Goal: Task Accomplishment & Management: Manage account settings

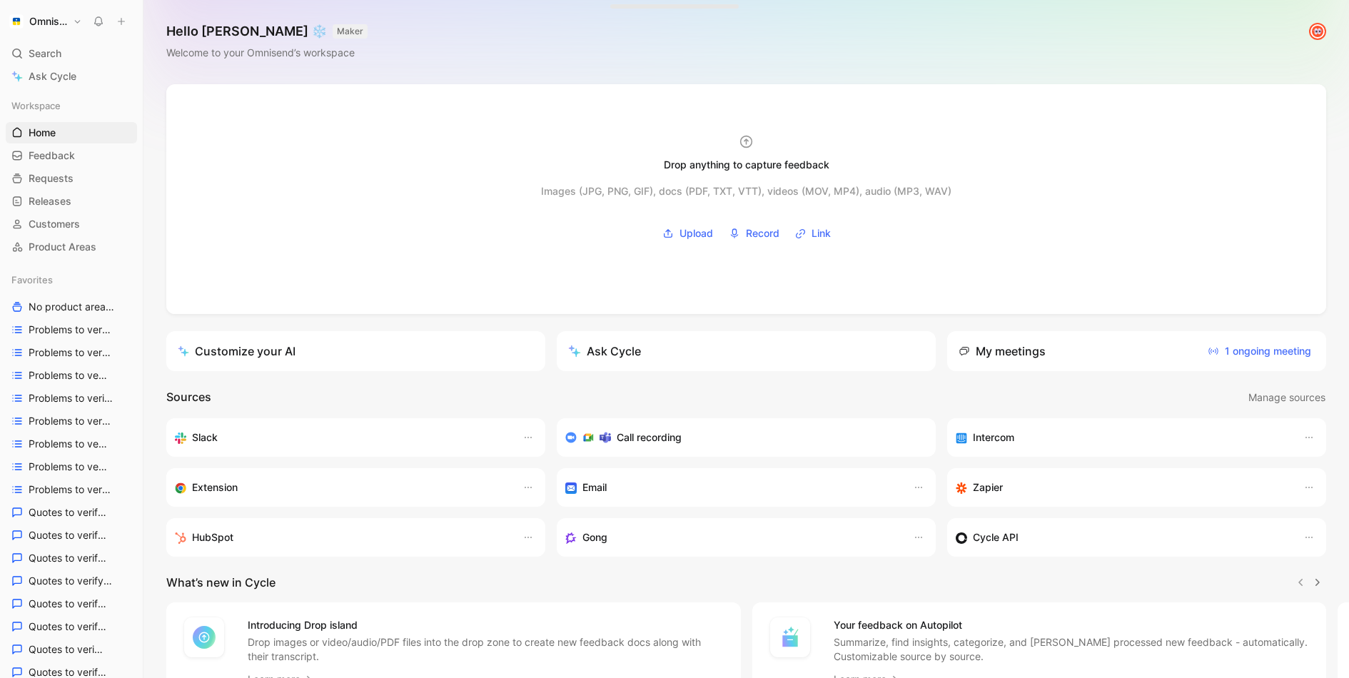
click at [77, 26] on button "Omnisend" at bounding box center [46, 21] width 80 height 20
click at [749, 50] on div at bounding box center [674, 339] width 1349 height 678
click at [32, 54] on span "Search" at bounding box center [45, 53] width 33 height 17
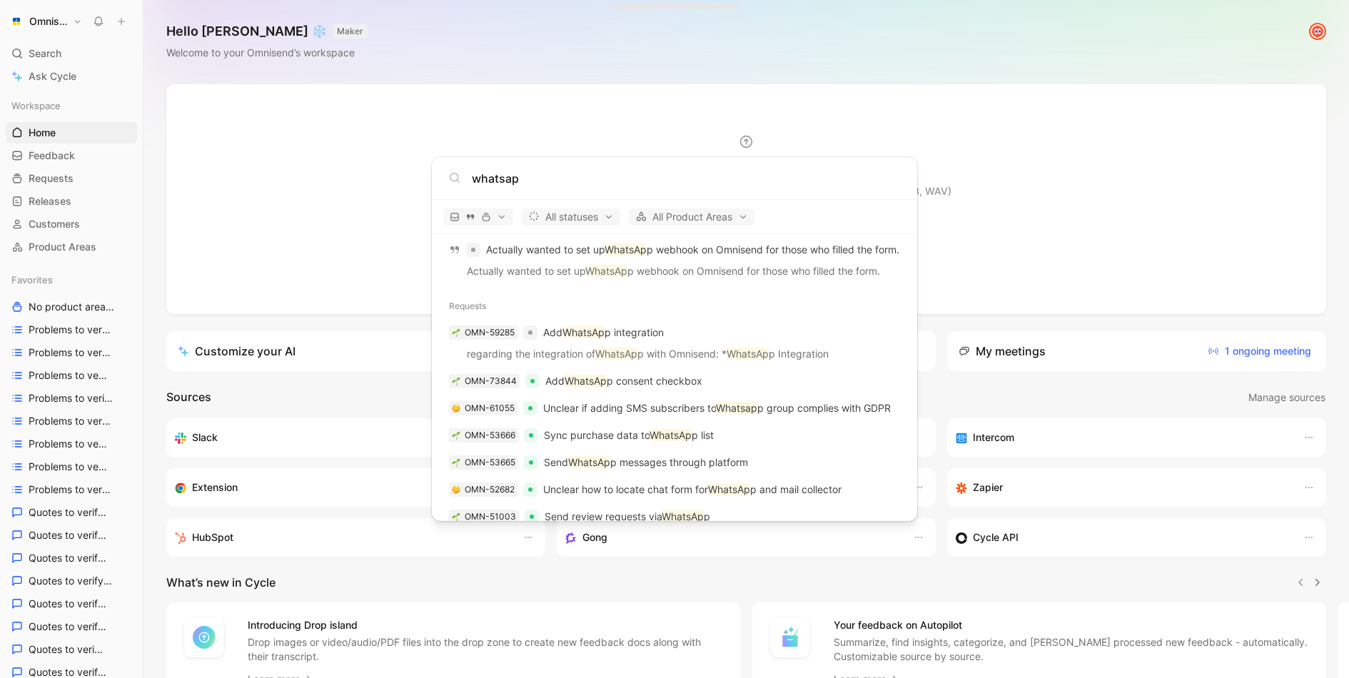
scroll to position [2026, 0]
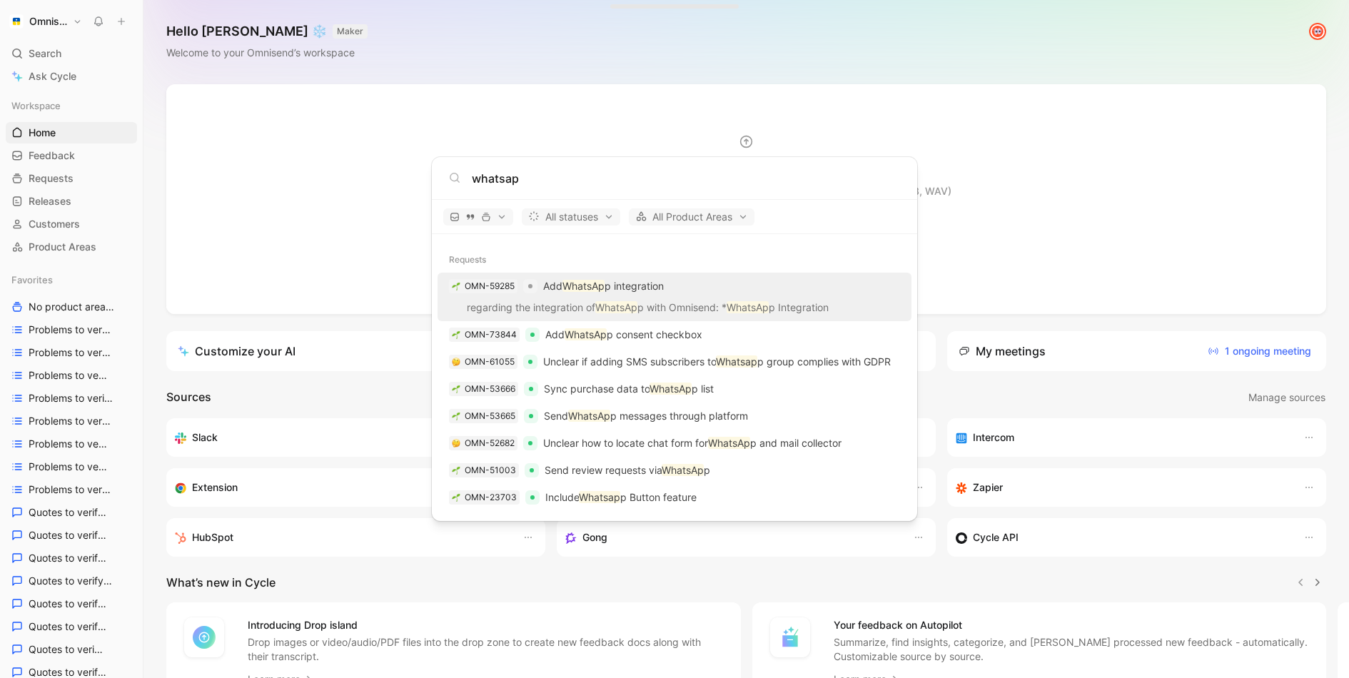
type input "whatsap"
click at [697, 283] on div "OMN-59285 Add WhatsAp p integration" at bounding box center [674, 286] width 465 height 26
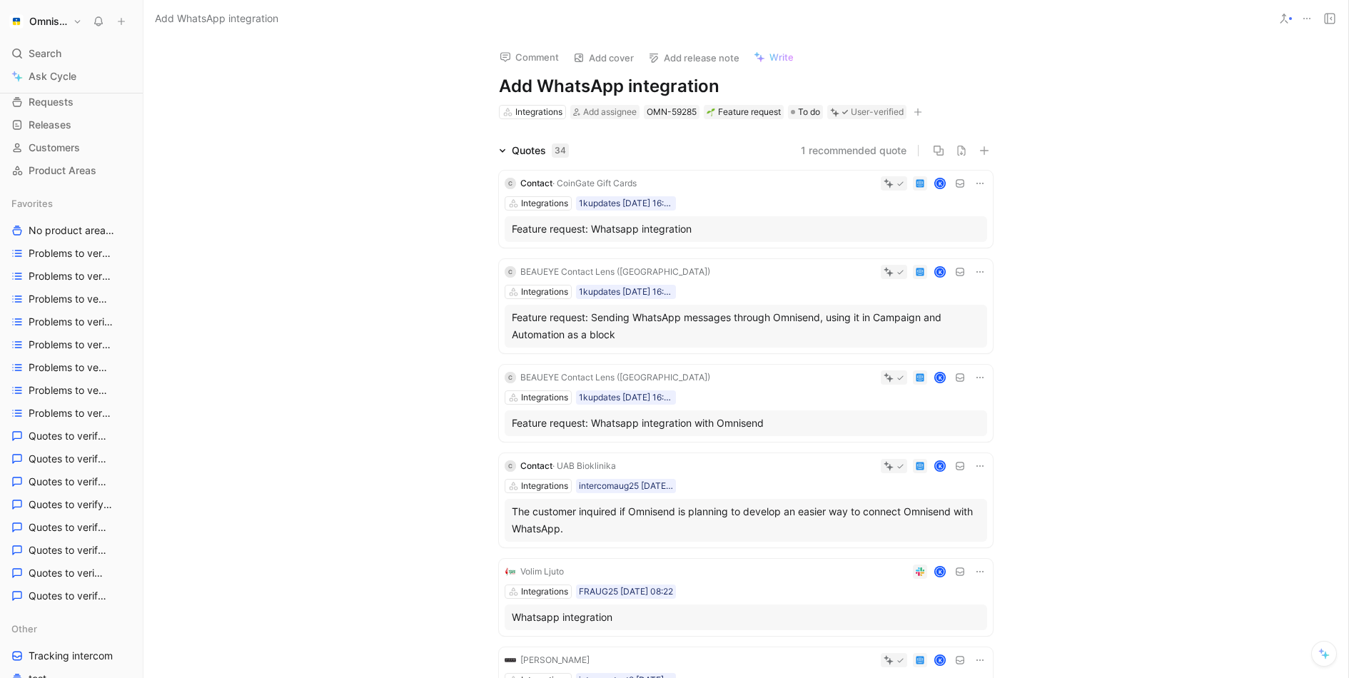
scroll to position [531, 0]
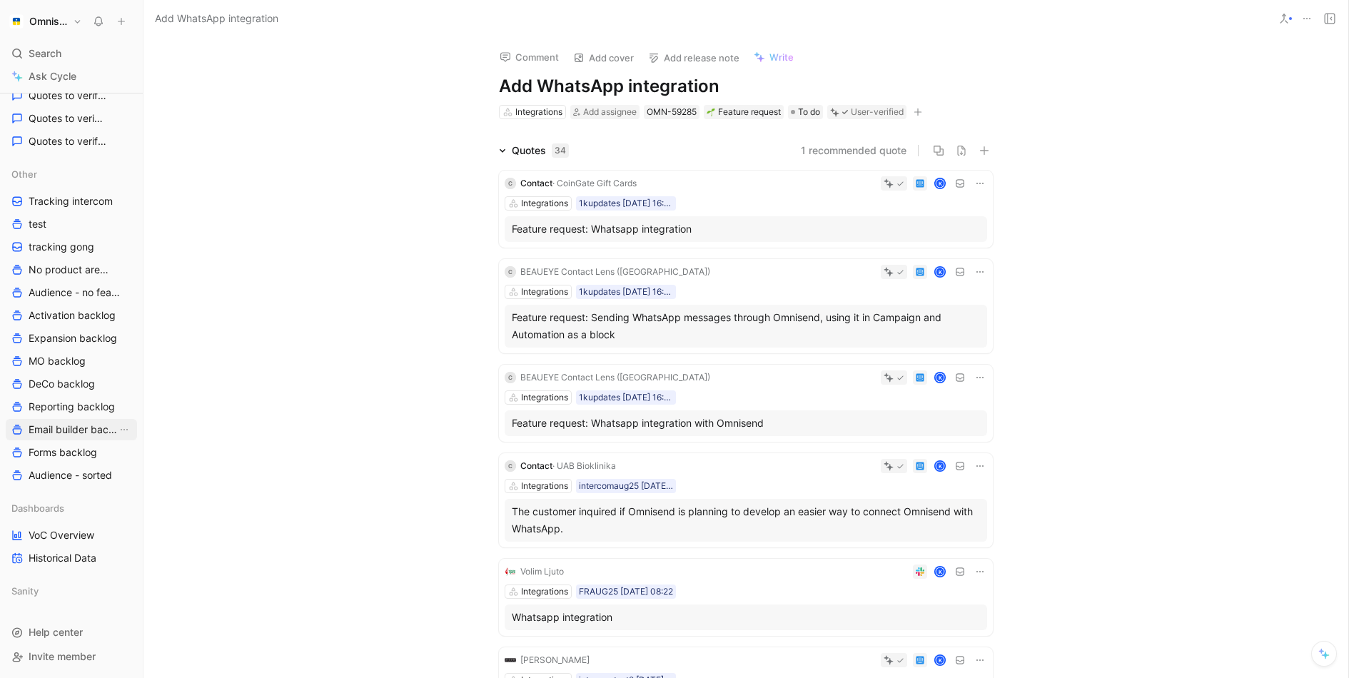
click at [61, 435] on span "Email builder backlog" at bounding box center [73, 430] width 89 height 14
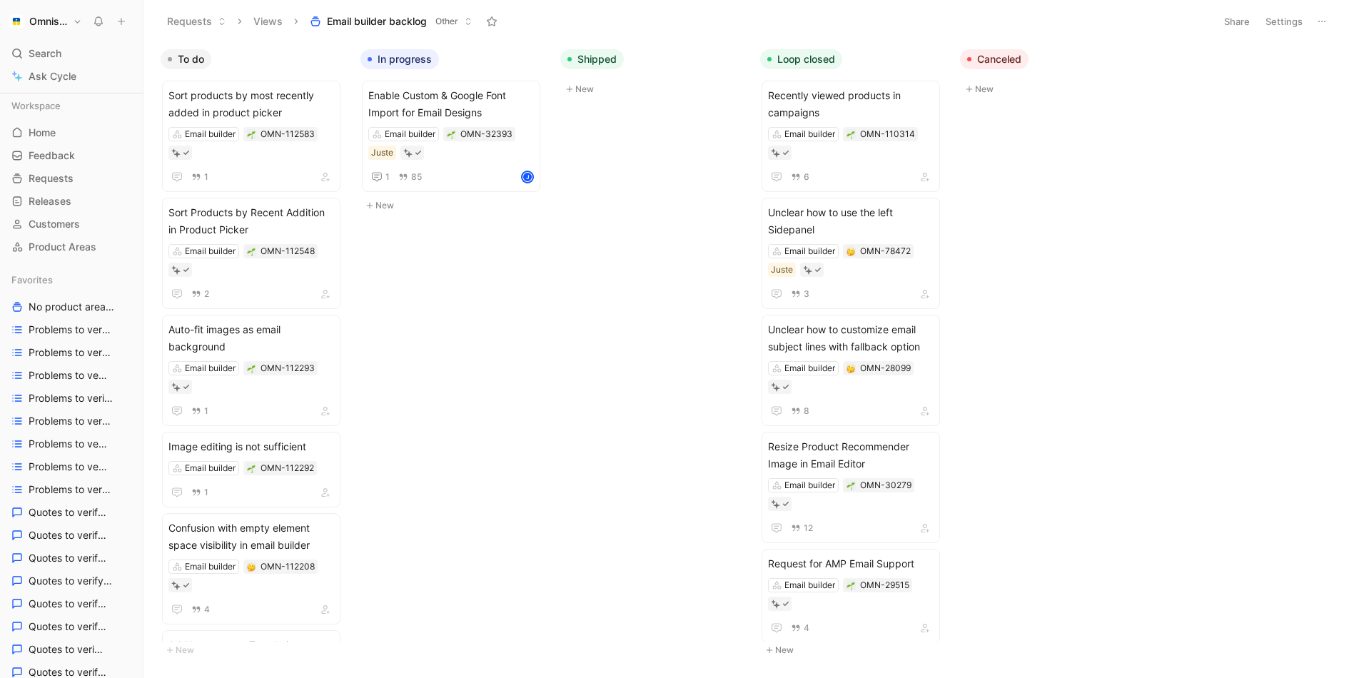
scroll to position [71, 0]
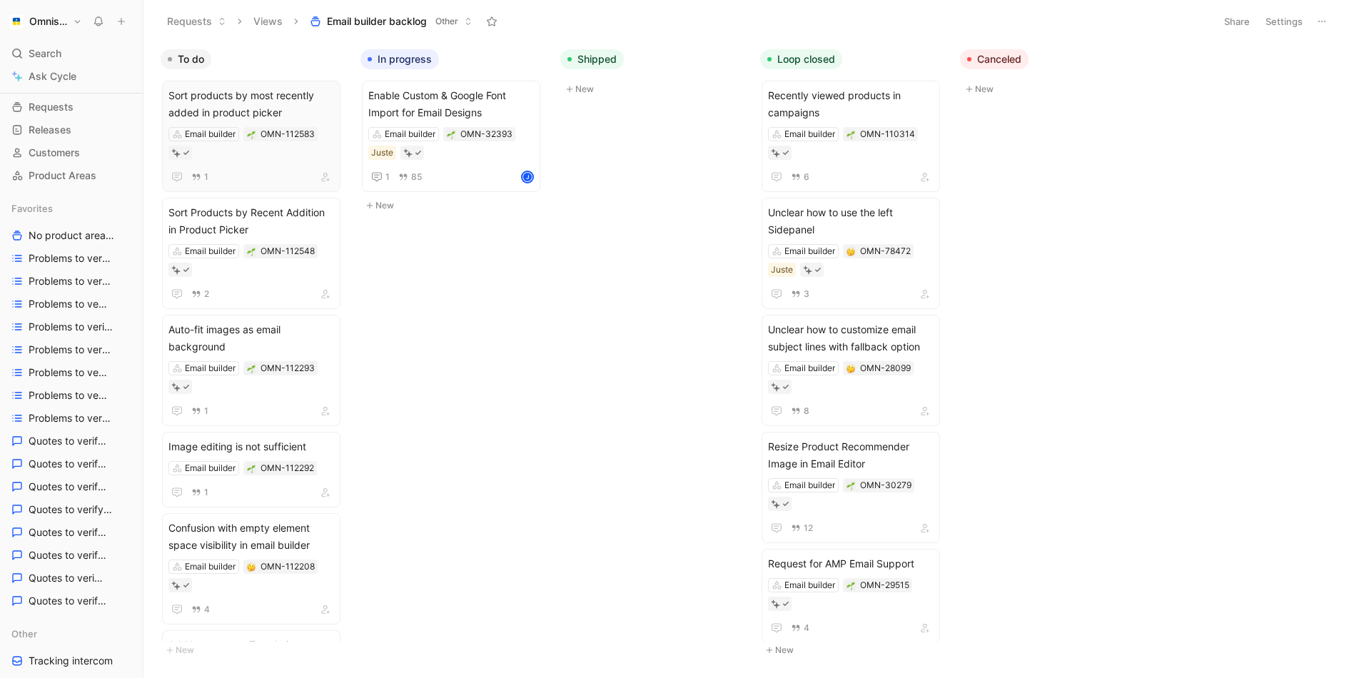
drag, startPoint x: 142, startPoint y: 102, endPoint x: 252, endPoint y: 102, distance: 109.9
click at [250, 102] on div "Omnisend Search ⌘ K Ask Cycle Workspace Home G then H Feedback G then F Request…" at bounding box center [674, 339] width 1349 height 678
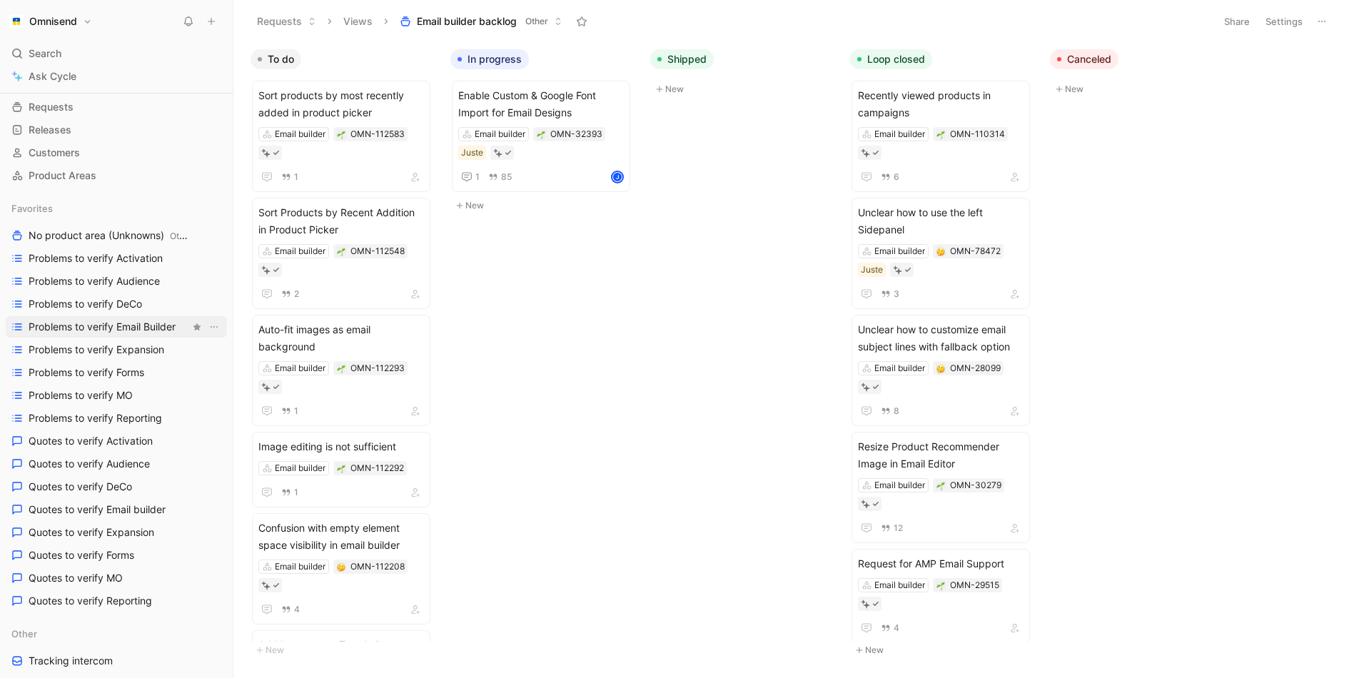
click at [116, 332] on span "Problems to verify Email Builder" at bounding box center [102, 327] width 147 height 14
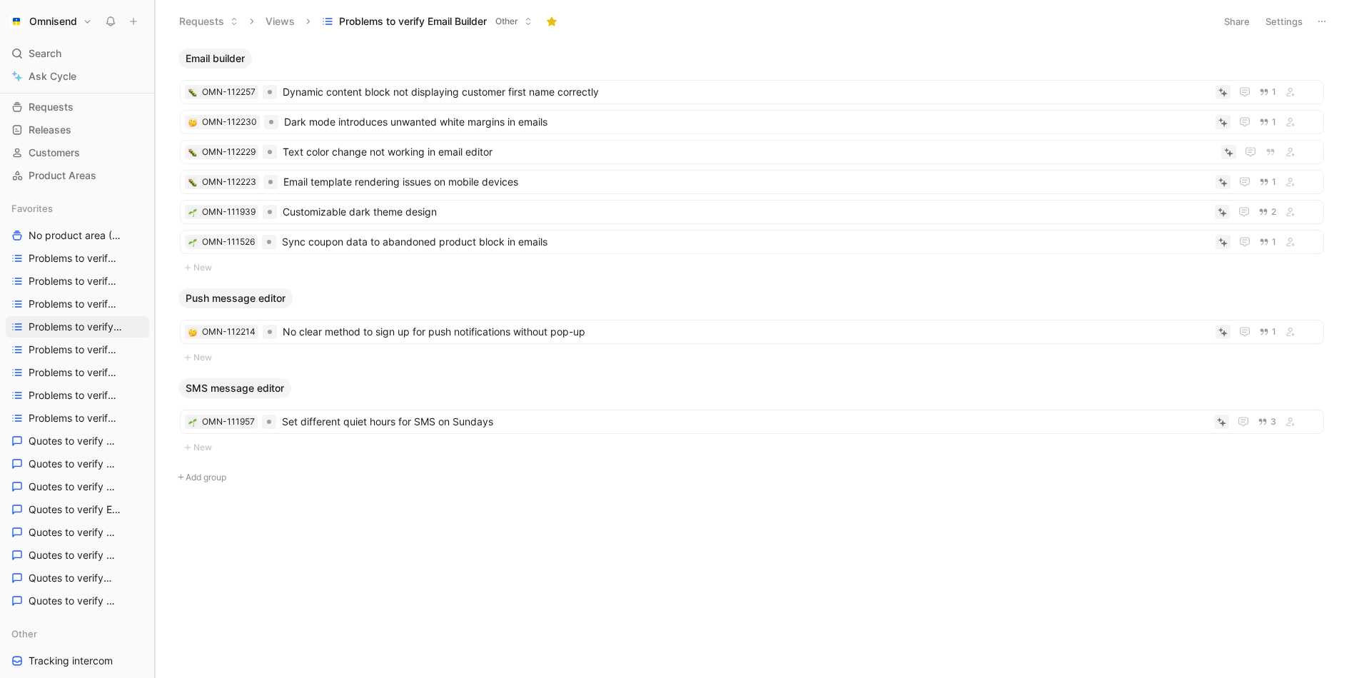
drag, startPoint x: 232, startPoint y: 248, endPoint x: 154, endPoint y: 253, distance: 78.0
click at [154, 253] on div at bounding box center [155, 339] width 6 height 678
click at [537, 92] on span "Dynamic content block not displaying customer first name correctly" at bounding box center [746, 92] width 927 height 17
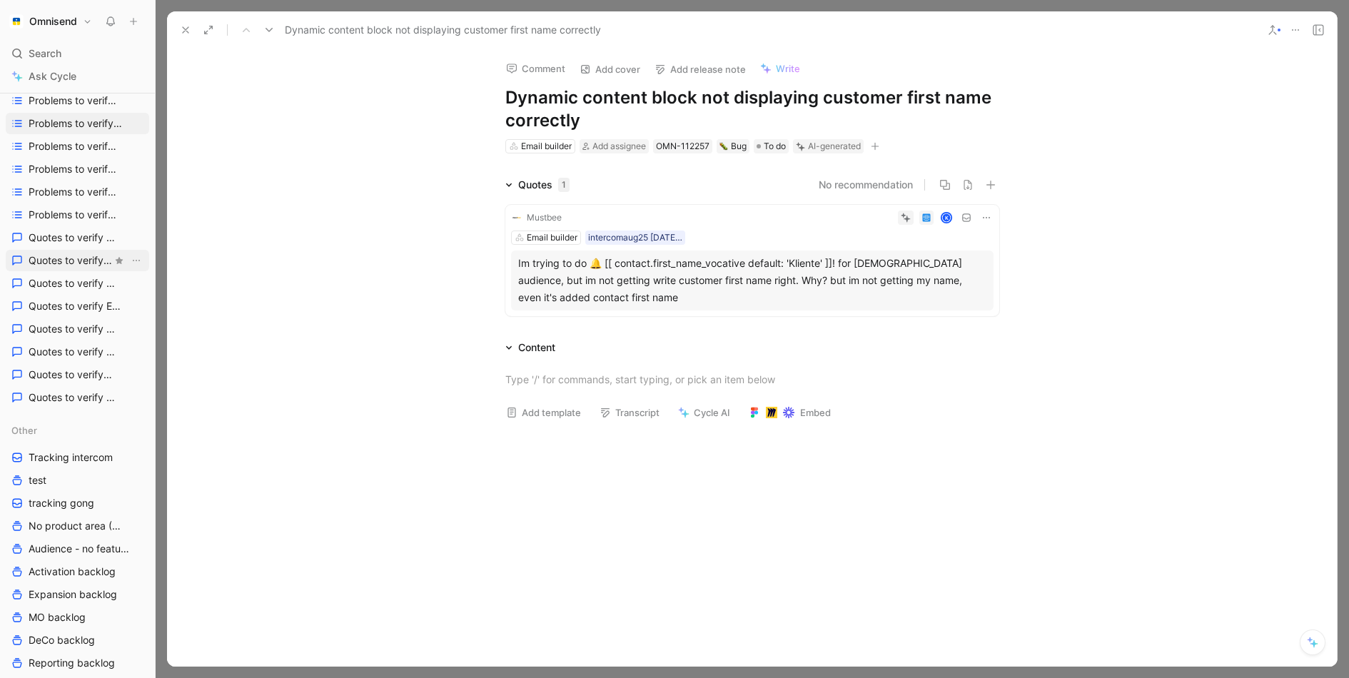
scroll to position [531, 0]
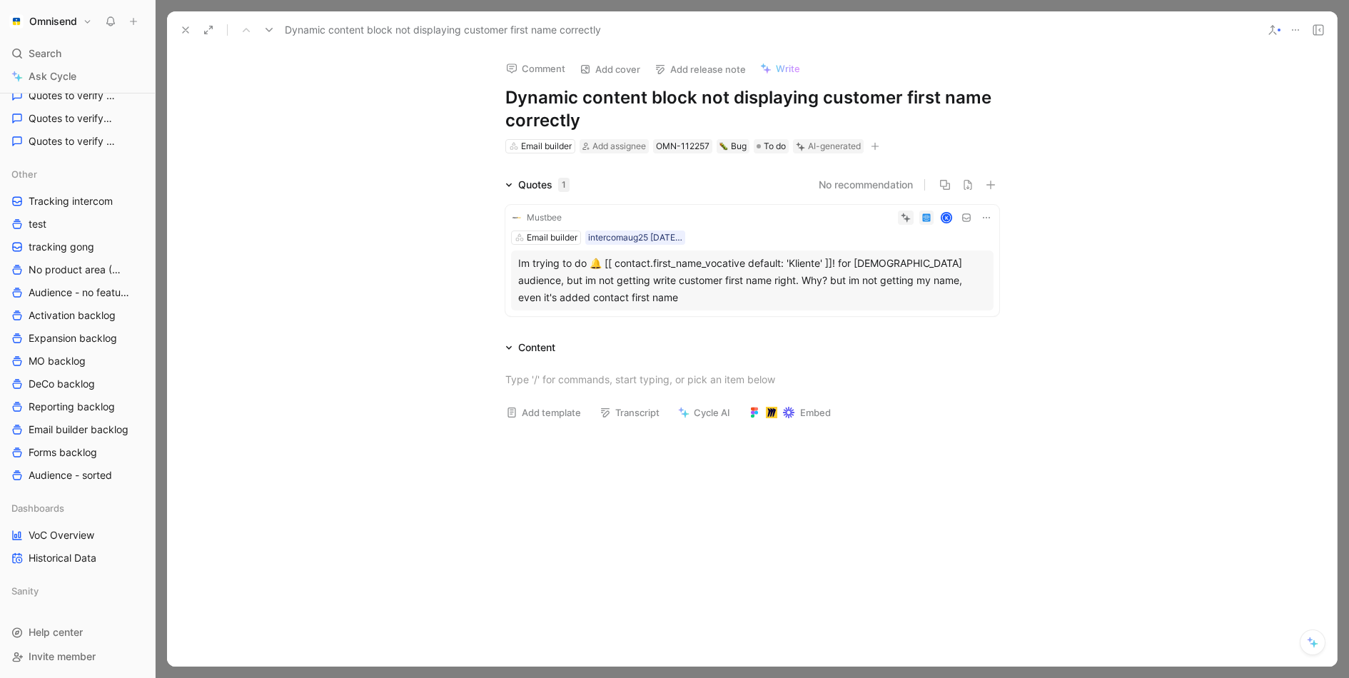
click at [612, 123] on h1 "Dynamic content block not displaying customer first name correctly" at bounding box center [752, 109] width 494 height 46
click at [182, 34] on icon at bounding box center [185, 29] width 11 height 11
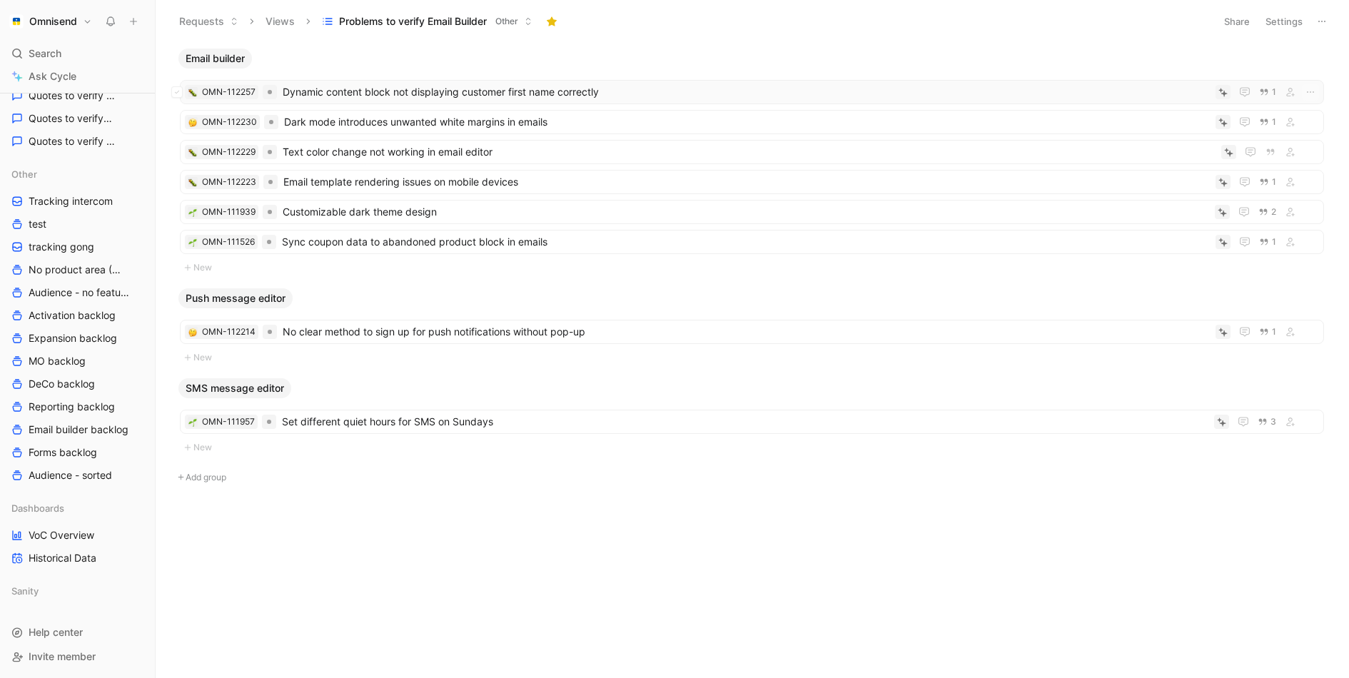
click at [663, 90] on span "Dynamic content block not displaying customer first name correctly" at bounding box center [746, 92] width 927 height 17
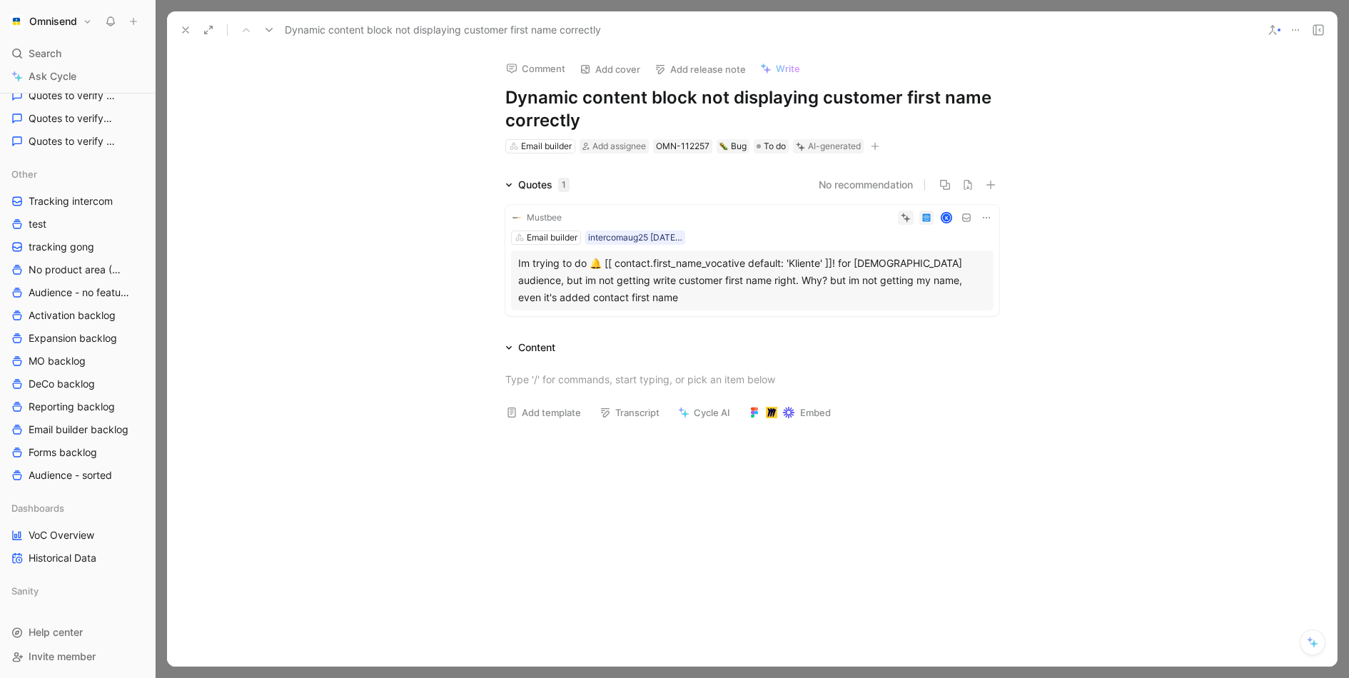
click at [181, 26] on icon at bounding box center [185, 29] width 11 height 11
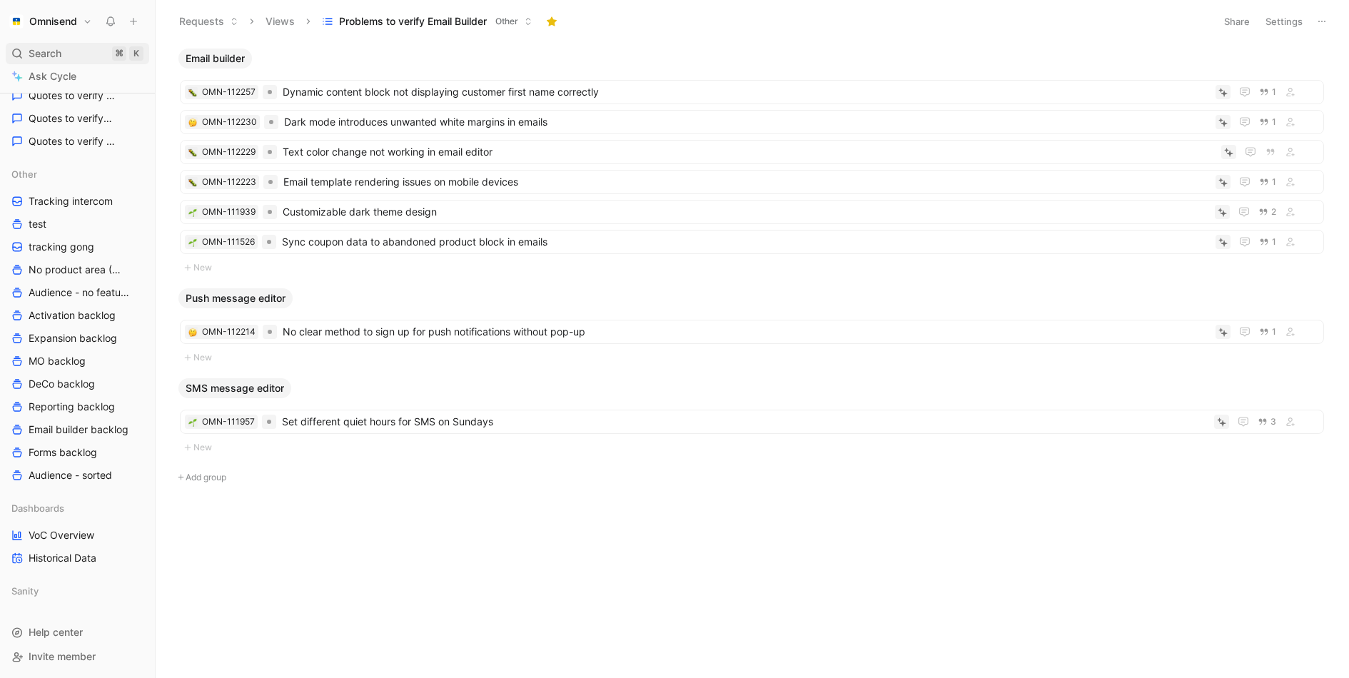
click at [59, 46] on span "Search" at bounding box center [45, 53] width 33 height 17
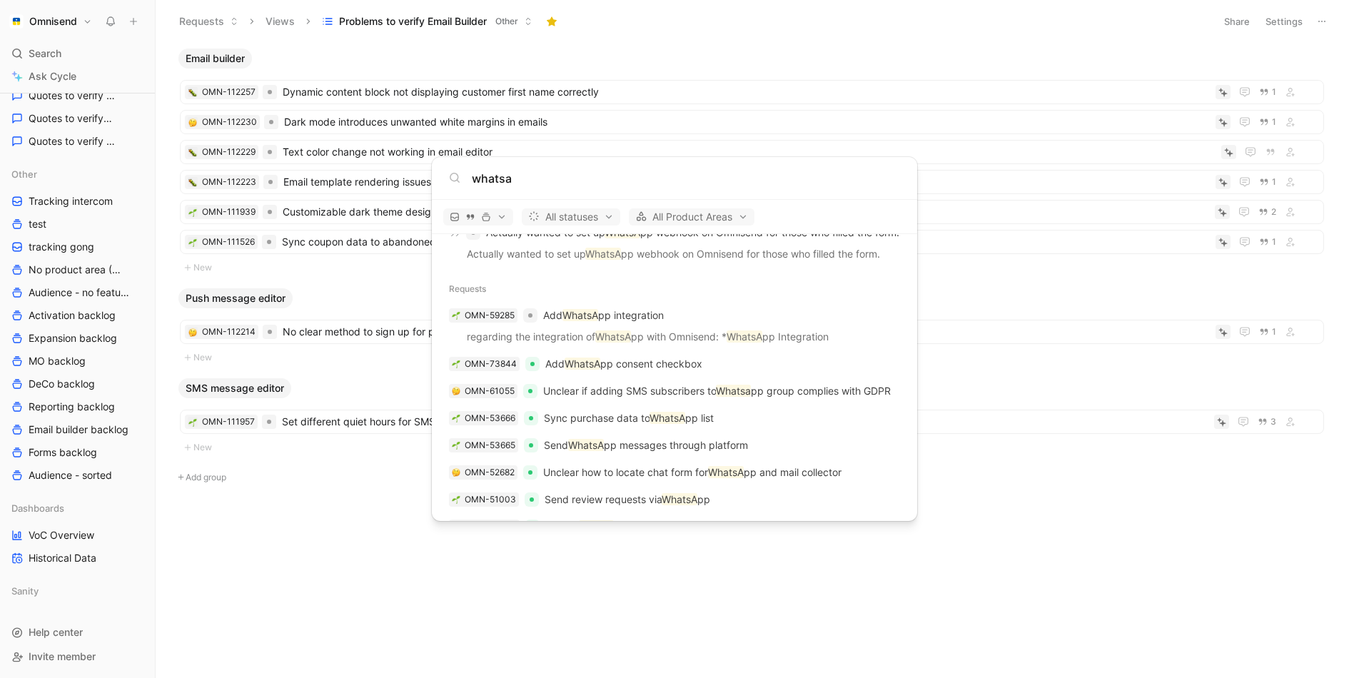
scroll to position [1983, 0]
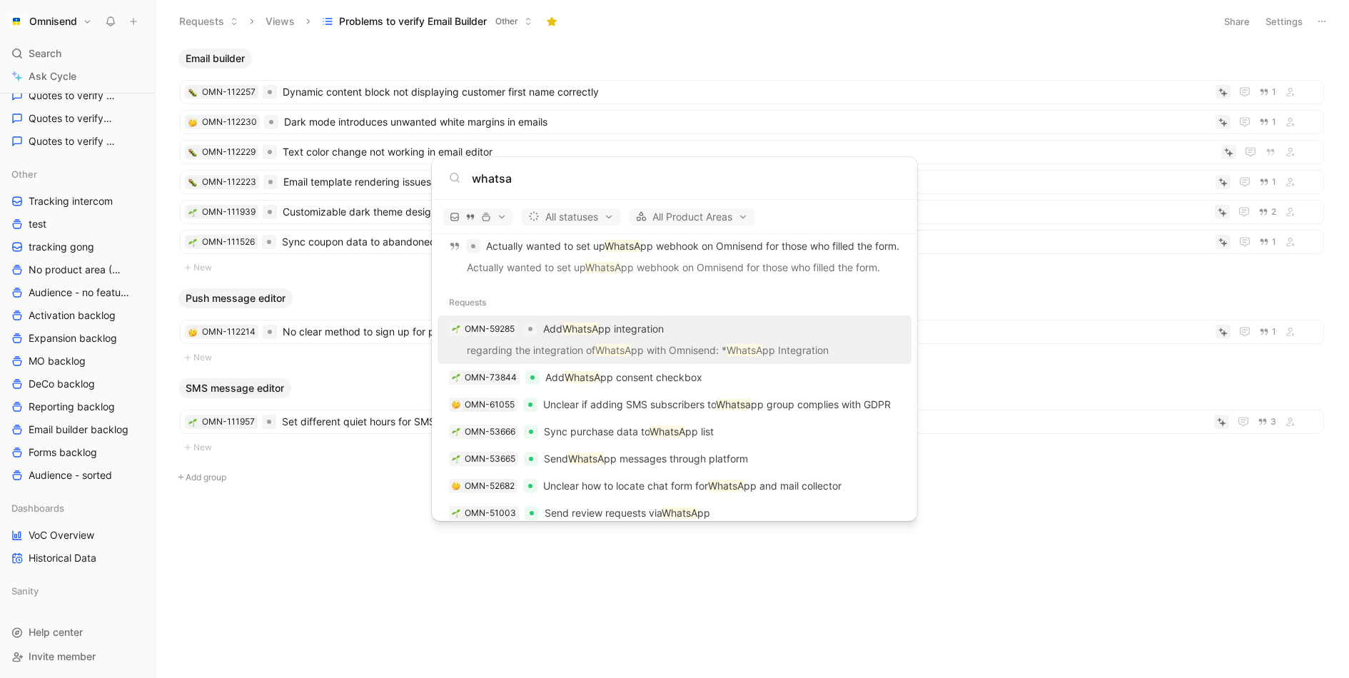
type input "whatsa"
click at [654, 328] on p "Add WhatsA pp integration" at bounding box center [603, 329] width 121 height 17
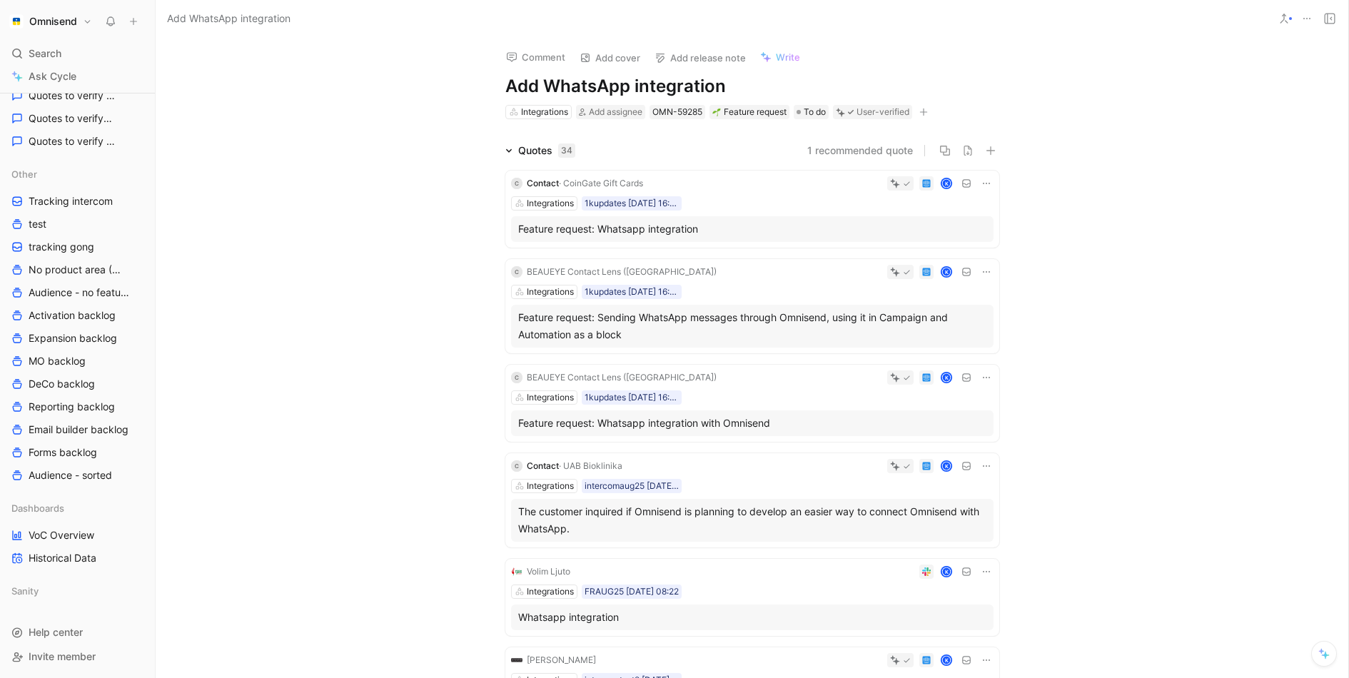
click at [756, 228] on div "Feature request: Whatsapp integration" at bounding box center [752, 229] width 468 height 17
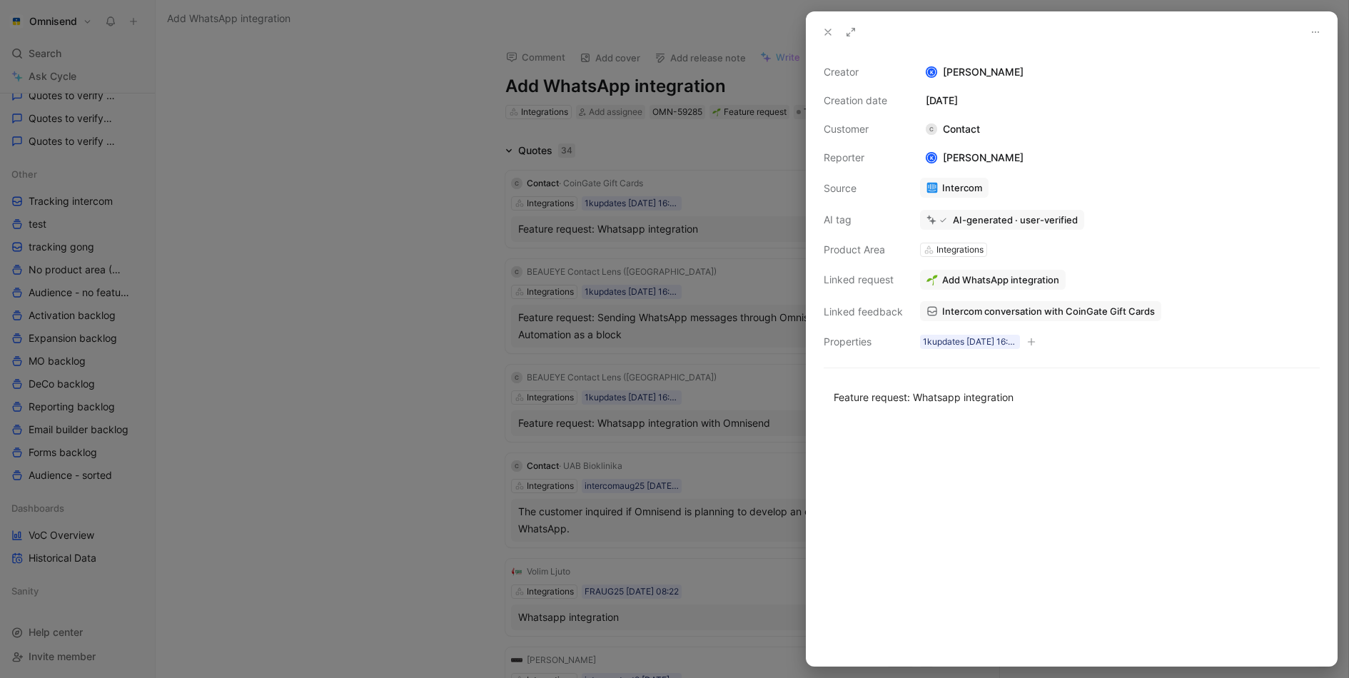
click at [581, 183] on div at bounding box center [674, 339] width 1349 height 678
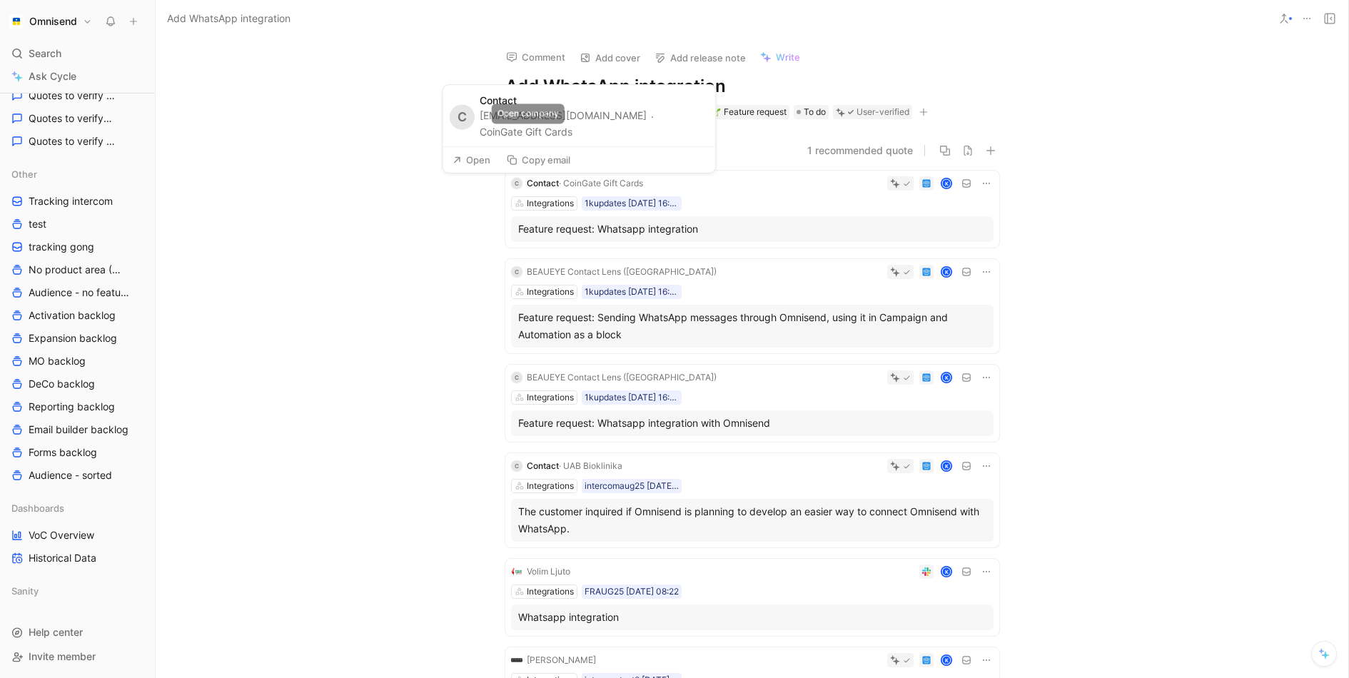
click at [560, 134] on button "CoinGate Gift Cards" at bounding box center [526, 131] width 93 height 17
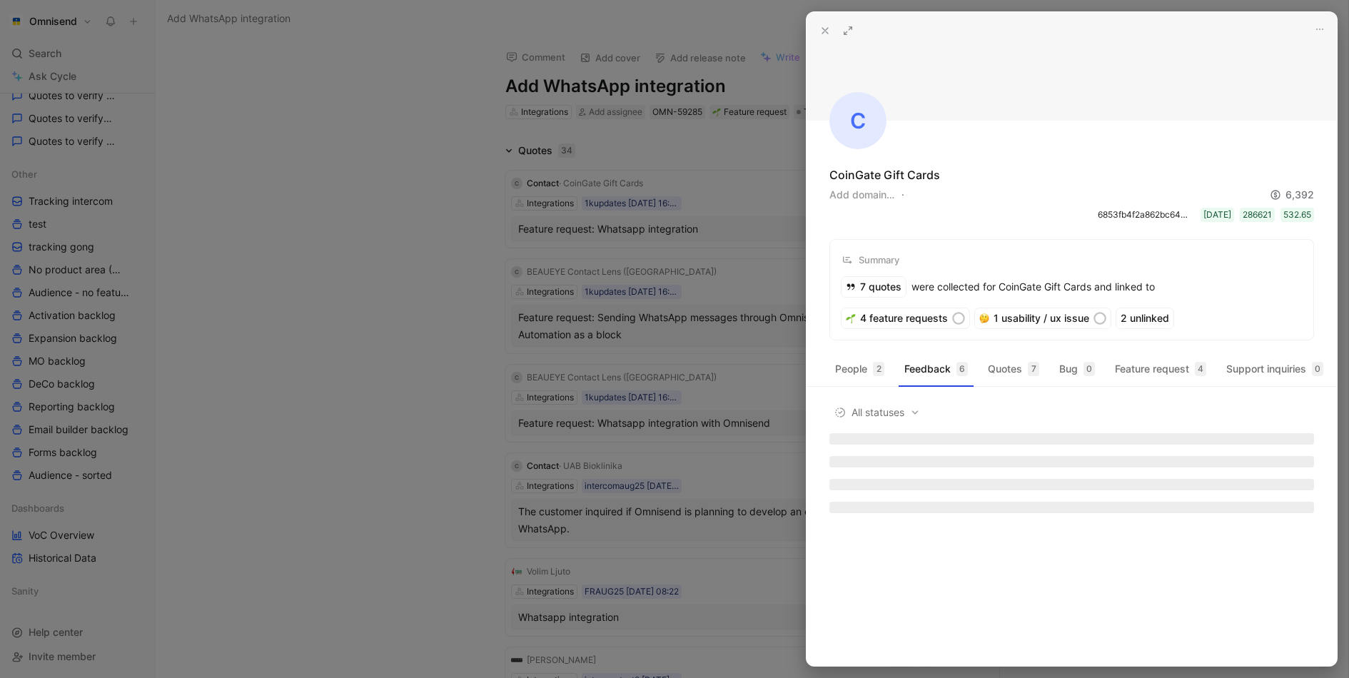
click at [621, 196] on div at bounding box center [674, 339] width 1349 height 678
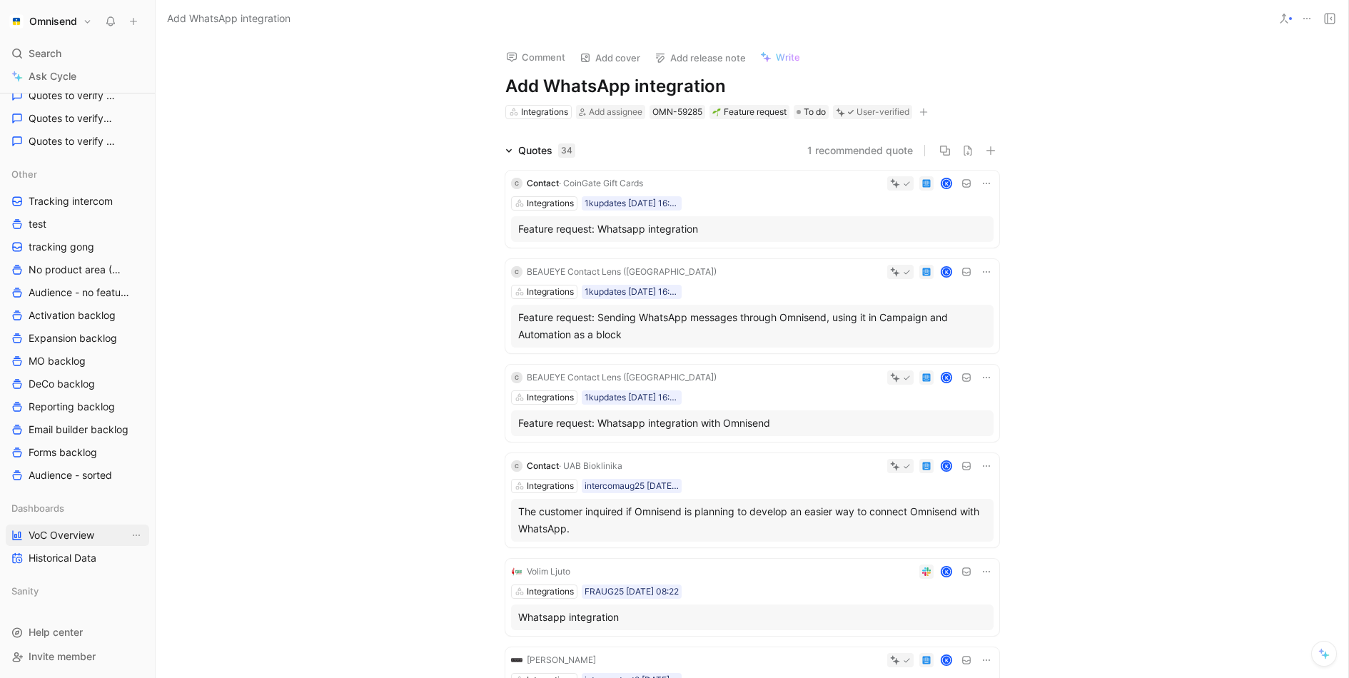
click at [47, 528] on span "VoC Overview" at bounding box center [62, 535] width 66 height 14
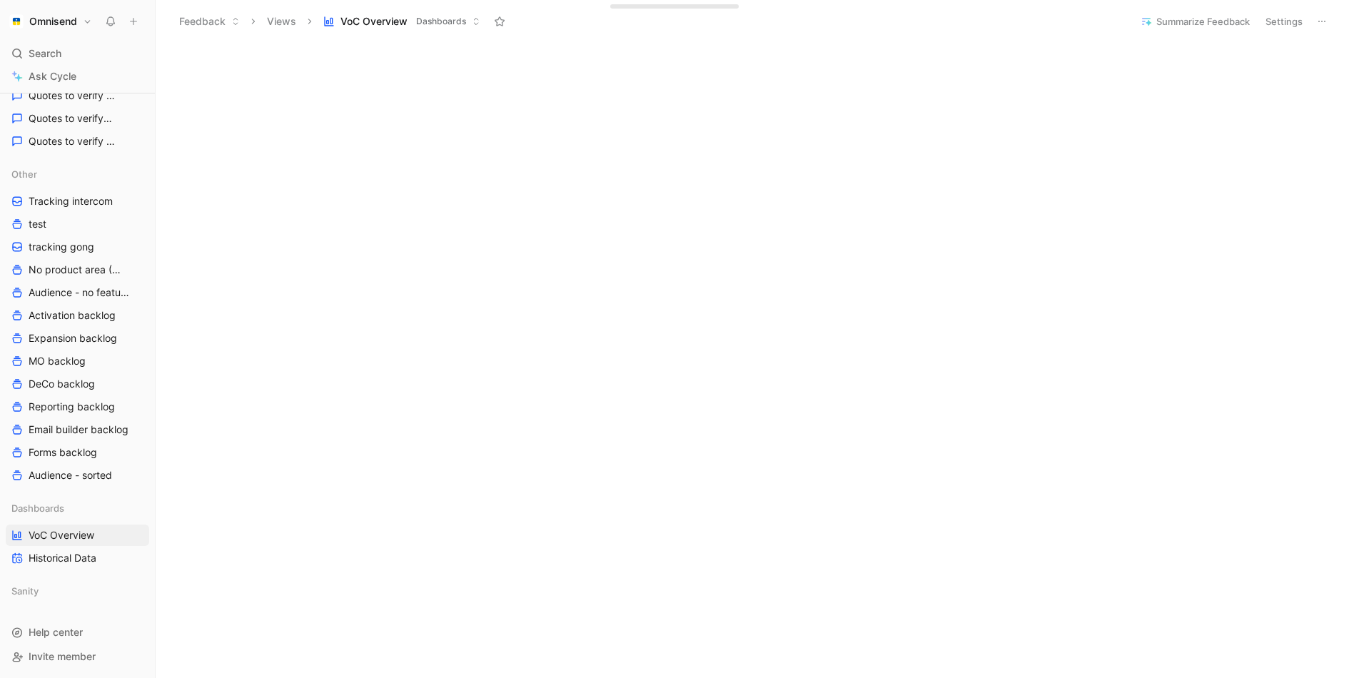
scroll to position [625, 0]
click at [45, 313] on span "Activation backlog" at bounding box center [72, 315] width 87 height 14
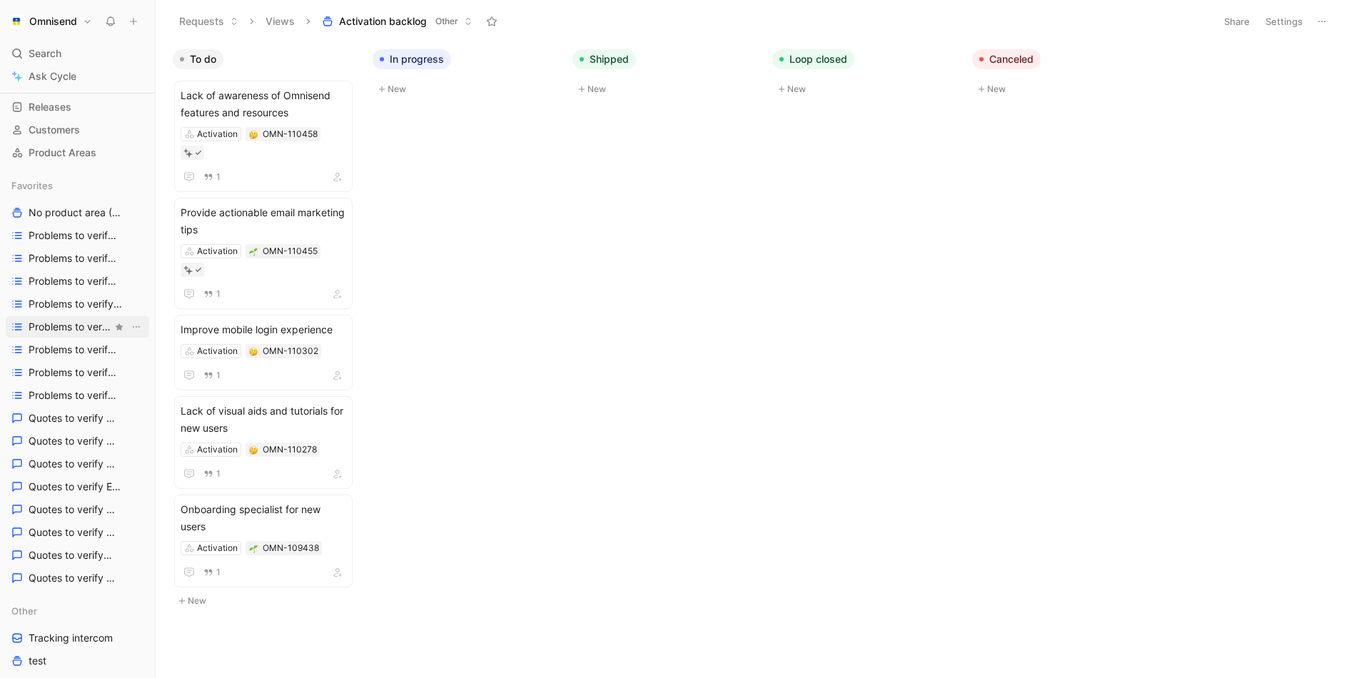
scroll to position [130, 0]
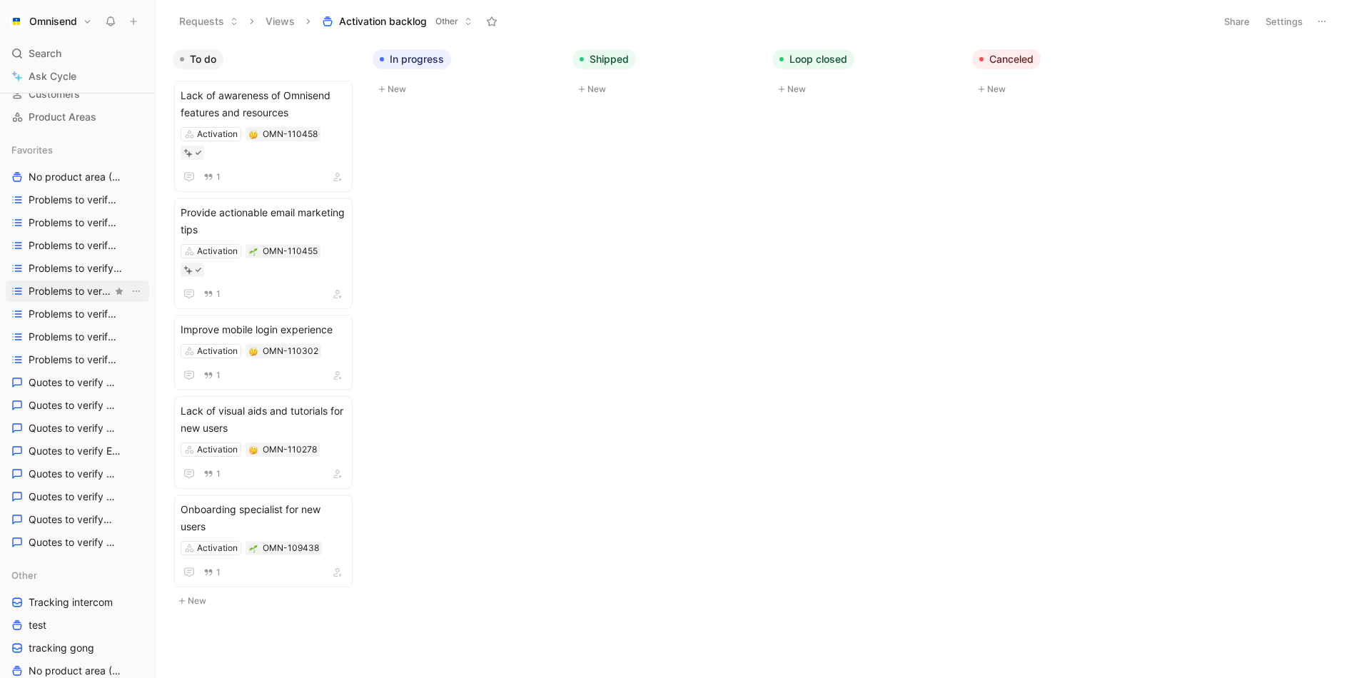
click at [39, 291] on span "Problems to verify Expansion" at bounding box center [71, 291] width 84 height 14
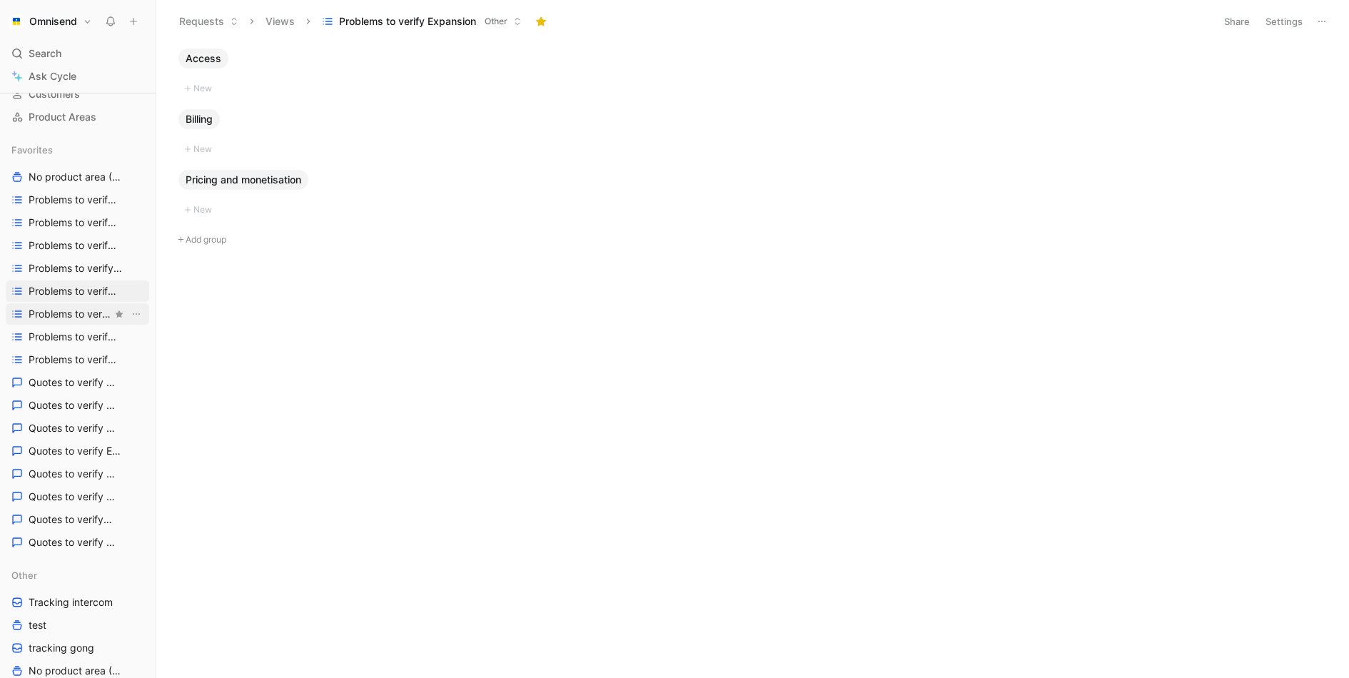
click at [45, 313] on span "Problems to verify Forms" at bounding box center [71, 314] width 84 height 14
click at [75, 343] on span "Problems to verify MO" at bounding box center [71, 337] width 84 height 14
click at [58, 222] on span "Problems to verify Audience" at bounding box center [71, 223] width 84 height 14
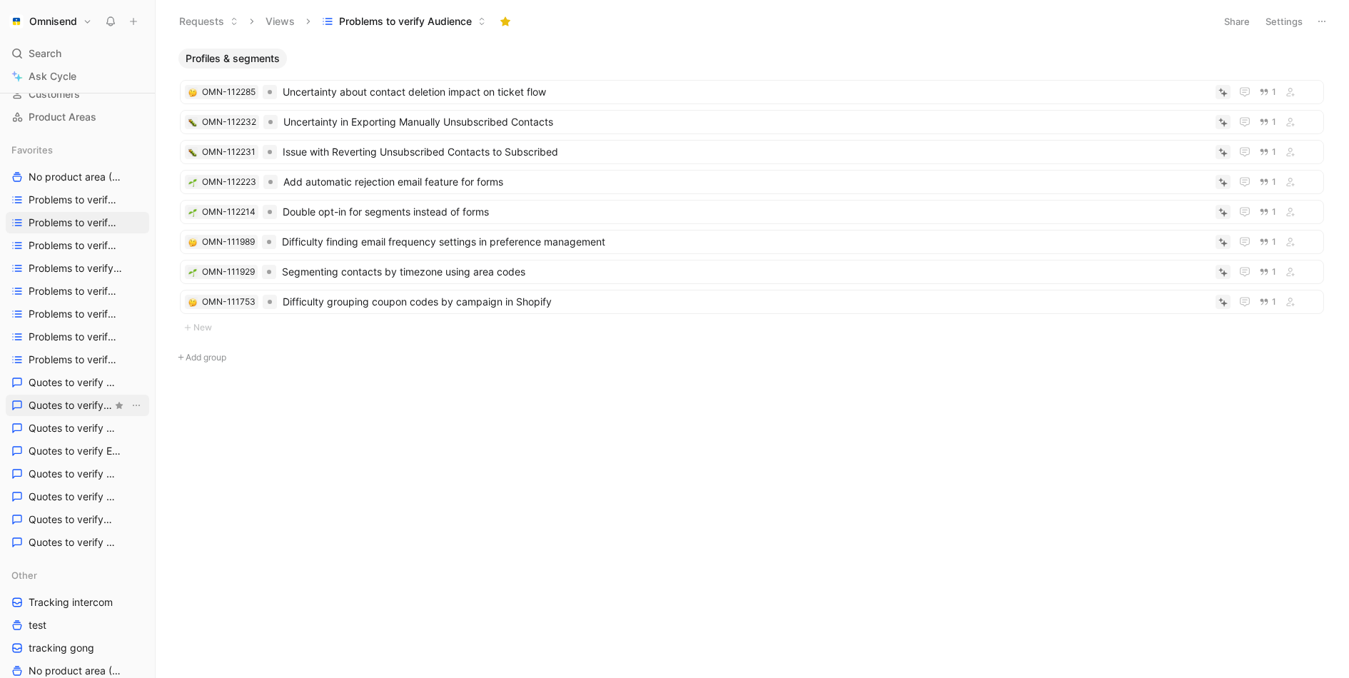
click at [44, 401] on span "Quotes to verify Audience" at bounding box center [71, 405] width 84 height 14
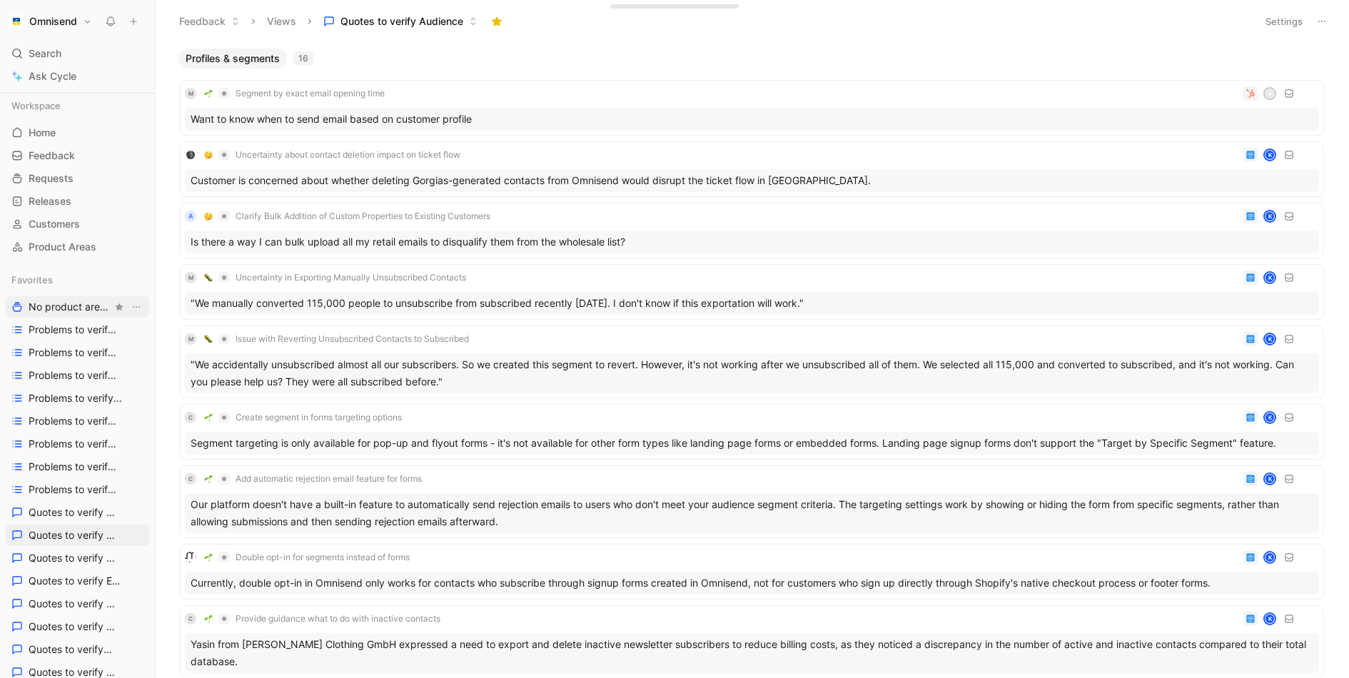
scroll to position [531, 0]
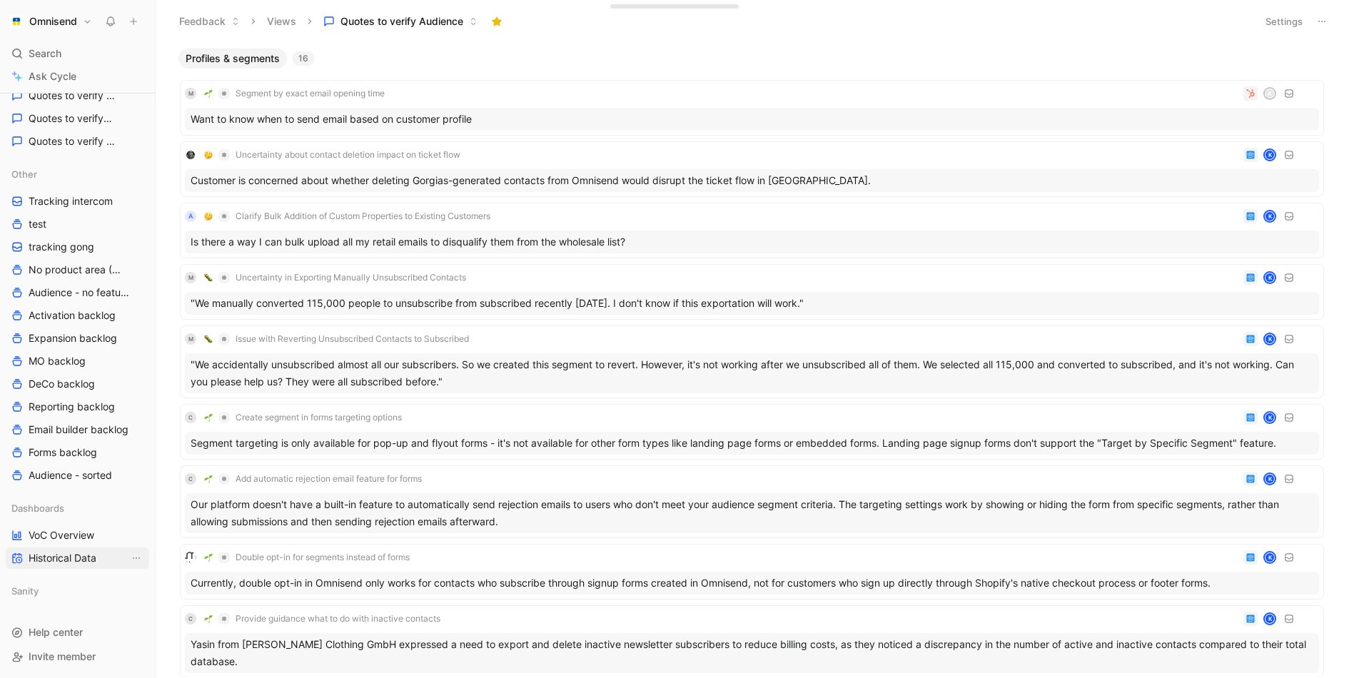
click at [82, 563] on span "Historical Data" at bounding box center [63, 558] width 68 height 14
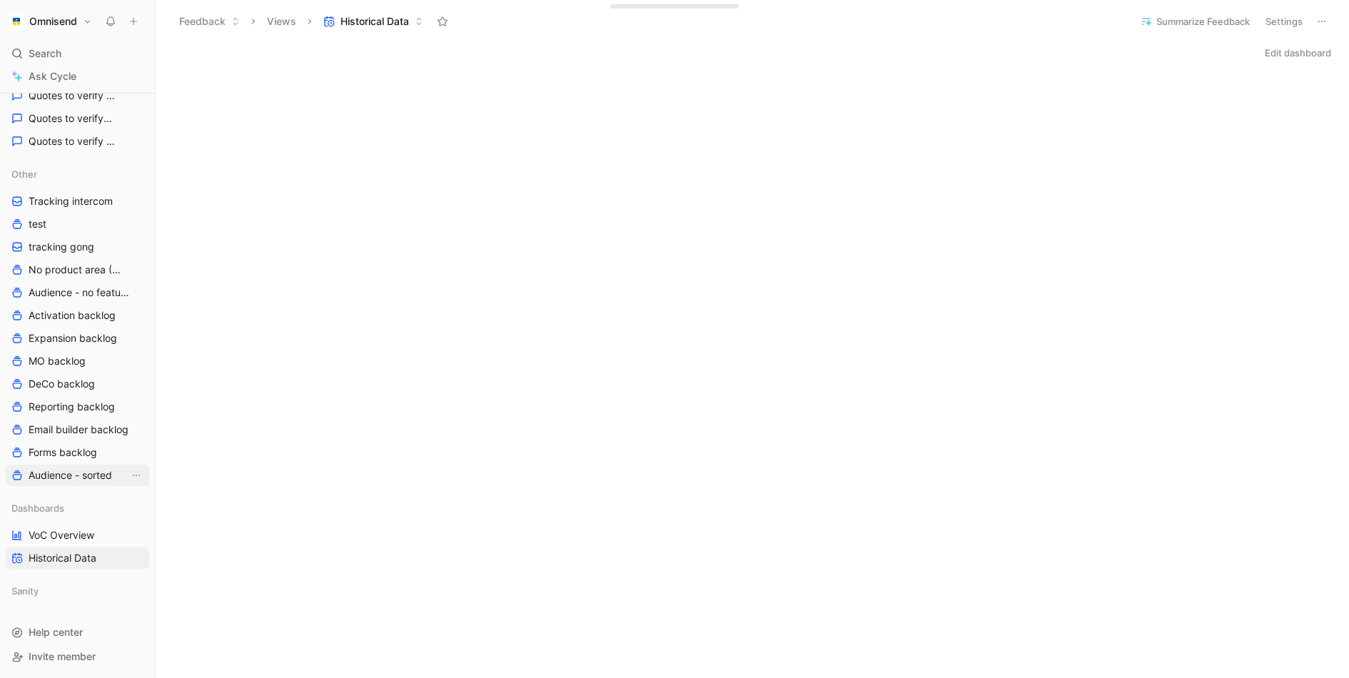
click at [99, 468] on span "Audience - sorted" at bounding box center [71, 475] width 84 height 14
click at [1316, 24] on div "Share Settings" at bounding box center [1286, 21] width 91 height 20
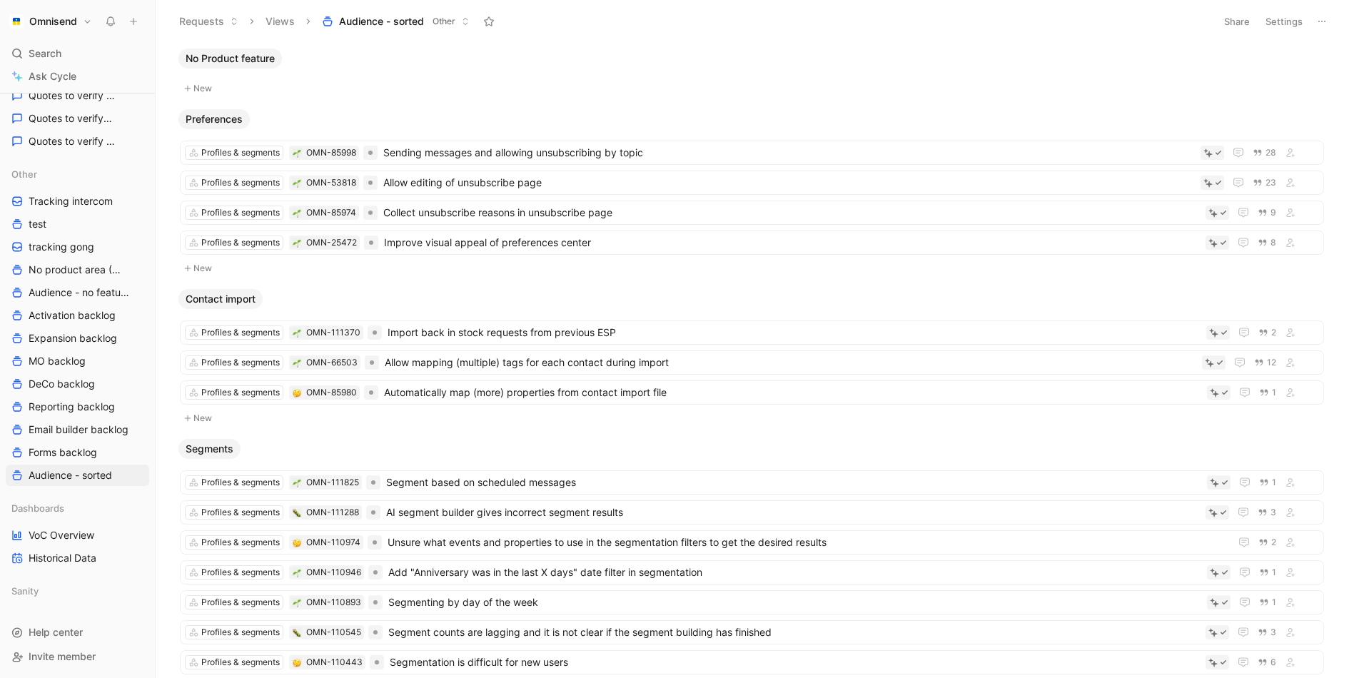
click at [1320, 24] on icon at bounding box center [1321, 21] width 11 height 11
click at [1297, 45] on div "Duplicate" at bounding box center [1272, 51] width 107 height 17
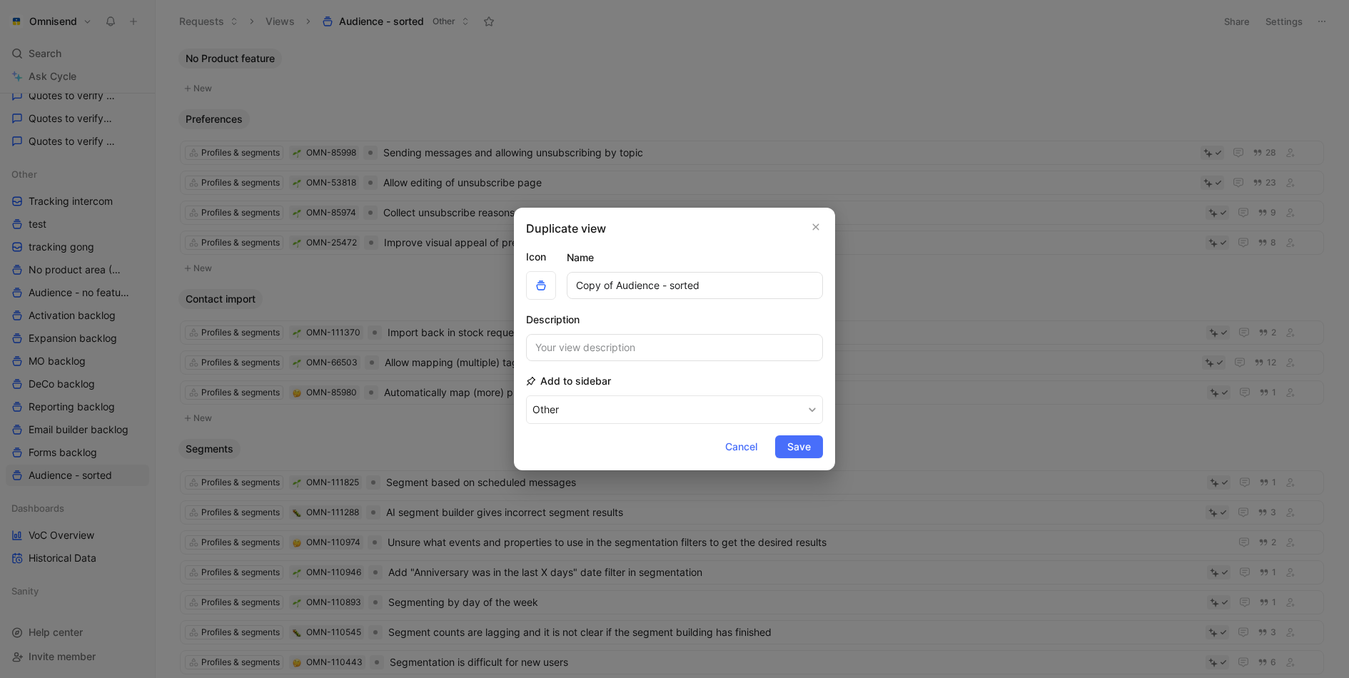
click at [821, 216] on div "Duplicate view Icon Name Copy of Audience - sorted Description Add to sidebar O…" at bounding box center [674, 339] width 321 height 263
click at [815, 222] on icon "button" at bounding box center [816, 226] width 9 height 11
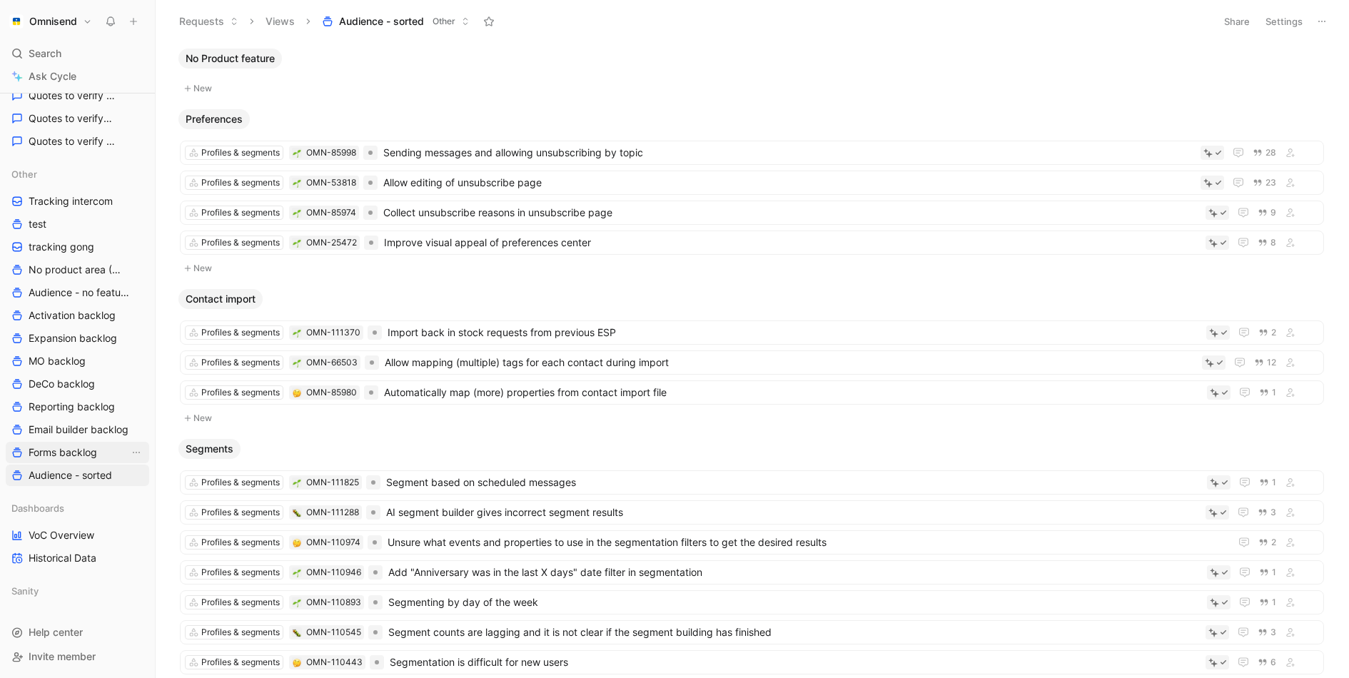
click at [86, 451] on span "Forms backlog" at bounding box center [63, 452] width 69 height 14
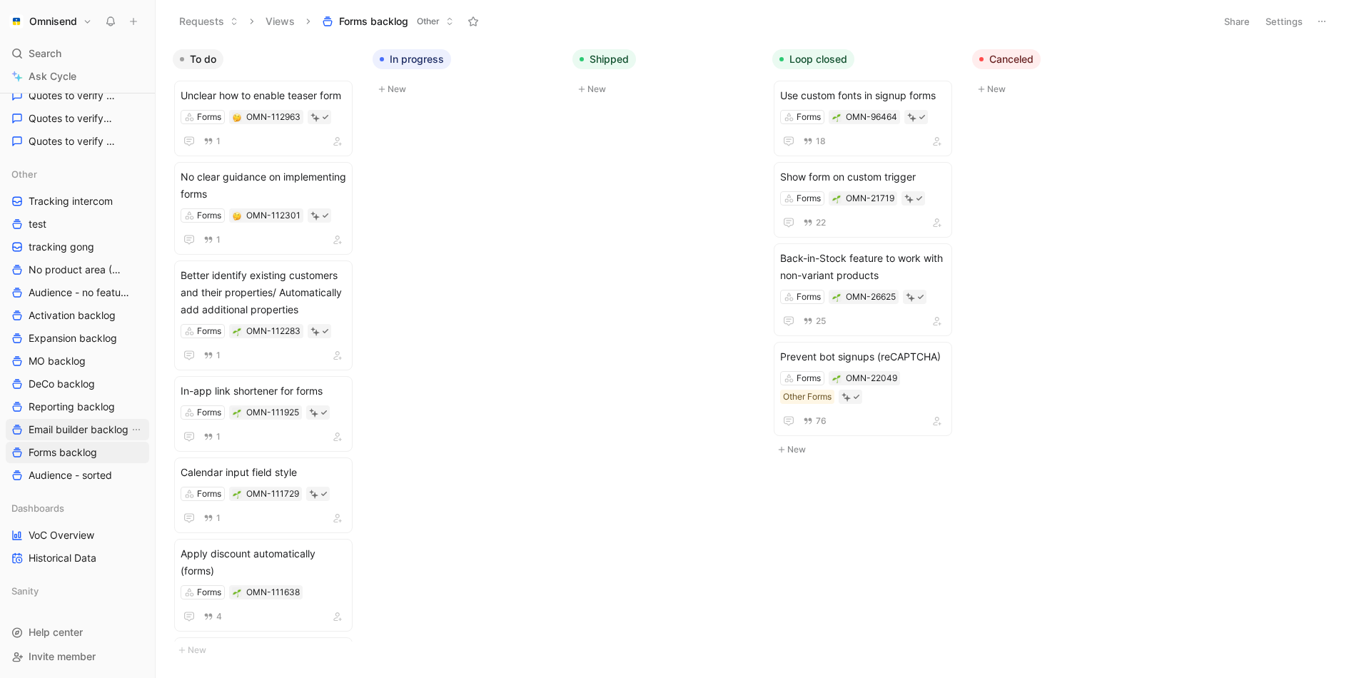
click at [86, 428] on span "Email builder backlog" at bounding box center [79, 430] width 100 height 14
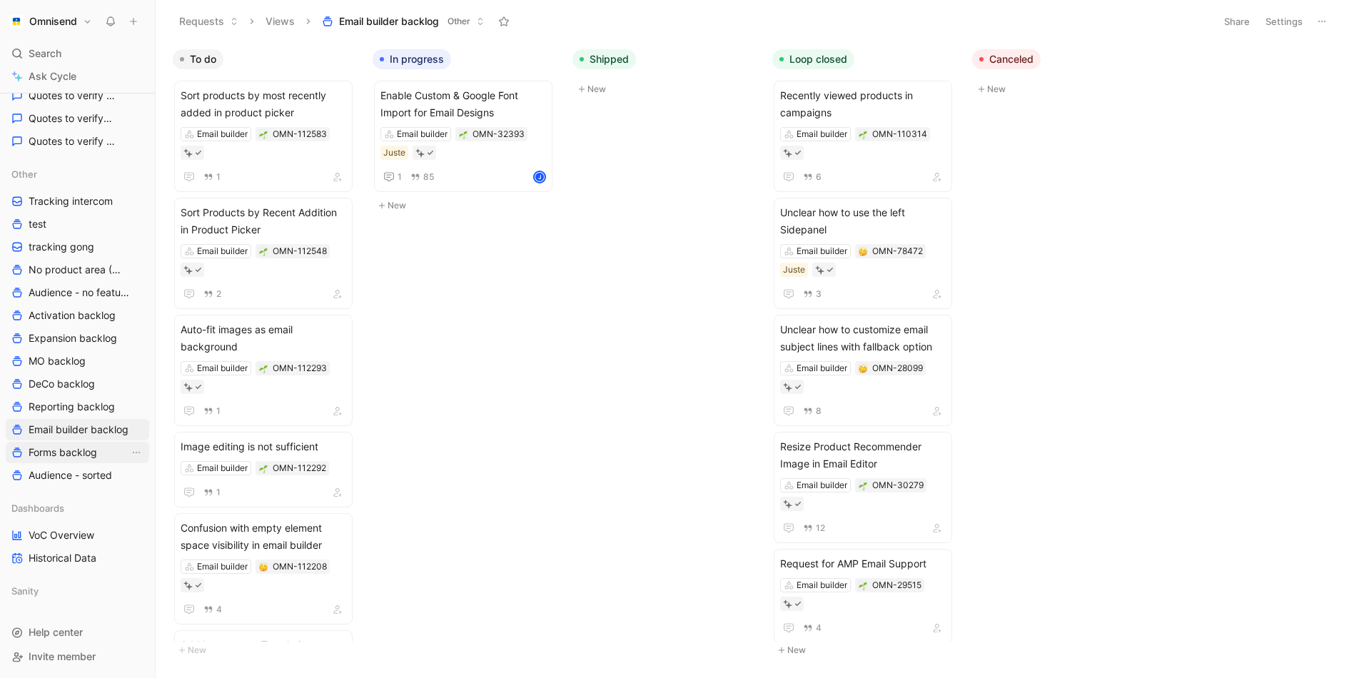
click at [84, 445] on span "Forms backlog" at bounding box center [63, 452] width 69 height 14
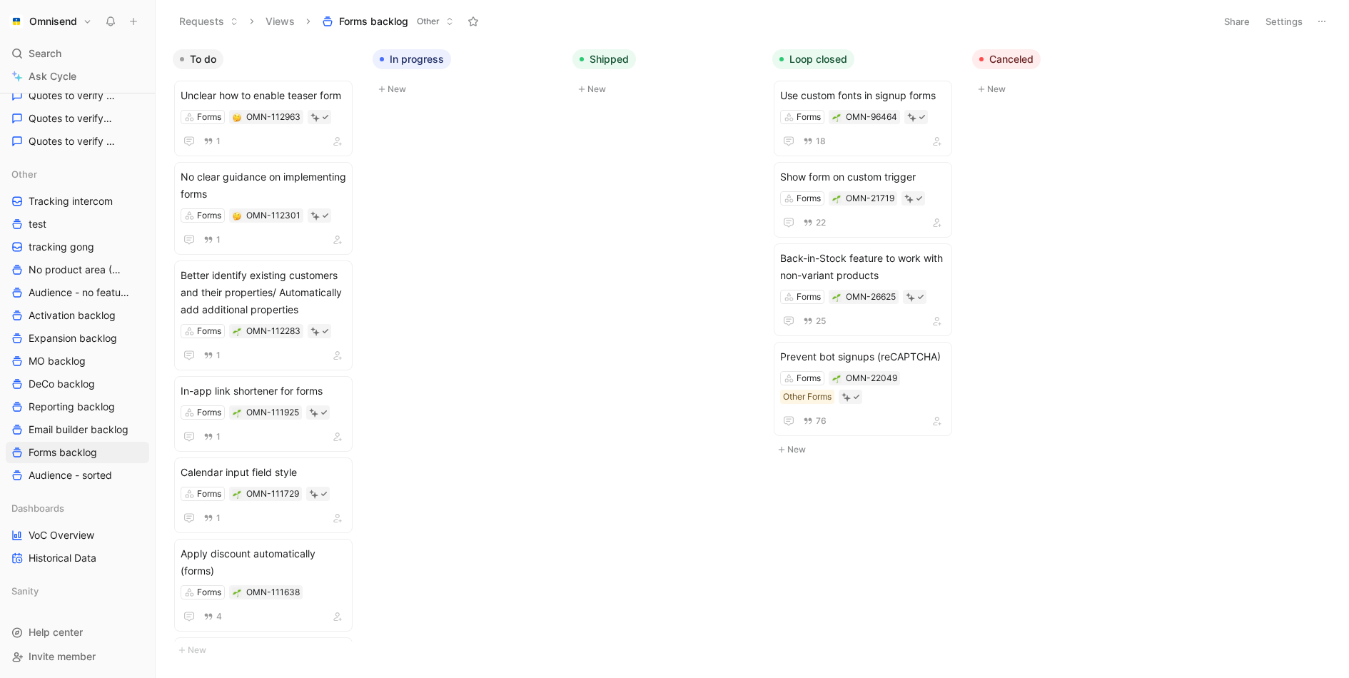
click at [1318, 24] on icon at bounding box center [1321, 21] width 11 height 11
click at [1292, 48] on div "Duplicate" at bounding box center [1272, 51] width 107 height 17
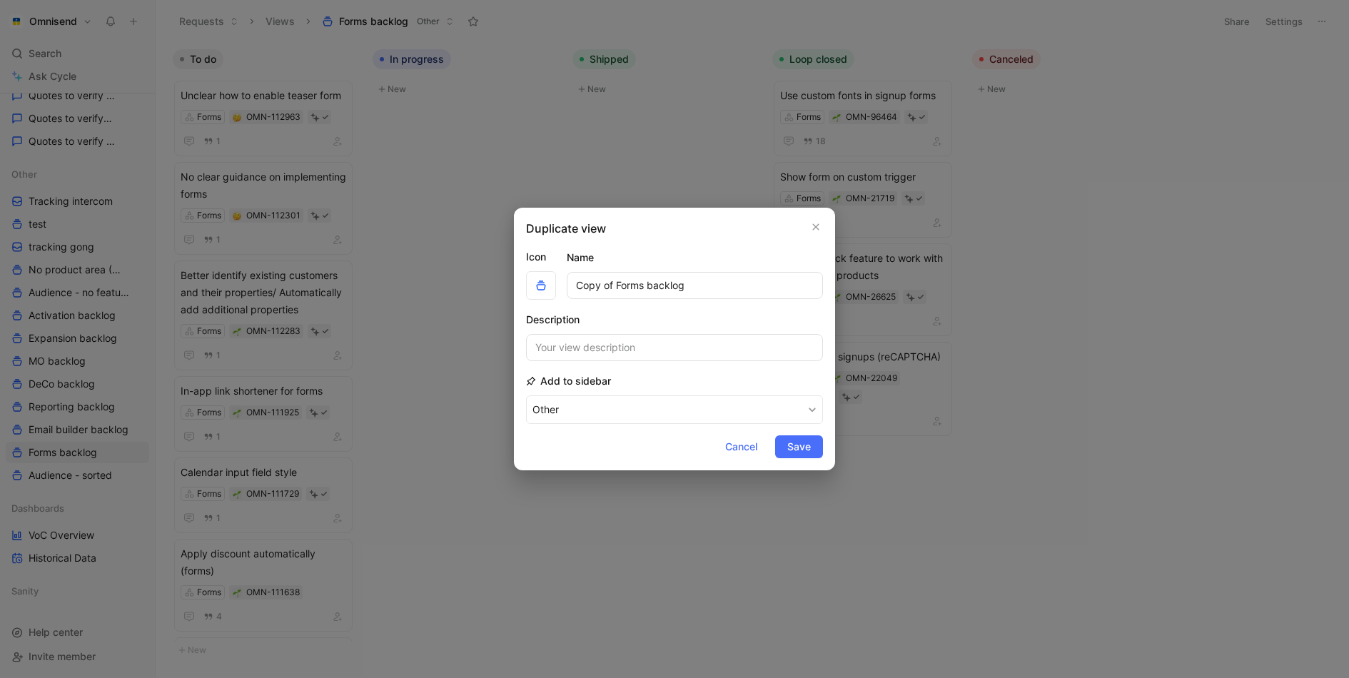
click at [679, 279] on input "Copy of Forms backlog" at bounding box center [695, 285] width 256 height 27
type input "Integrations backlog"
click at [799, 443] on span "Save" at bounding box center [799, 446] width 24 height 17
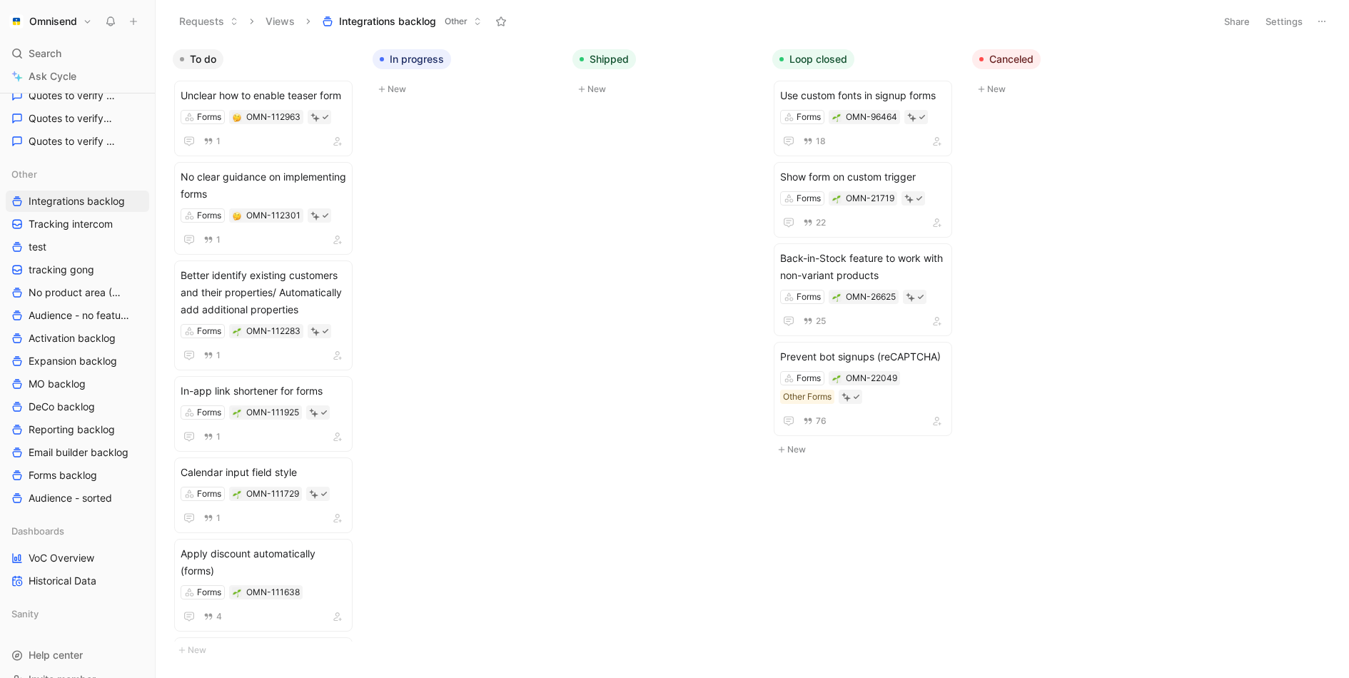
click at [1272, 30] on button "Settings" at bounding box center [1284, 21] width 50 height 20
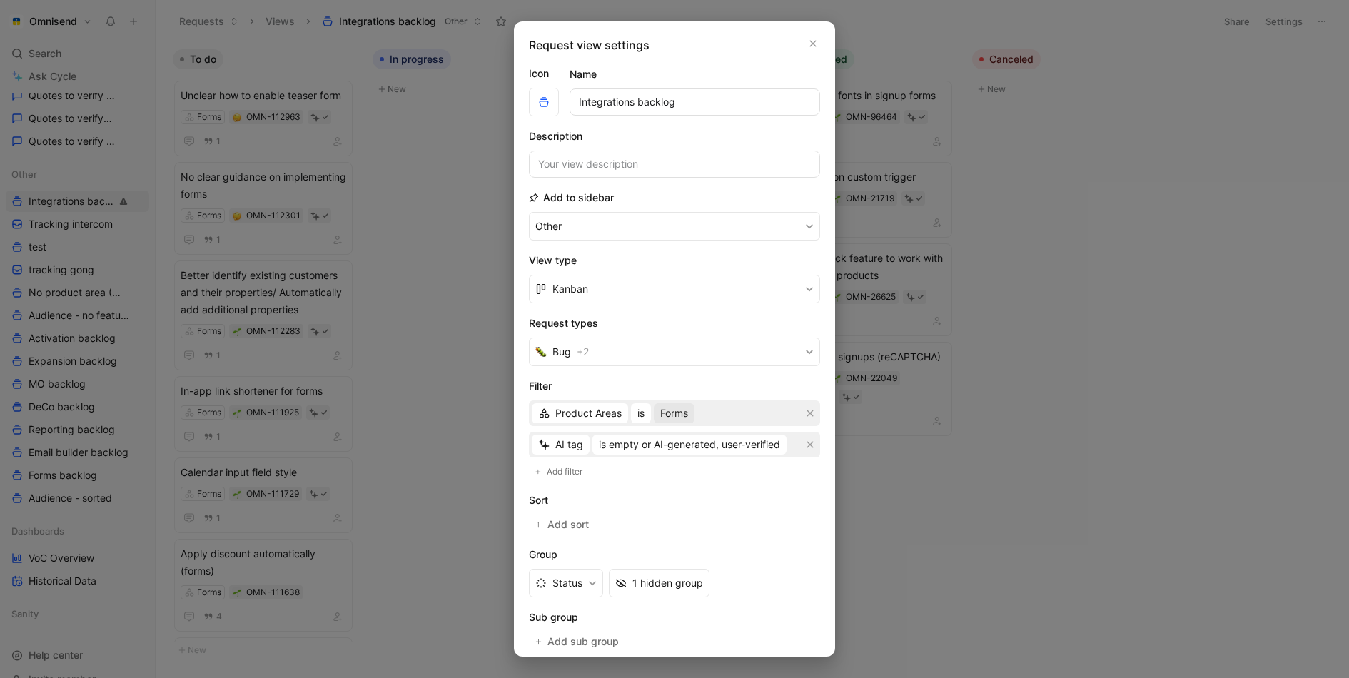
click at [676, 408] on span "Forms" at bounding box center [674, 413] width 28 height 17
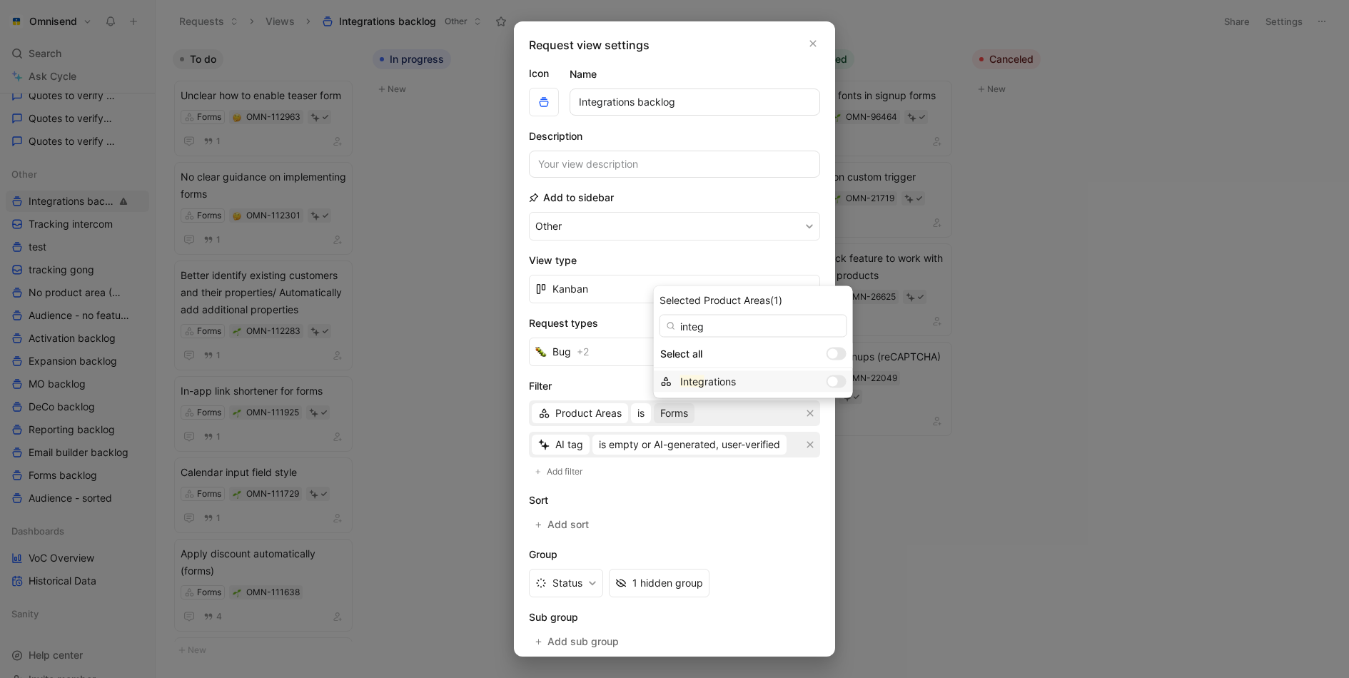
type input "integ"
click at [791, 388] on div "Integ rations" at bounding box center [753, 381] width 199 height 21
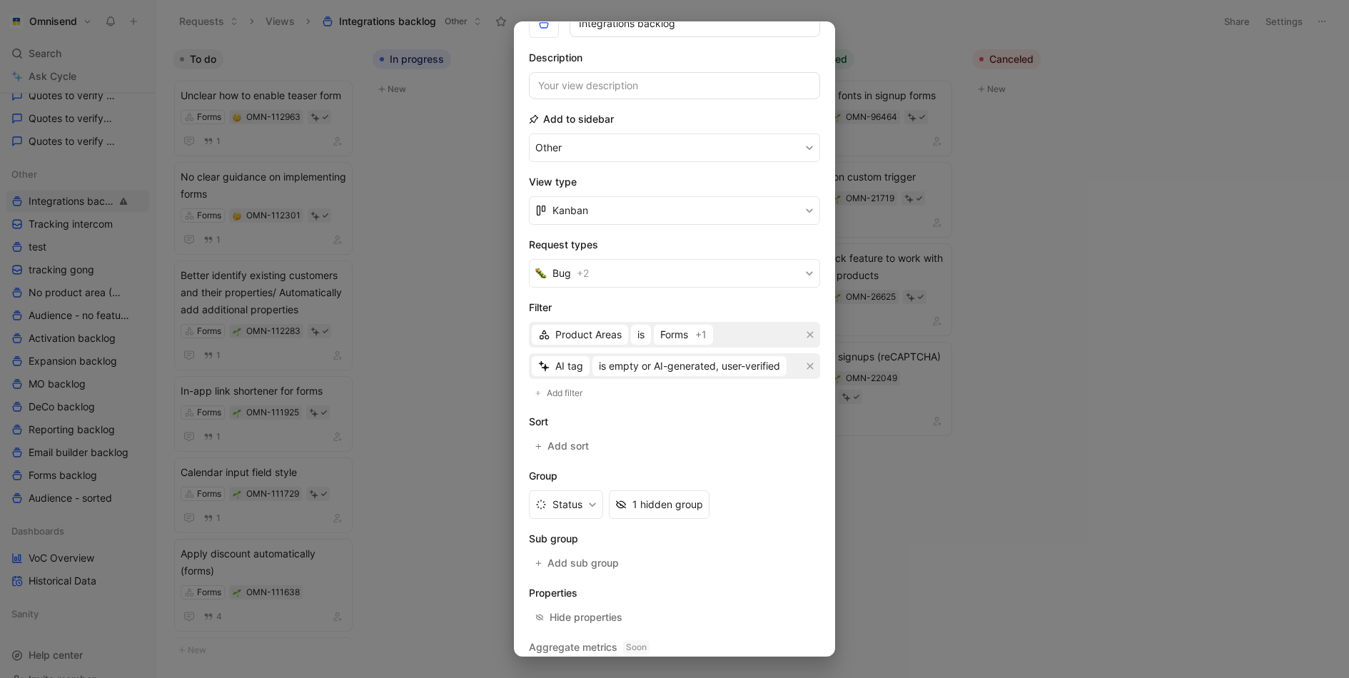
scroll to position [118, 0]
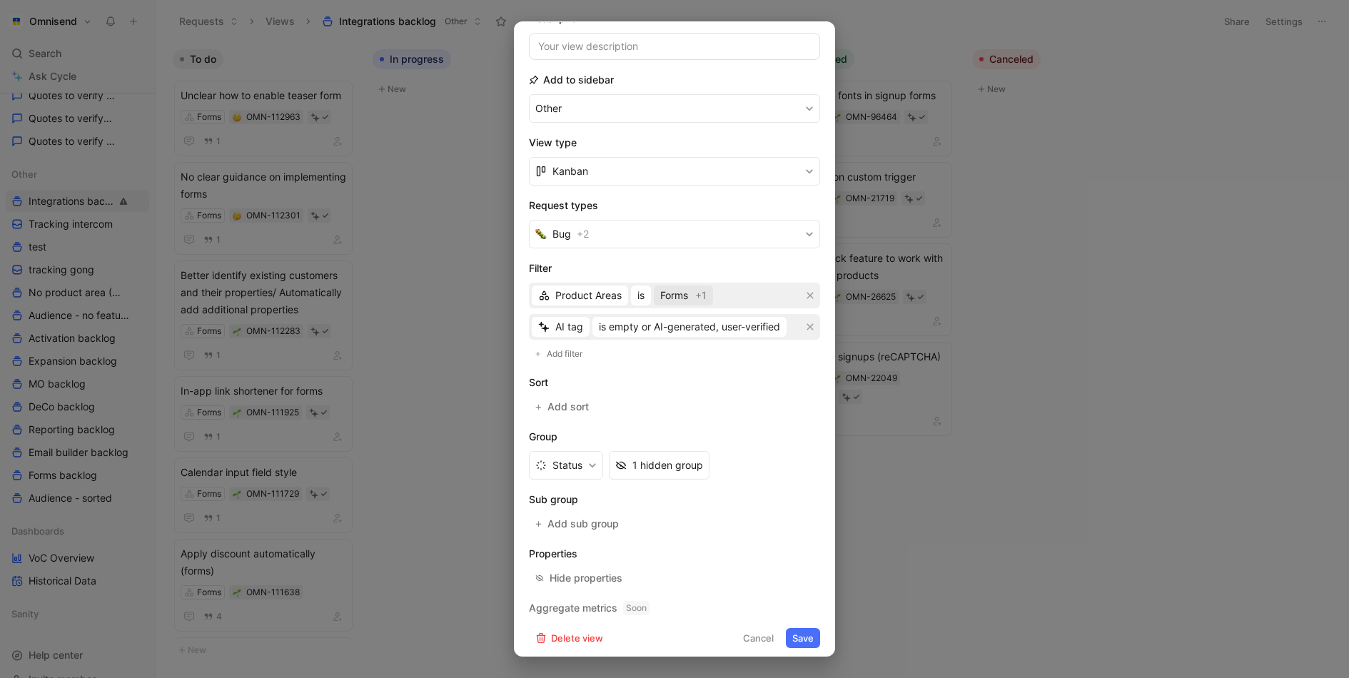
click at [677, 300] on span "Forms" at bounding box center [674, 295] width 28 height 17
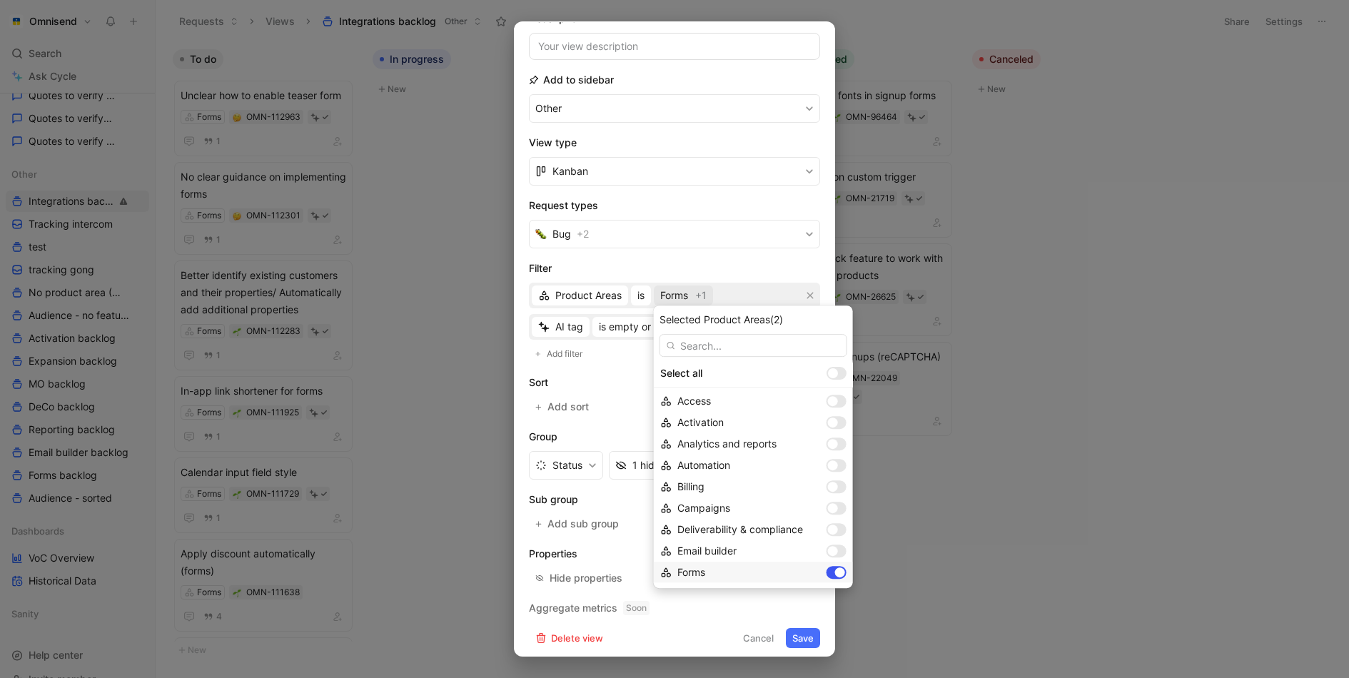
click at [835, 573] on div at bounding box center [840, 573] width 10 height 10
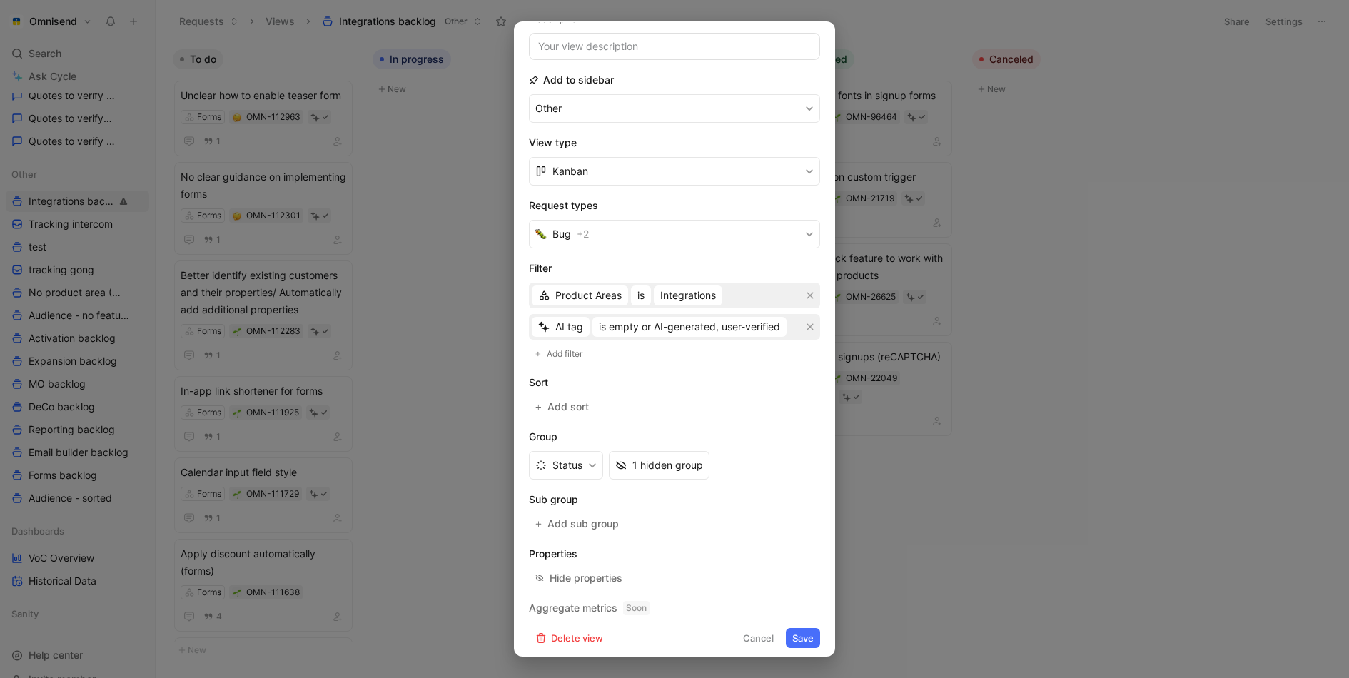
click at [807, 639] on button "Save" at bounding box center [803, 638] width 34 height 20
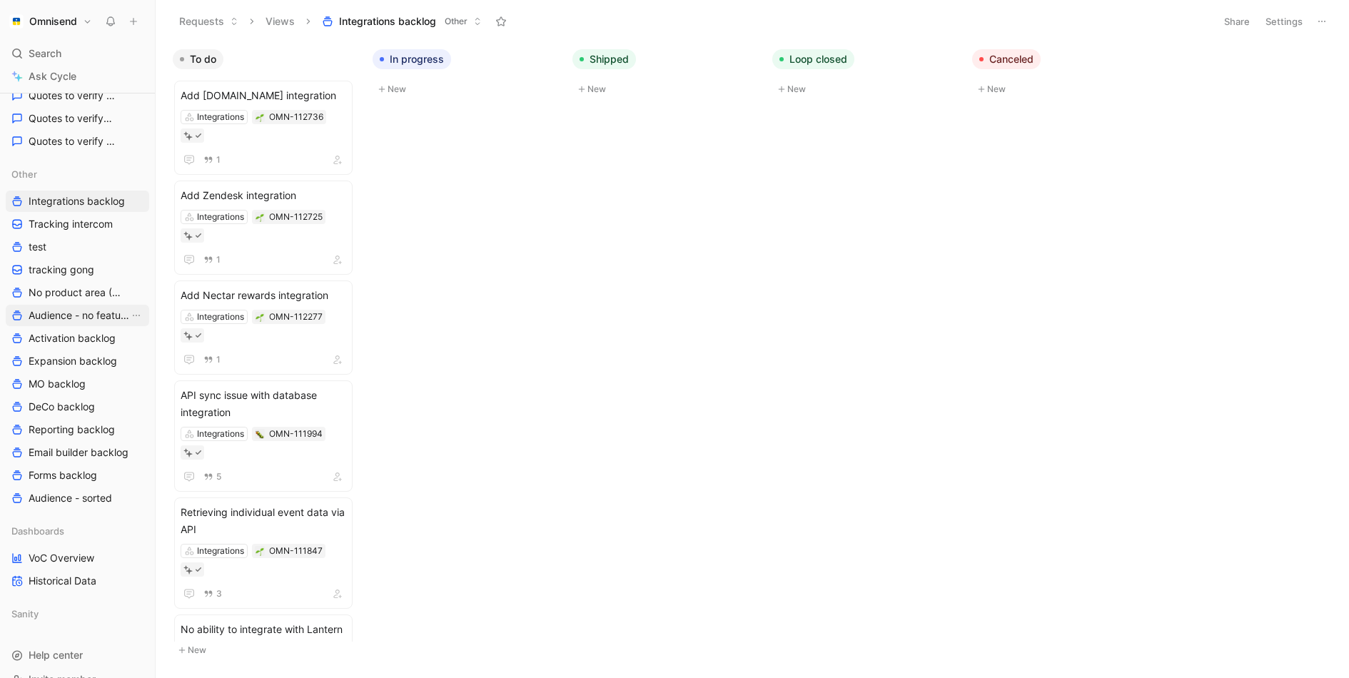
scroll to position [0, 0]
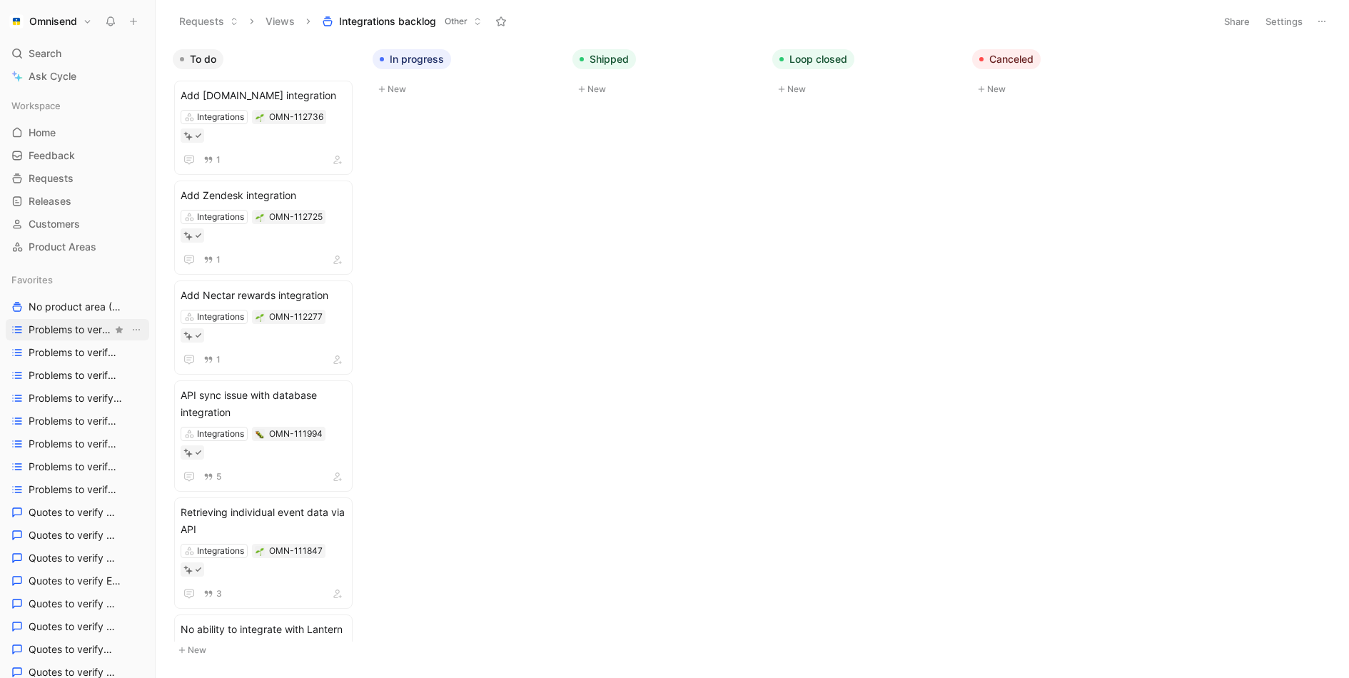
click at [74, 332] on span "Problems to verify Activation" at bounding box center [71, 330] width 84 height 14
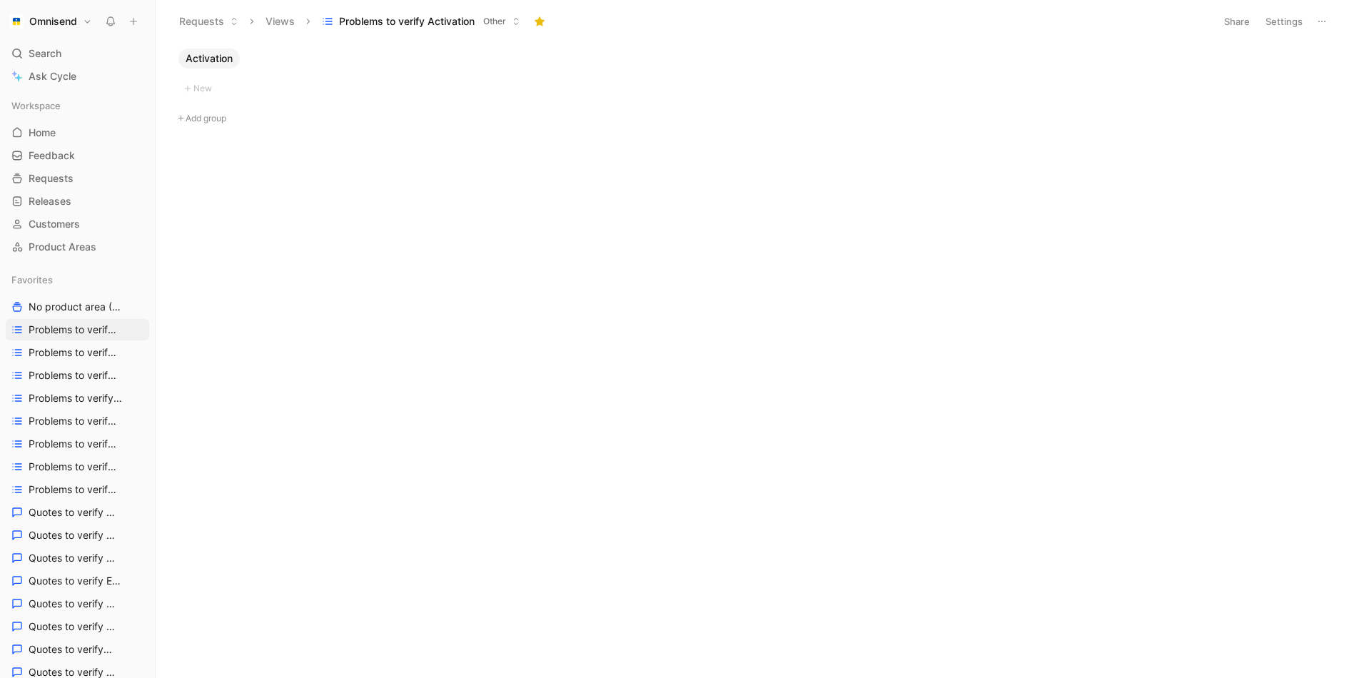
click at [1276, 25] on button "Settings" at bounding box center [1284, 21] width 50 height 20
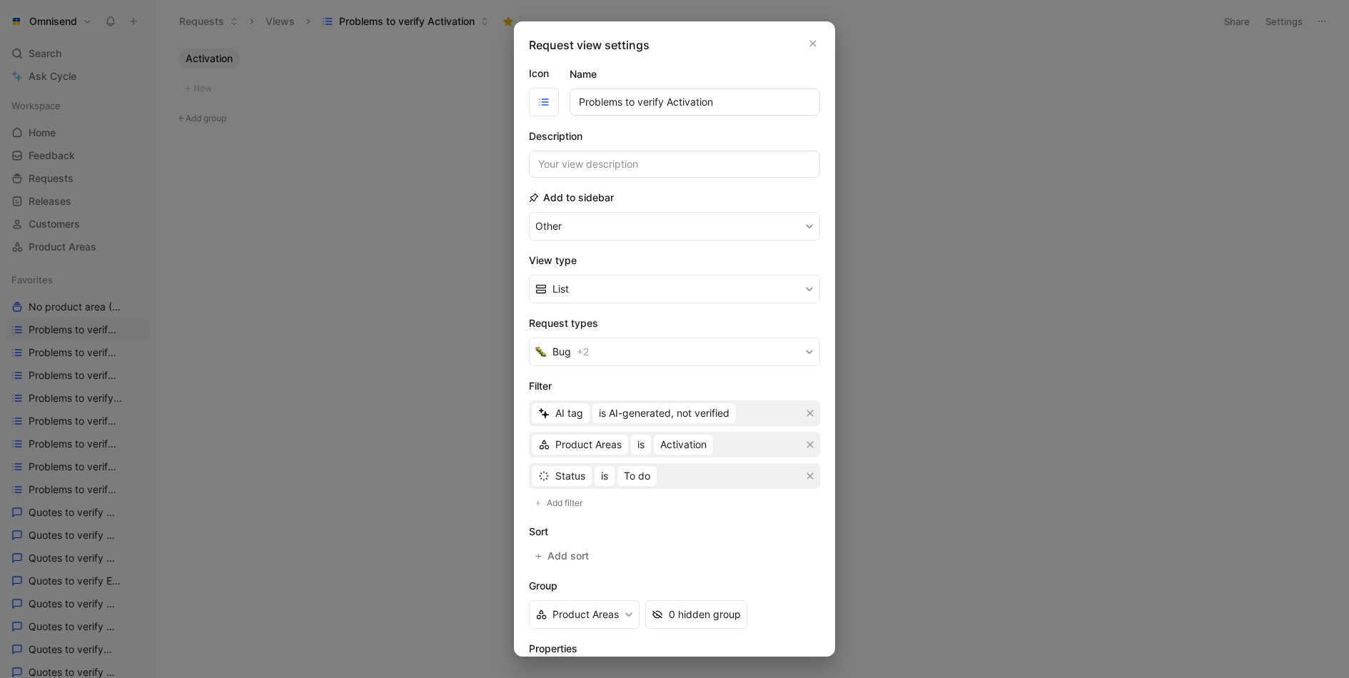
click at [995, 163] on div at bounding box center [674, 339] width 1349 height 678
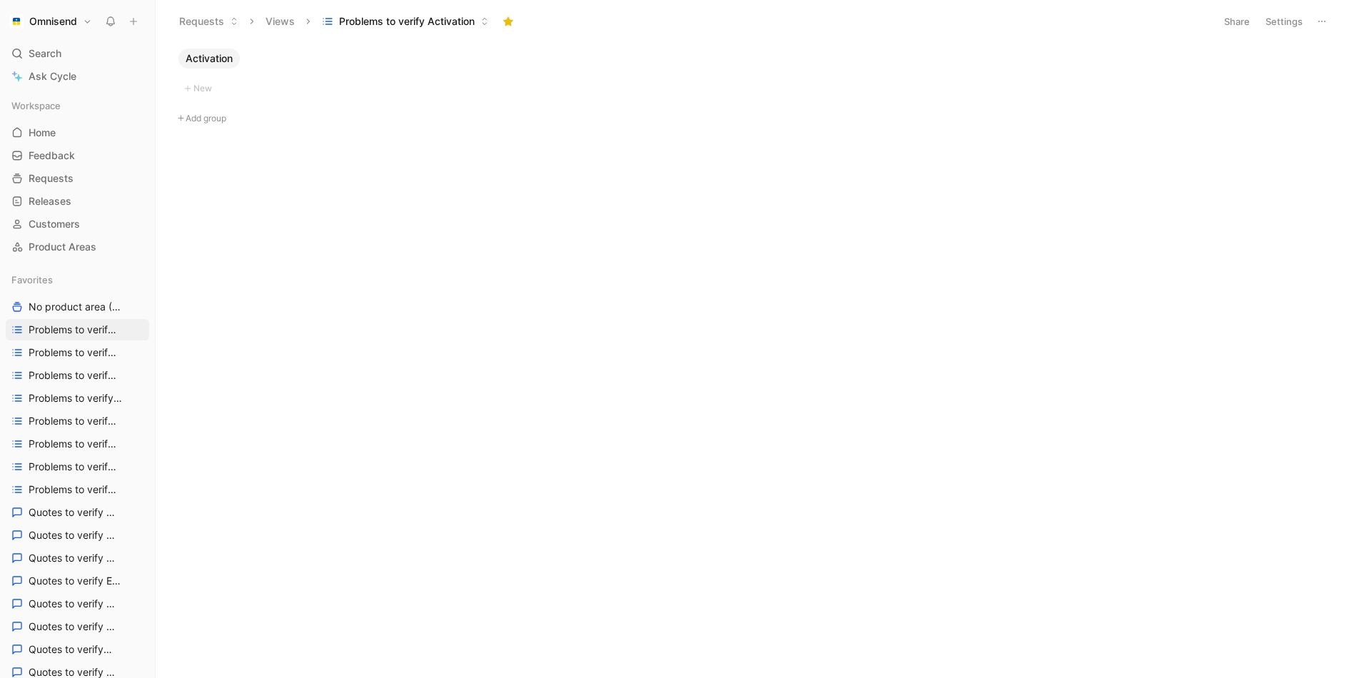
click at [1328, 17] on button at bounding box center [1322, 21] width 20 height 20
click at [1280, 48] on div "Duplicate" at bounding box center [1272, 51] width 107 height 17
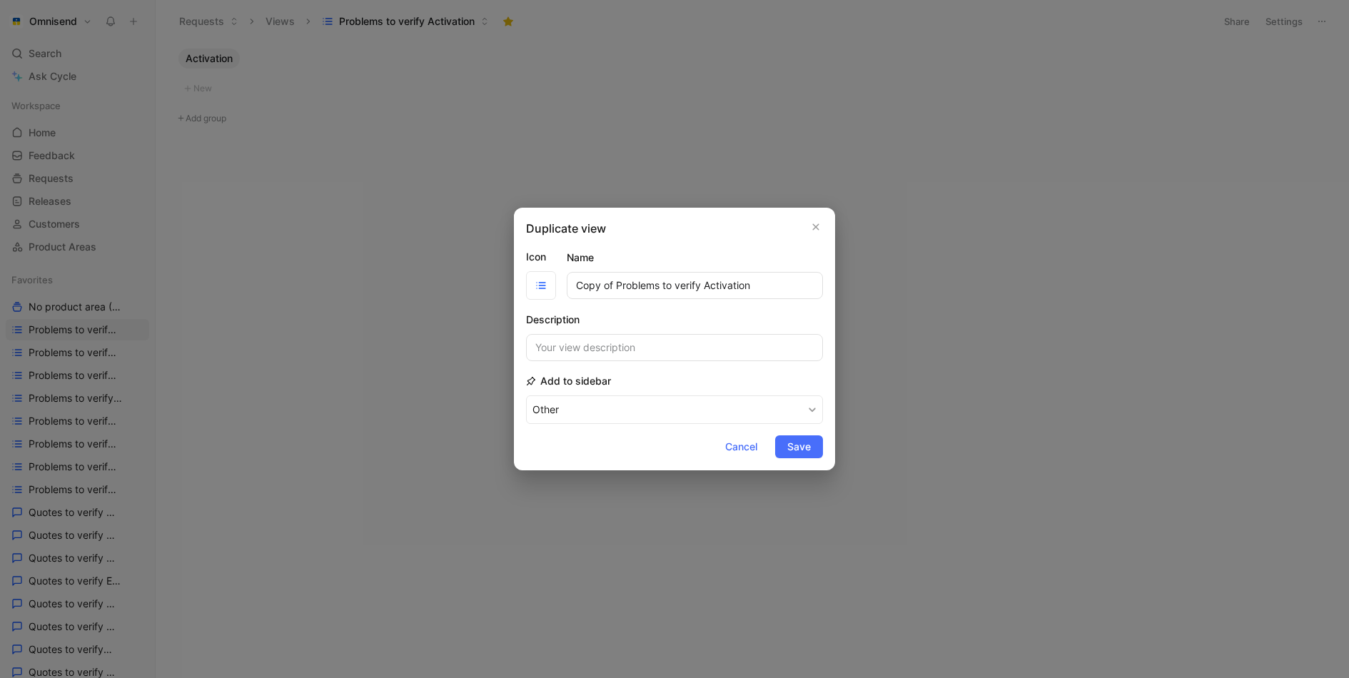
drag, startPoint x: 611, startPoint y: 283, endPoint x: 480, endPoint y: 283, distance: 130.6
click at [480, 283] on div "Duplicate view Icon Name Copy of Problems to verify Activation Description Add …" at bounding box center [674, 339] width 1349 height 678
drag, startPoint x: 740, startPoint y: 292, endPoint x: 665, endPoint y: 291, distance: 74.2
click at [665, 291] on input "Problems to verify Activation" at bounding box center [695, 285] width 256 height 27
type input "Problems to verify Integrations"
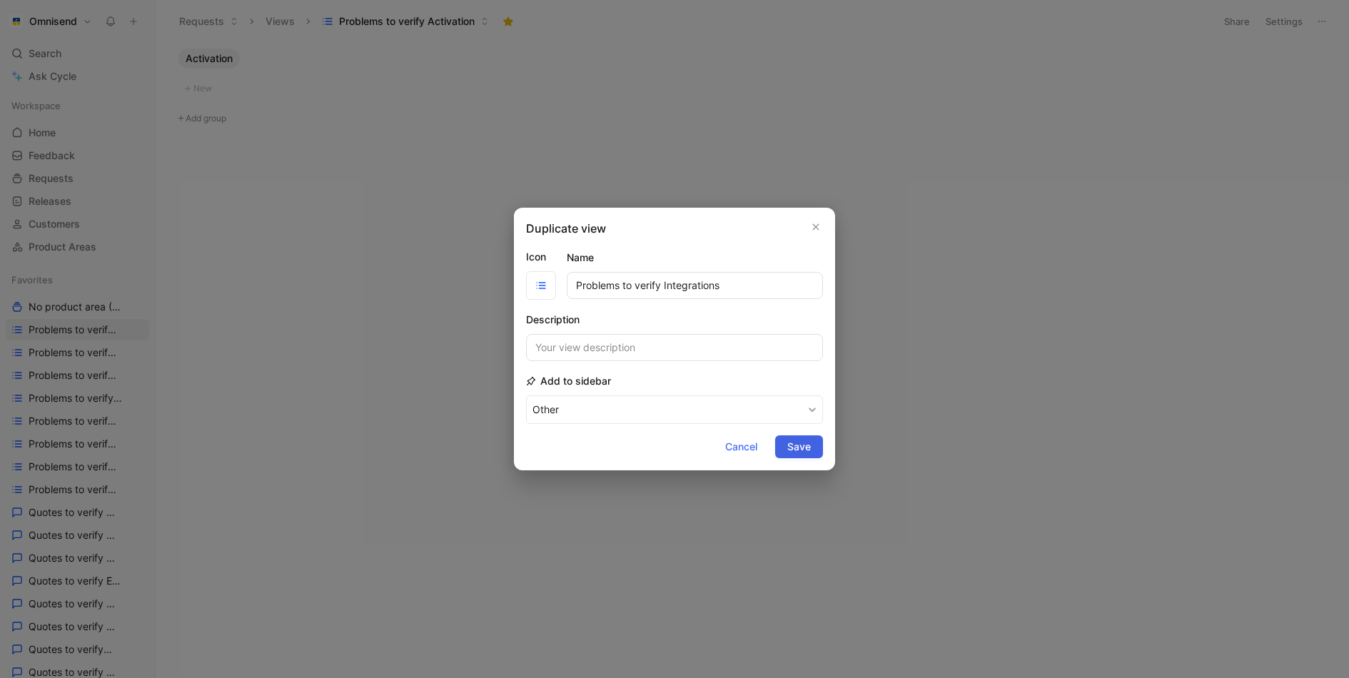
click at [805, 443] on span "Save" at bounding box center [799, 446] width 24 height 17
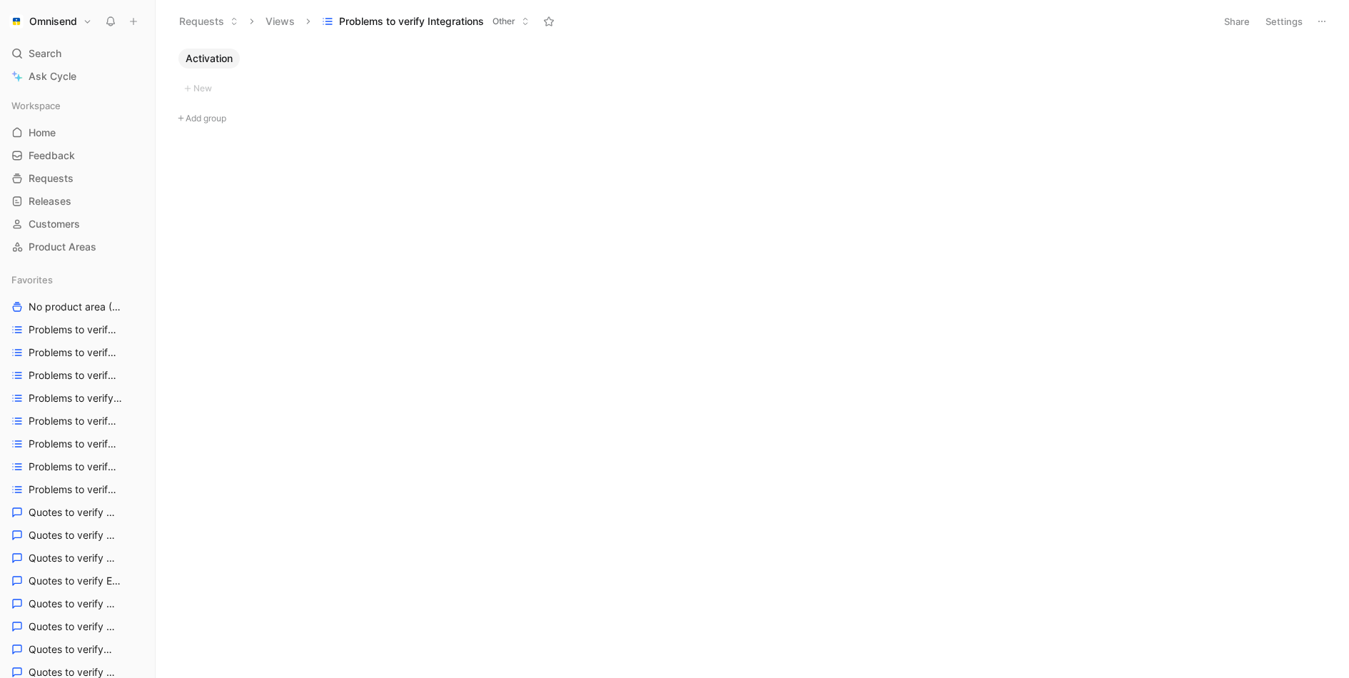
click at [1276, 24] on button "Settings" at bounding box center [1284, 21] width 50 height 20
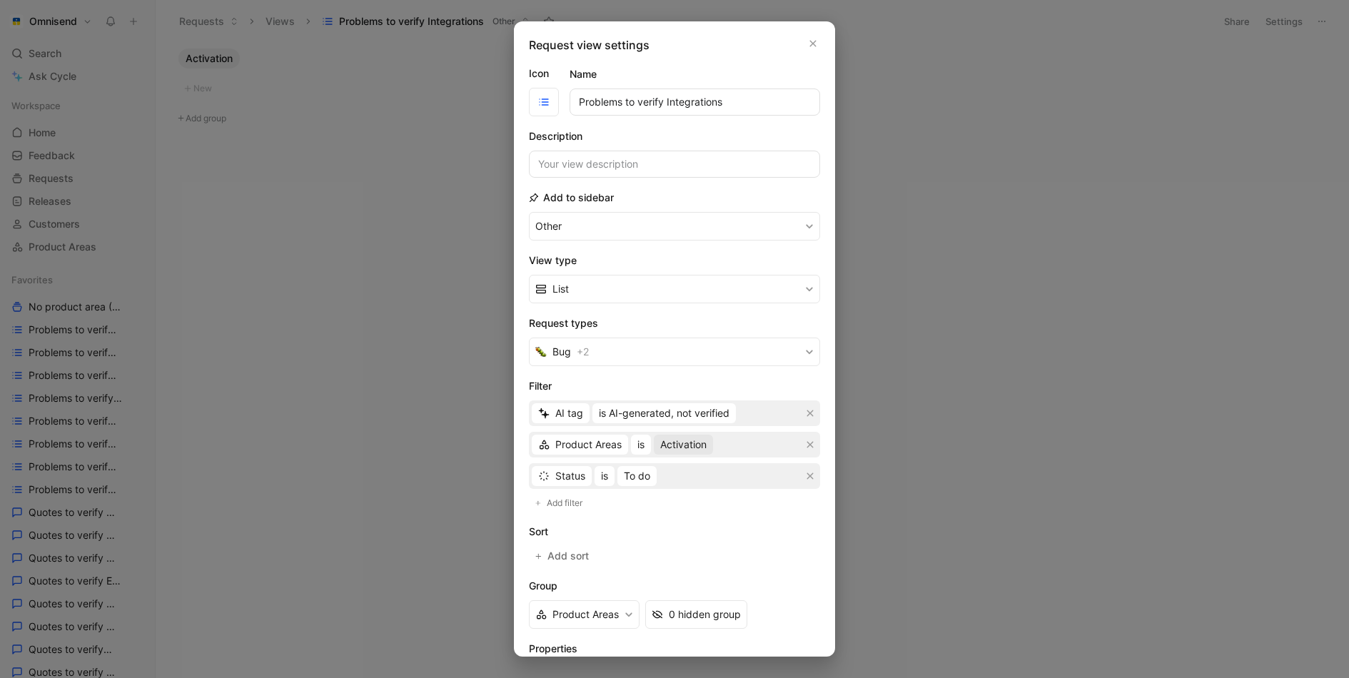
click at [675, 442] on span "Activation" at bounding box center [683, 444] width 46 height 17
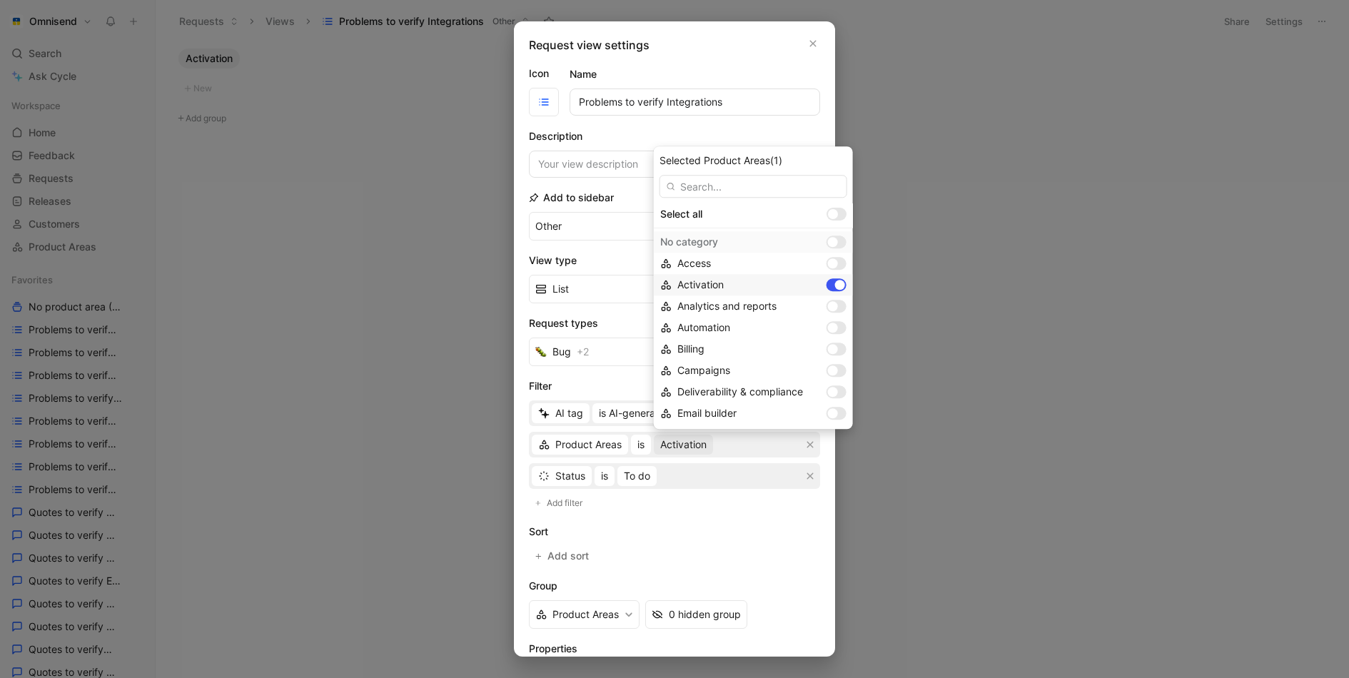
click at [835, 284] on div at bounding box center [840, 285] width 10 height 10
click at [747, 191] on input "text" at bounding box center [754, 186] width 188 height 23
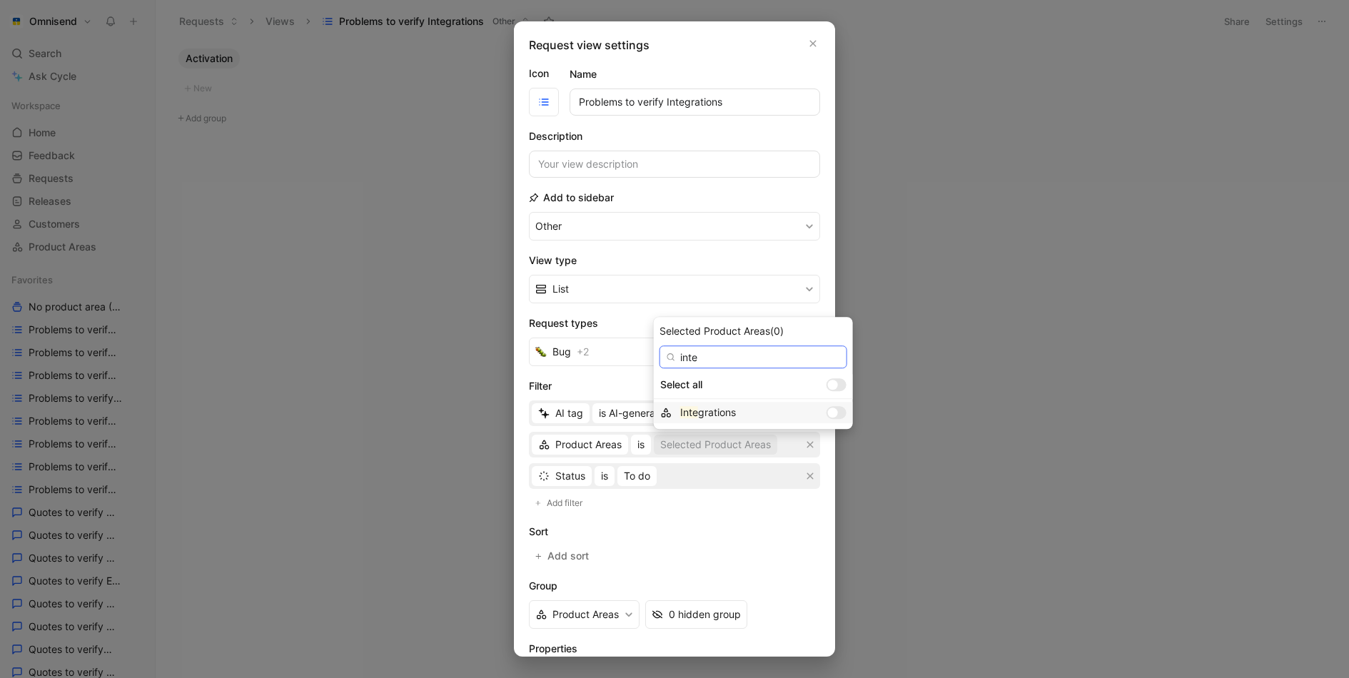
type input "inte"
click at [827, 411] on div at bounding box center [837, 412] width 20 height 13
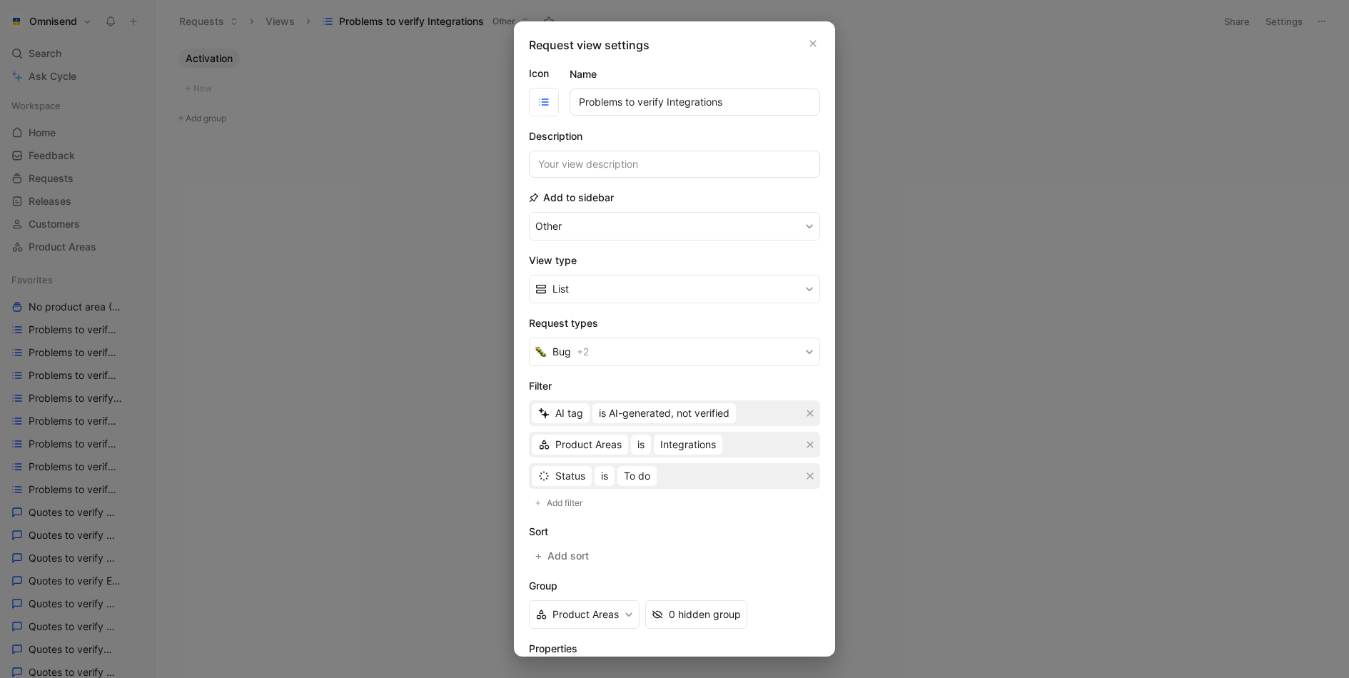
scroll to position [96, 0]
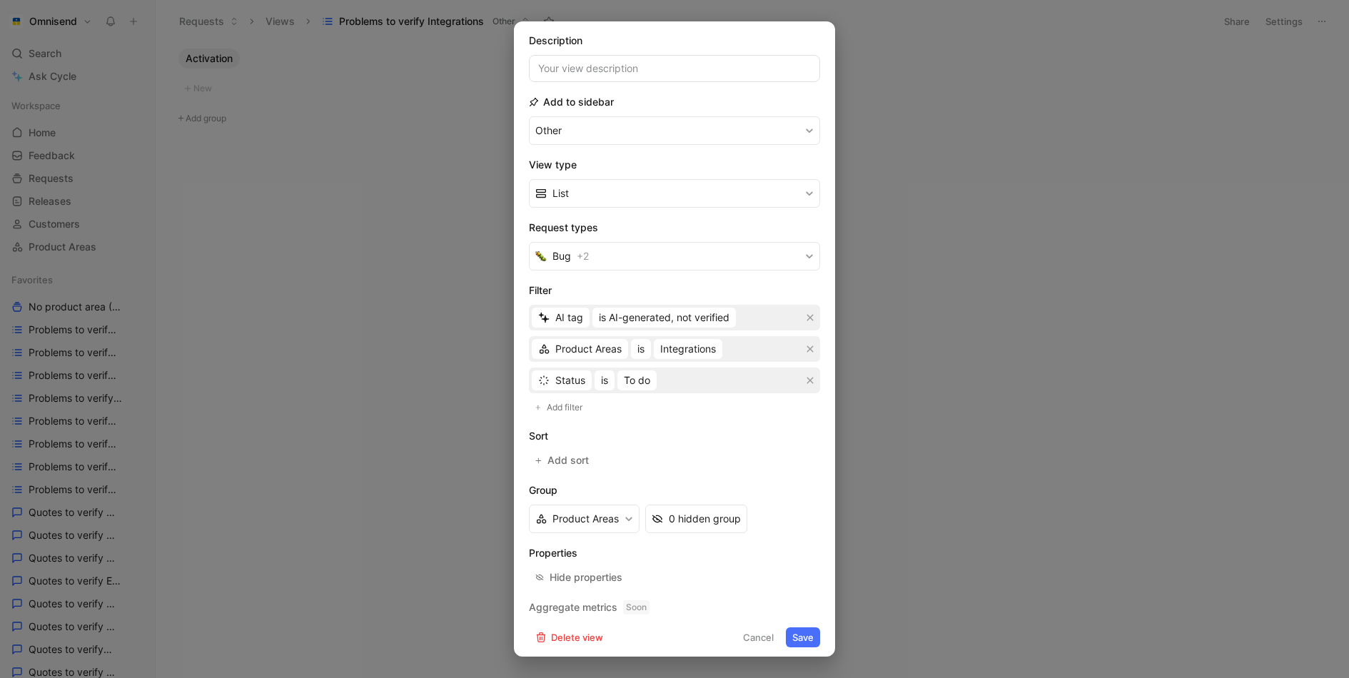
click at [820, 630] on button "Save" at bounding box center [803, 637] width 34 height 20
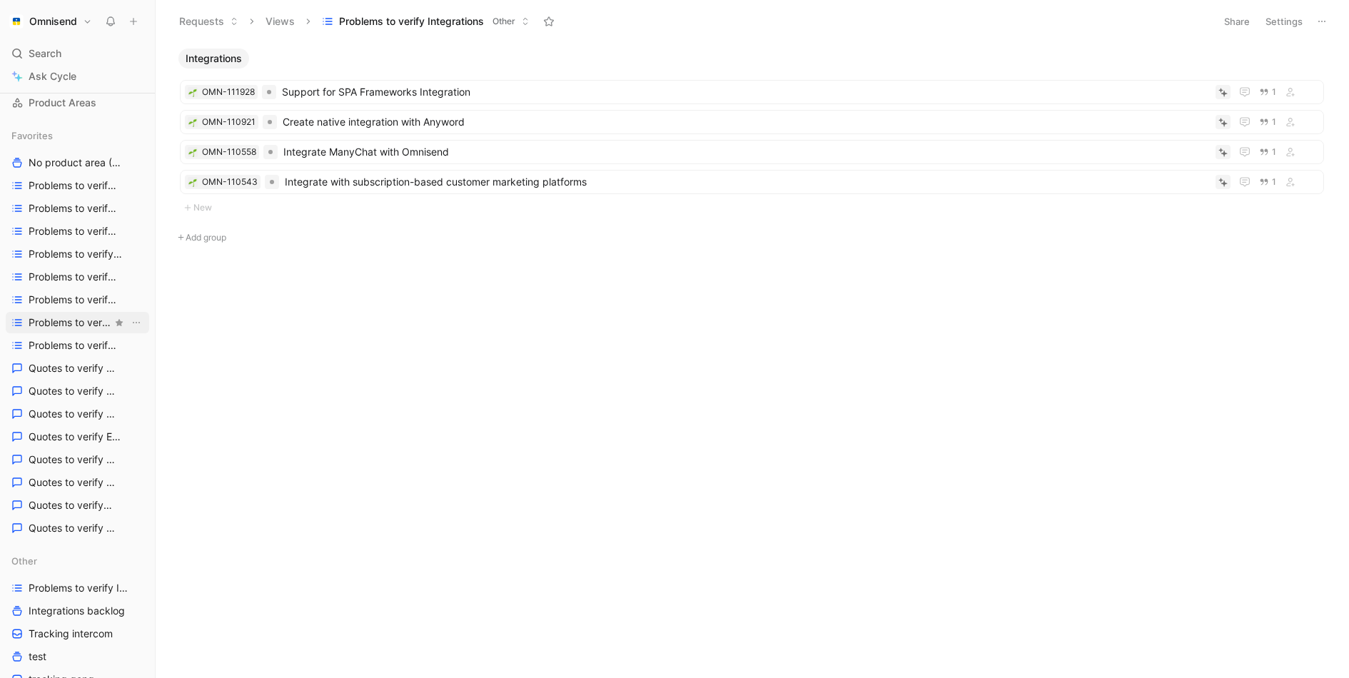
scroll to position [143, 0]
click at [63, 371] on span "Quotes to verify Activation" at bounding box center [71, 370] width 84 height 14
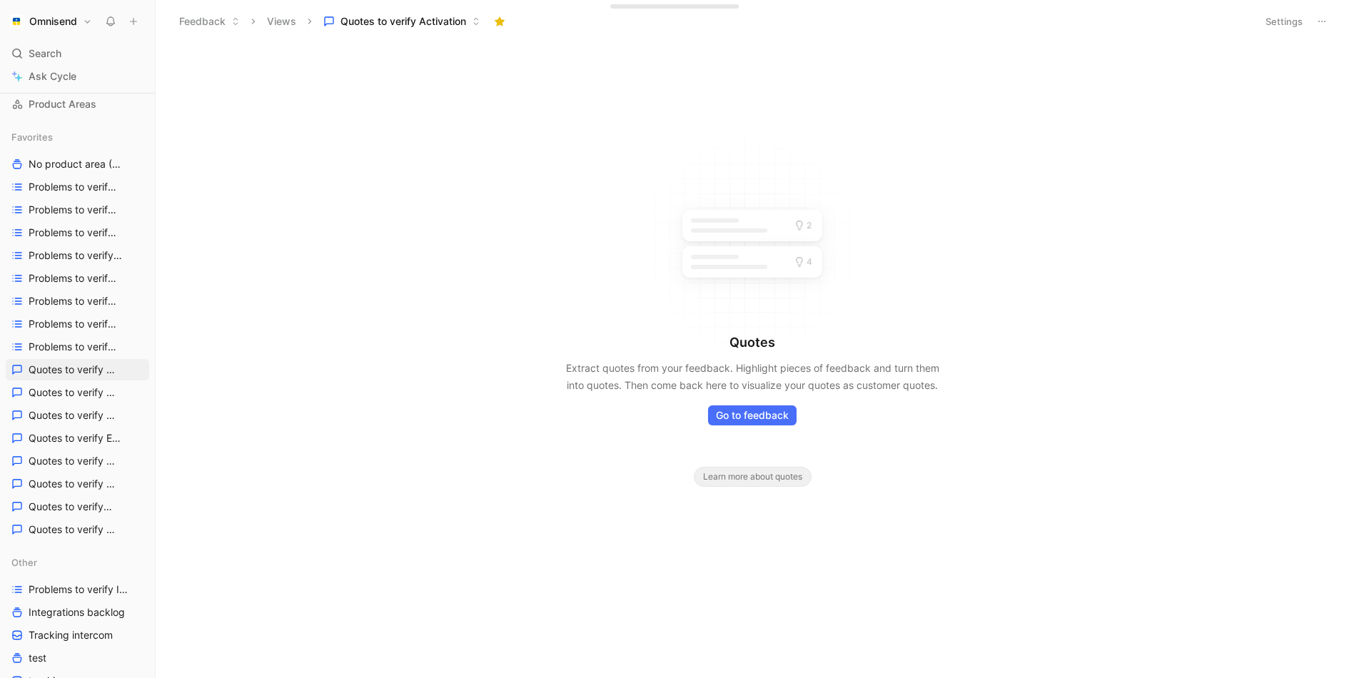
click at [1289, 21] on button "Settings" at bounding box center [1284, 21] width 50 height 20
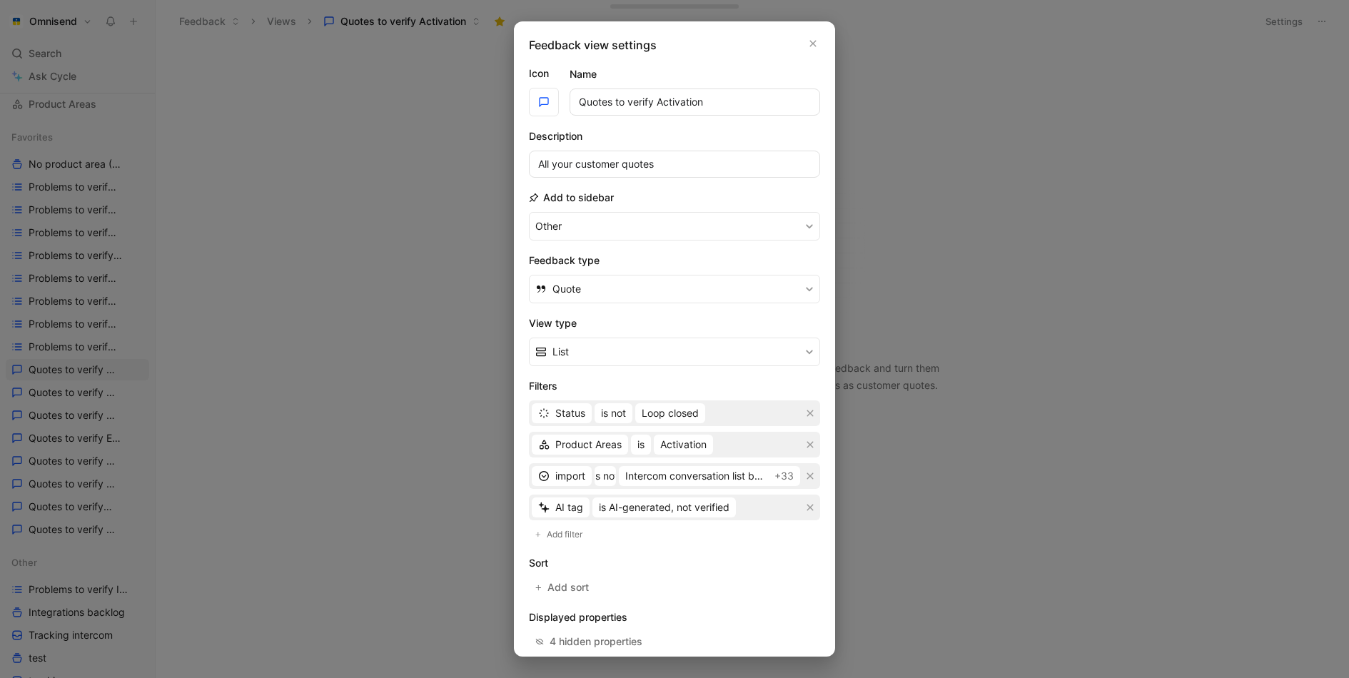
click at [818, 34] on div "Feedback view settings Icon Name Quotes to verify Activation Description All yo…" at bounding box center [674, 338] width 321 height 635
click at [813, 39] on icon "button" at bounding box center [813, 43] width 9 height 11
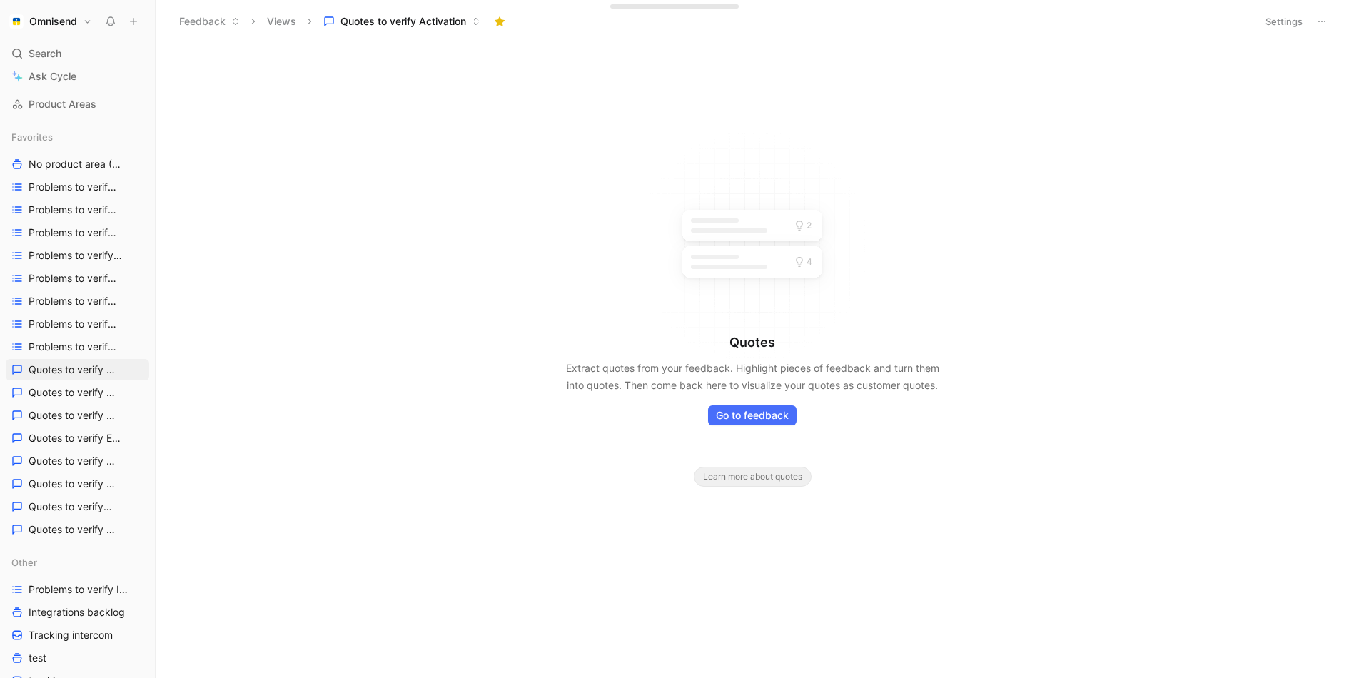
click at [1330, 32] on header "Feedback Views Quotes to verify Activation Settings" at bounding box center [753, 21] width 1194 height 43
click at [1330, 25] on button at bounding box center [1322, 21] width 20 height 20
click at [1274, 51] on div "Duplicate" at bounding box center [1272, 51] width 107 height 17
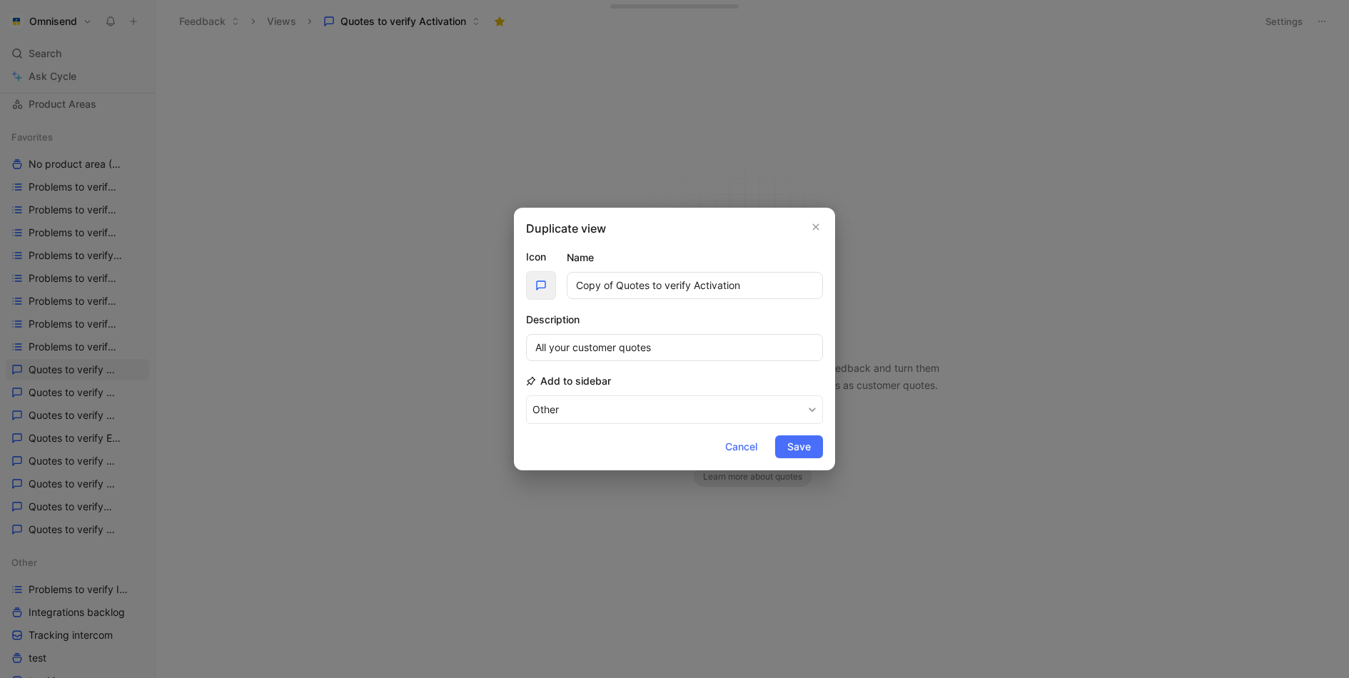
drag, startPoint x: 616, startPoint y: 286, endPoint x: 542, endPoint y: 286, distance: 74.2
click at [542, 286] on div "Icon Name Copy of Quotes to verify Activation" at bounding box center [674, 273] width 297 height 51
drag, startPoint x: 702, startPoint y: 281, endPoint x: 657, endPoint y: 282, distance: 45.7
click at [657, 282] on input "Quotes to verify Activation" at bounding box center [695, 285] width 256 height 27
type input "Quotes to verify Integrations"
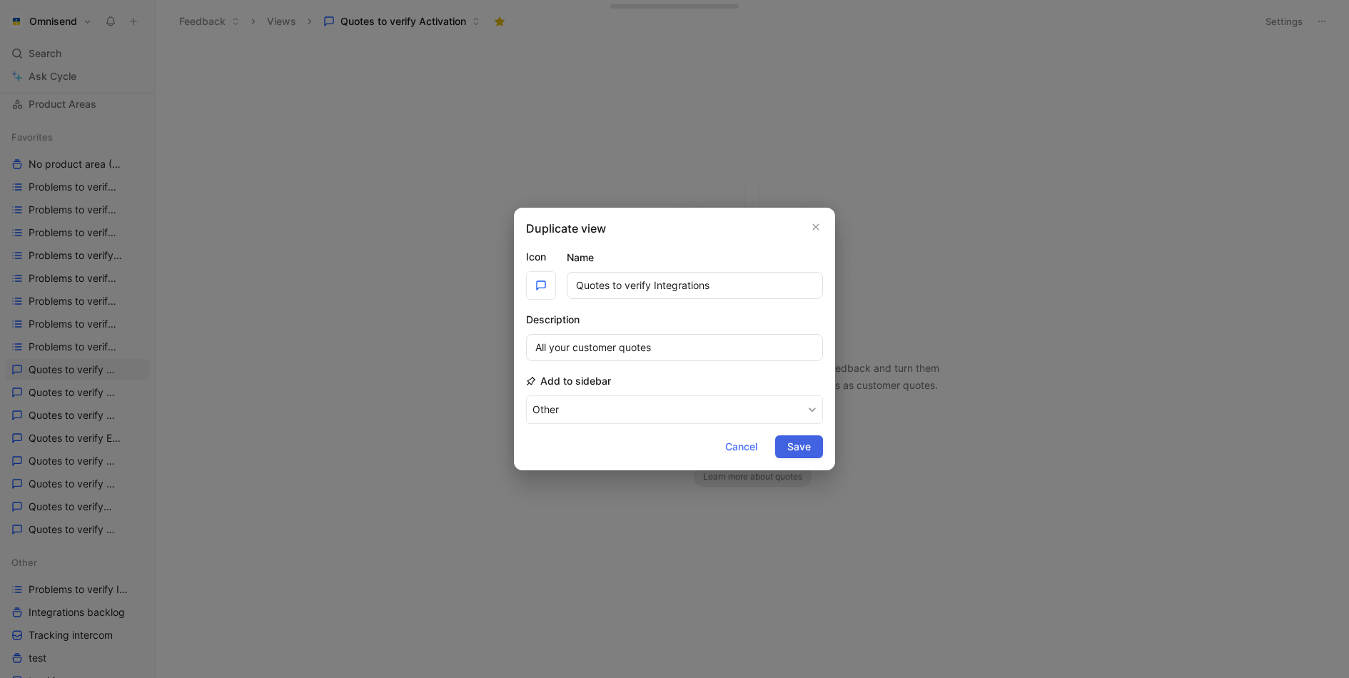
click at [813, 453] on button "Save" at bounding box center [799, 446] width 48 height 23
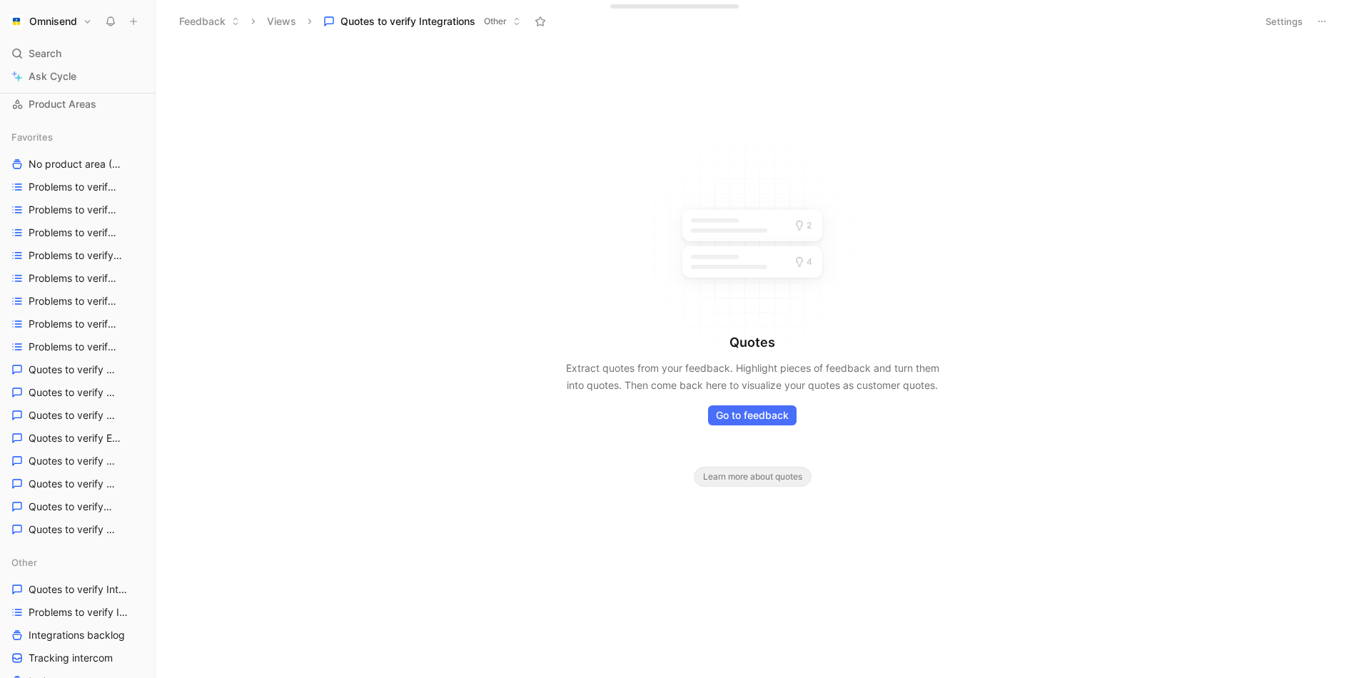
click at [1281, 19] on button "Settings" at bounding box center [1284, 21] width 50 height 20
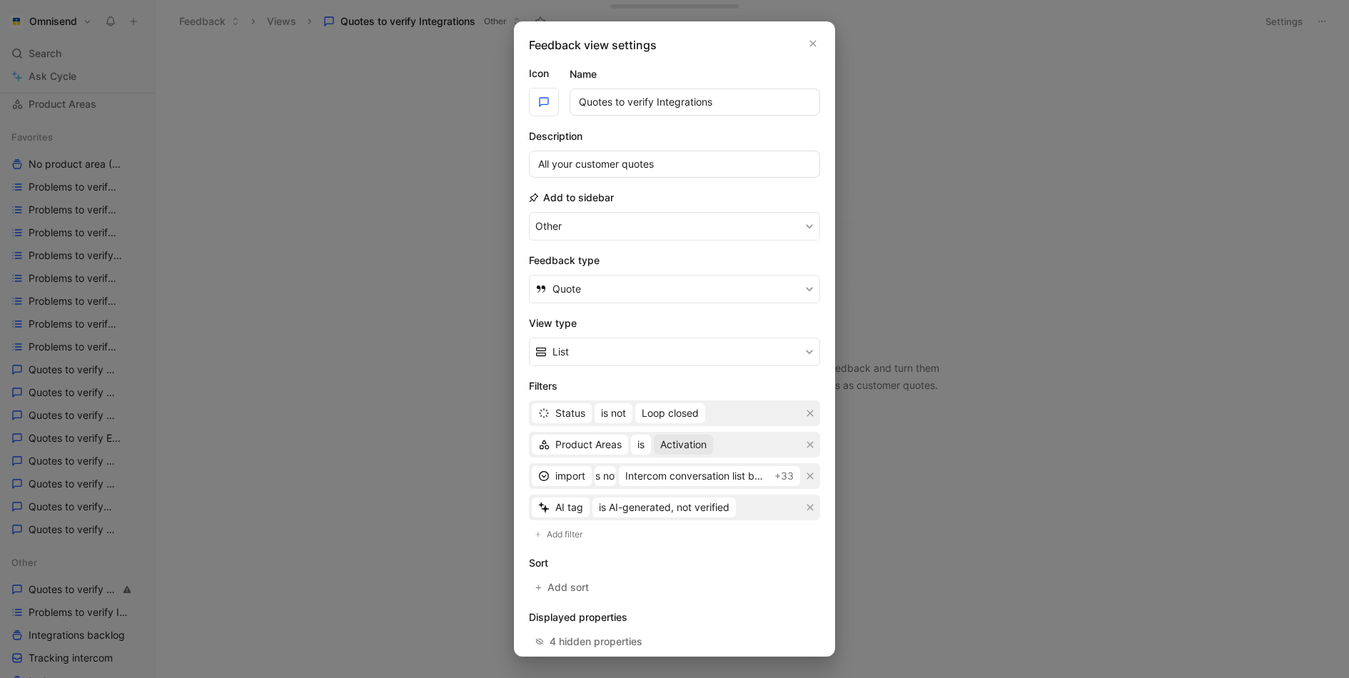
click at [700, 448] on span "Activation" at bounding box center [683, 444] width 46 height 17
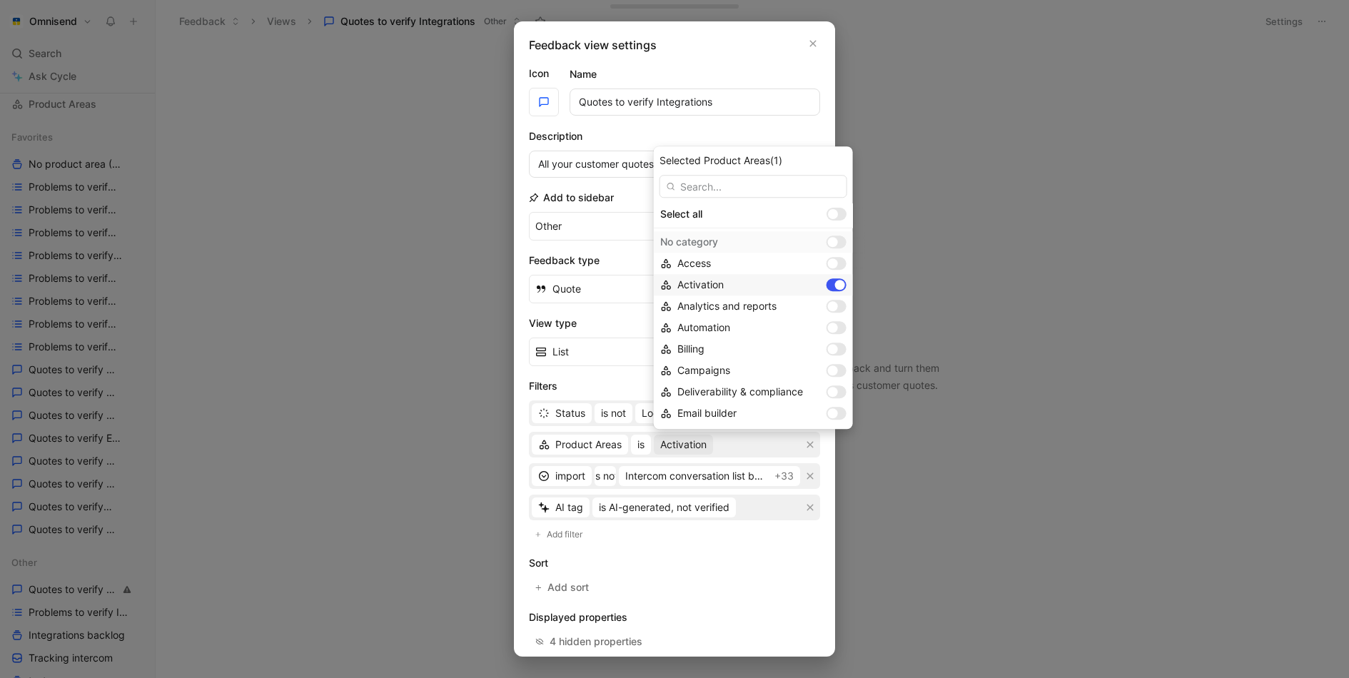
click at [827, 278] on label at bounding box center [837, 284] width 20 height 13
click at [764, 183] on input "text" at bounding box center [754, 186] width 188 height 23
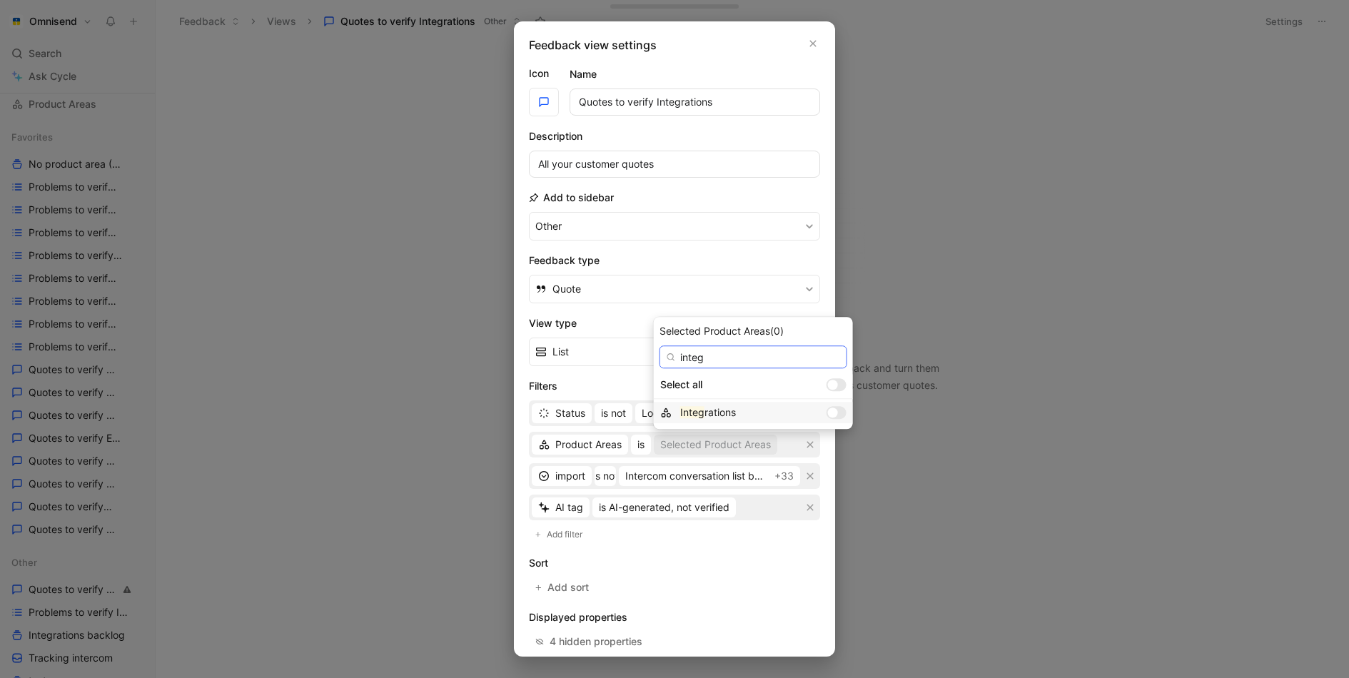
type input "integ"
click at [827, 415] on div at bounding box center [837, 412] width 20 height 13
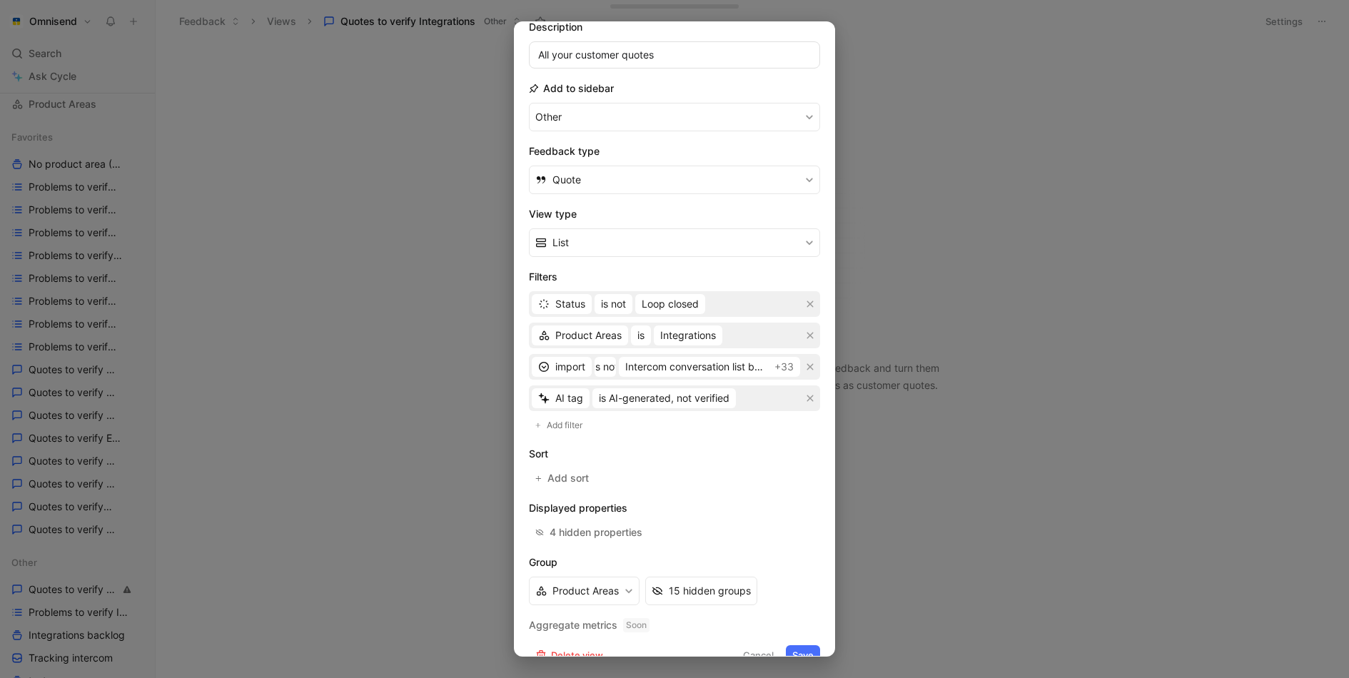
scroll to position [127, 0]
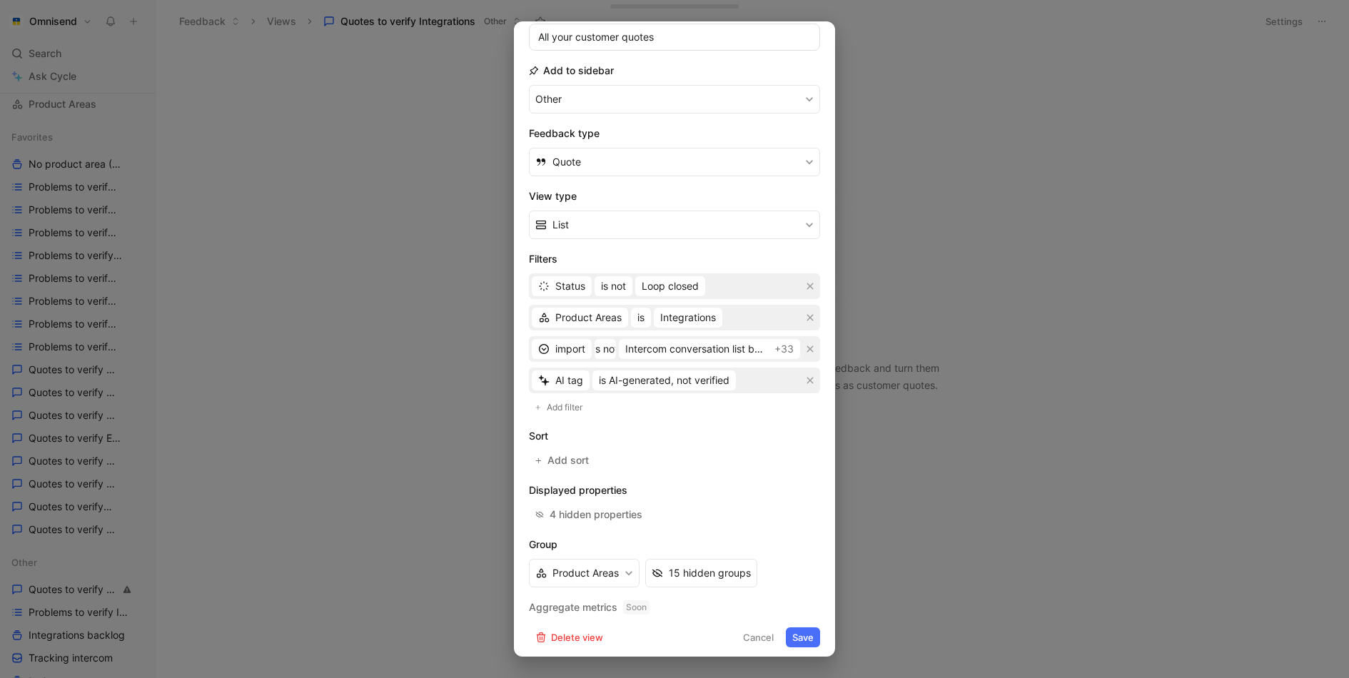
click at [800, 631] on button "Save" at bounding box center [803, 637] width 34 height 20
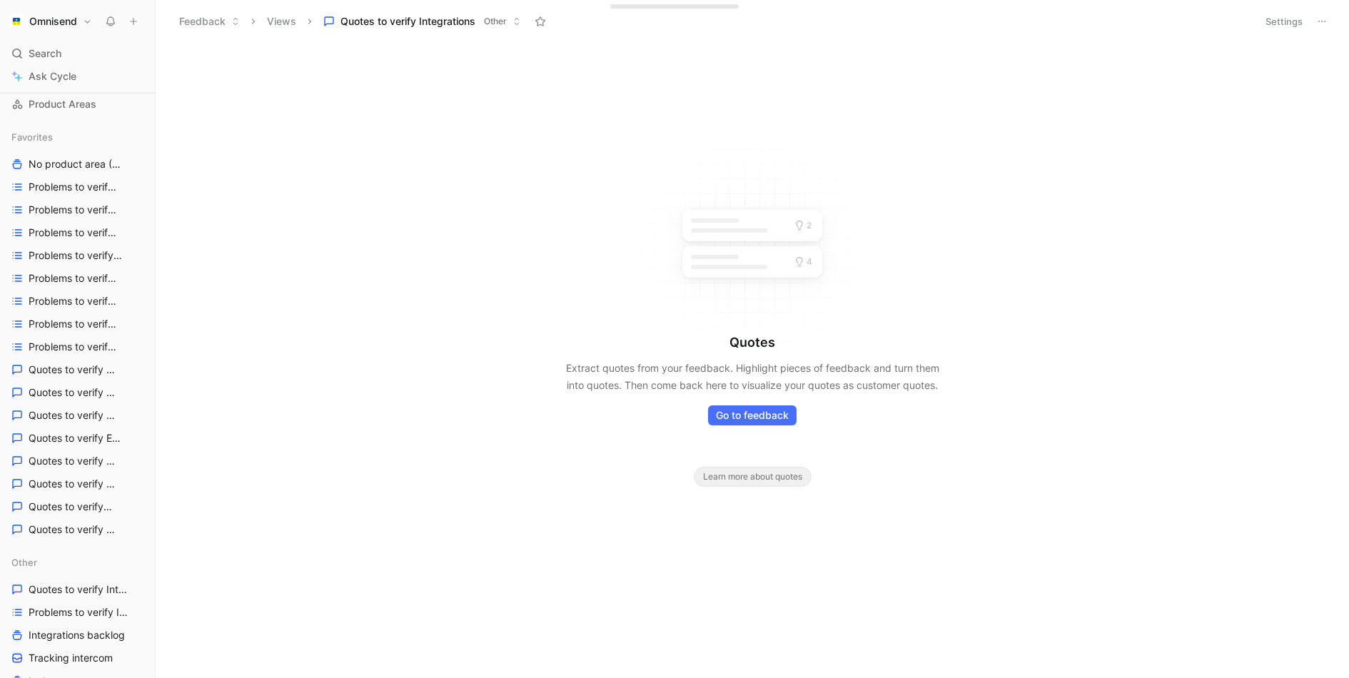
drag, startPoint x: 857, startPoint y: 201, endPoint x: 672, endPoint y: 456, distance: 314.8
click at [672, 456] on div "Quotes Extract quotes from your feedback. Highlight pieces of feedback and turn…" at bounding box center [753, 360] width 1194 height 635
click at [1233, 113] on div "Quotes Extract quotes from your feedback. Highlight pieces of feedback and turn…" at bounding box center [753, 360] width 1194 height 635
click at [1294, 21] on button "Settings" at bounding box center [1284, 21] width 50 height 20
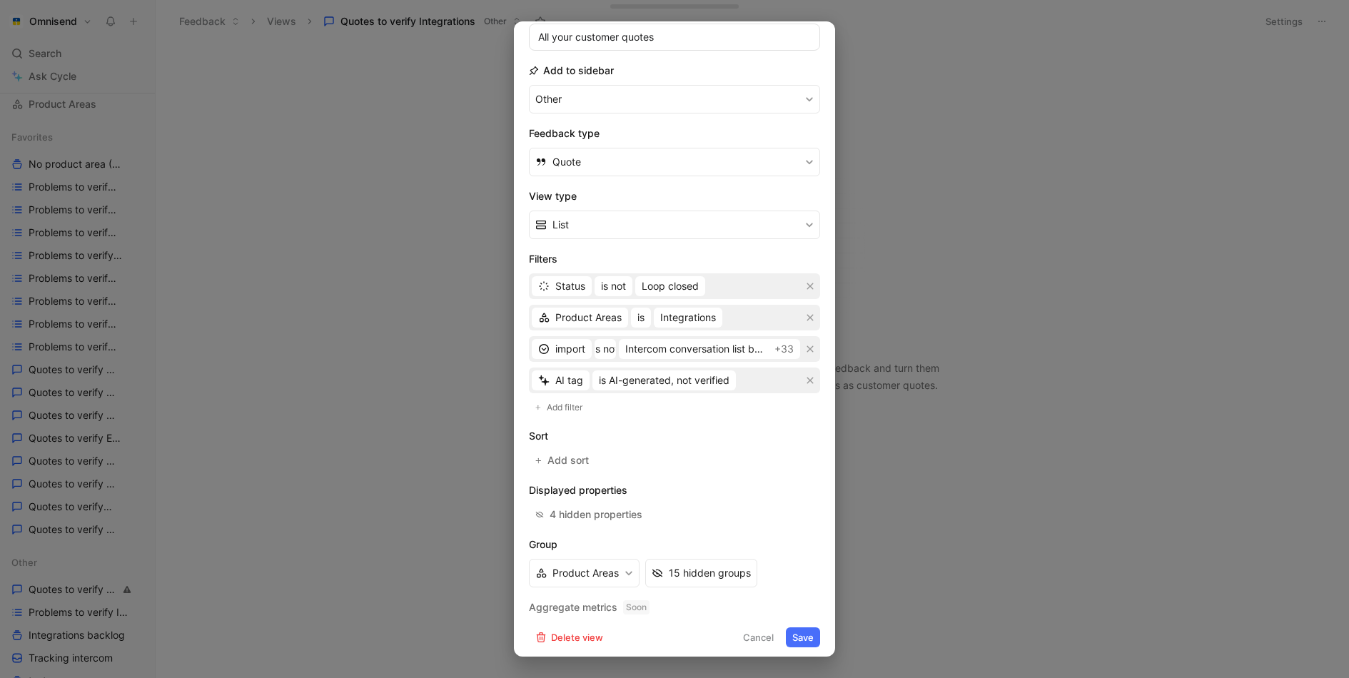
click at [804, 635] on button "Save" at bounding box center [803, 637] width 34 height 20
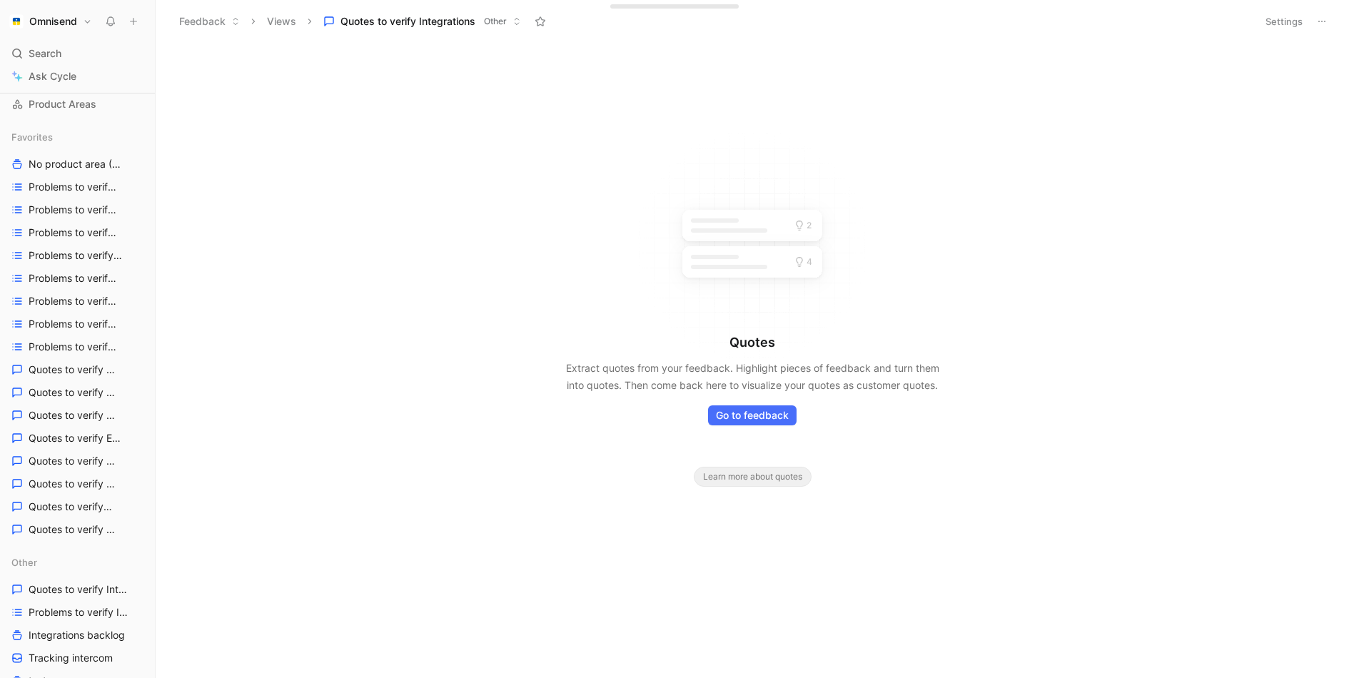
click at [445, 391] on div "Quotes Extract quotes from your feedback. Highlight pieces of feedback and turn…" at bounding box center [753, 410] width 1194 height 153
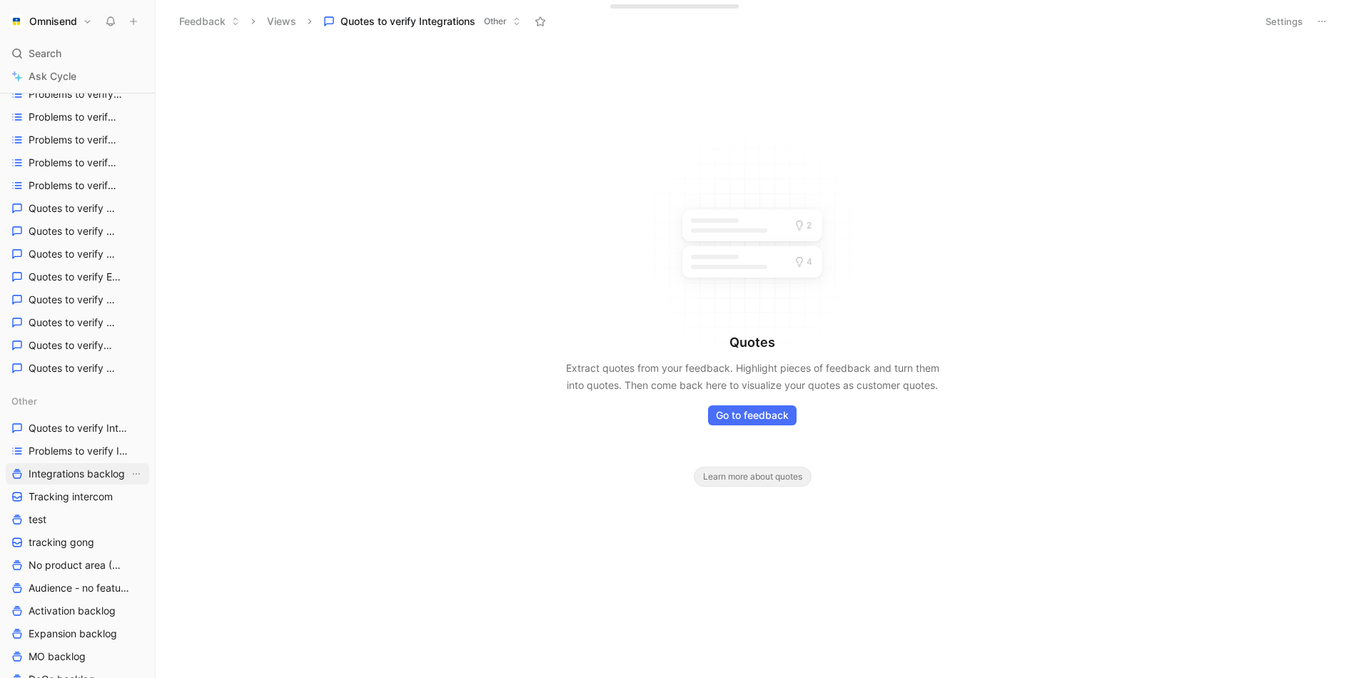
scroll to position [429, 0]
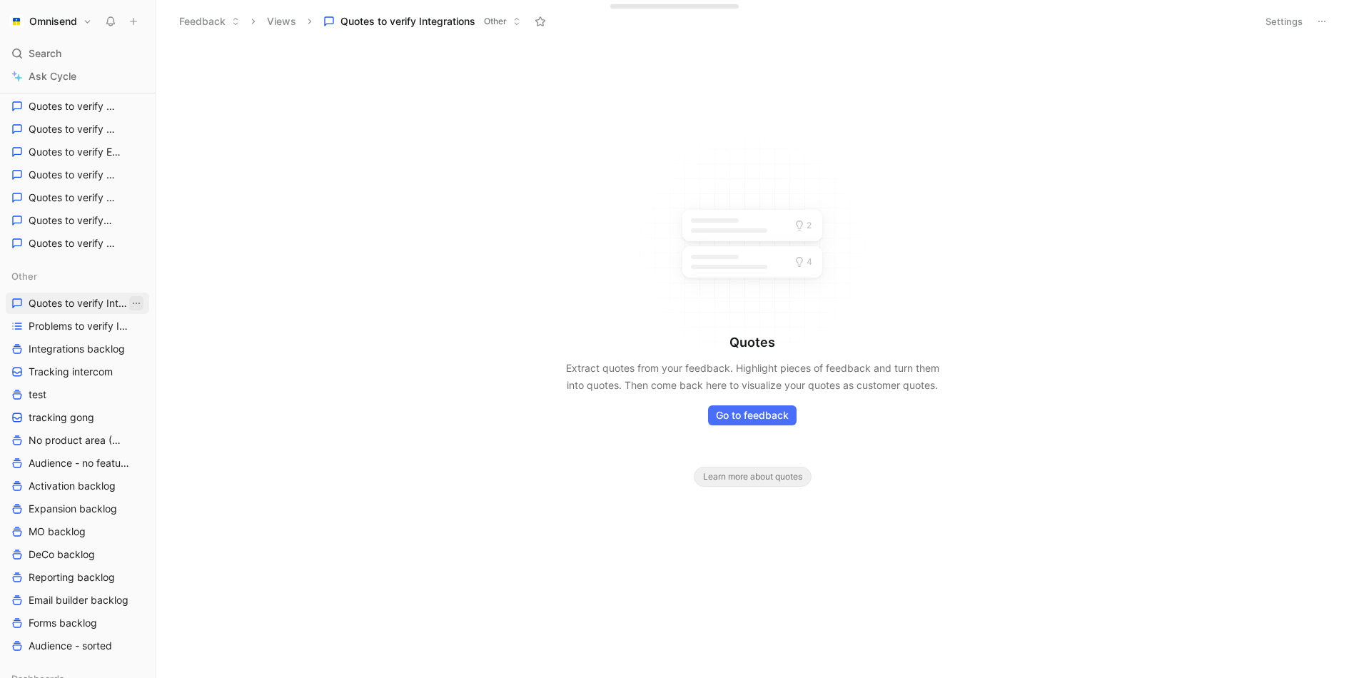
click at [136, 303] on icon "View actions" at bounding box center [136, 303] width 7 height 1
click at [164, 383] on div "Other" at bounding box center [144, 386] width 107 height 14
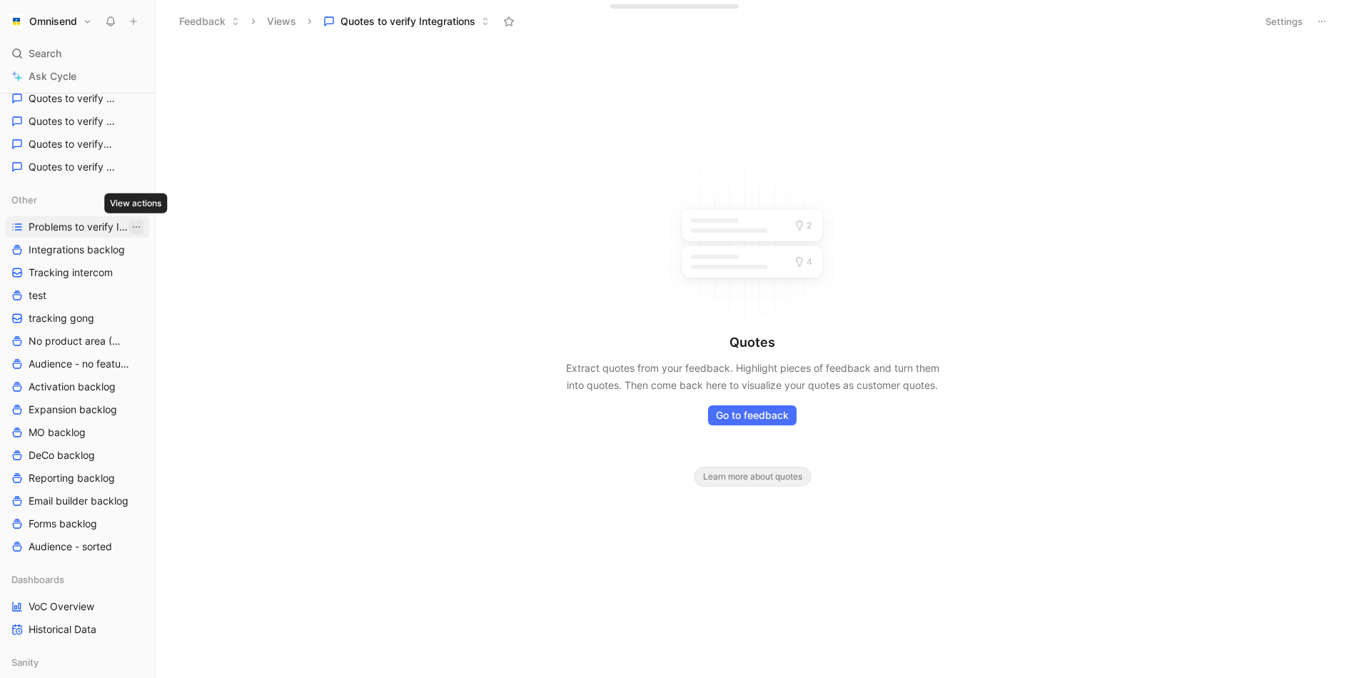
click at [136, 231] on icon "View actions" at bounding box center [136, 226] width 11 height 11
click at [166, 305] on div "Other" at bounding box center [144, 310] width 107 height 14
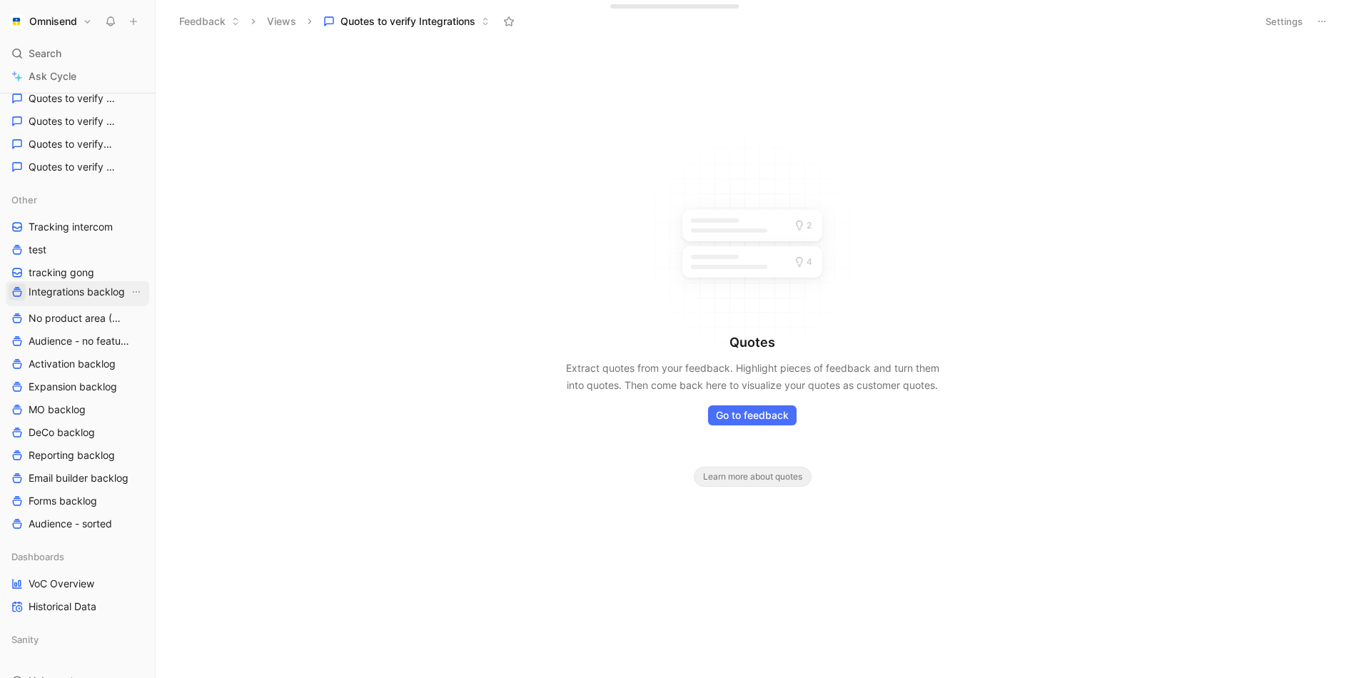
drag, startPoint x: 19, startPoint y: 223, endPoint x: 19, endPoint y: 288, distance: 65.7
